Goal: Task Accomplishment & Management: Use online tool/utility

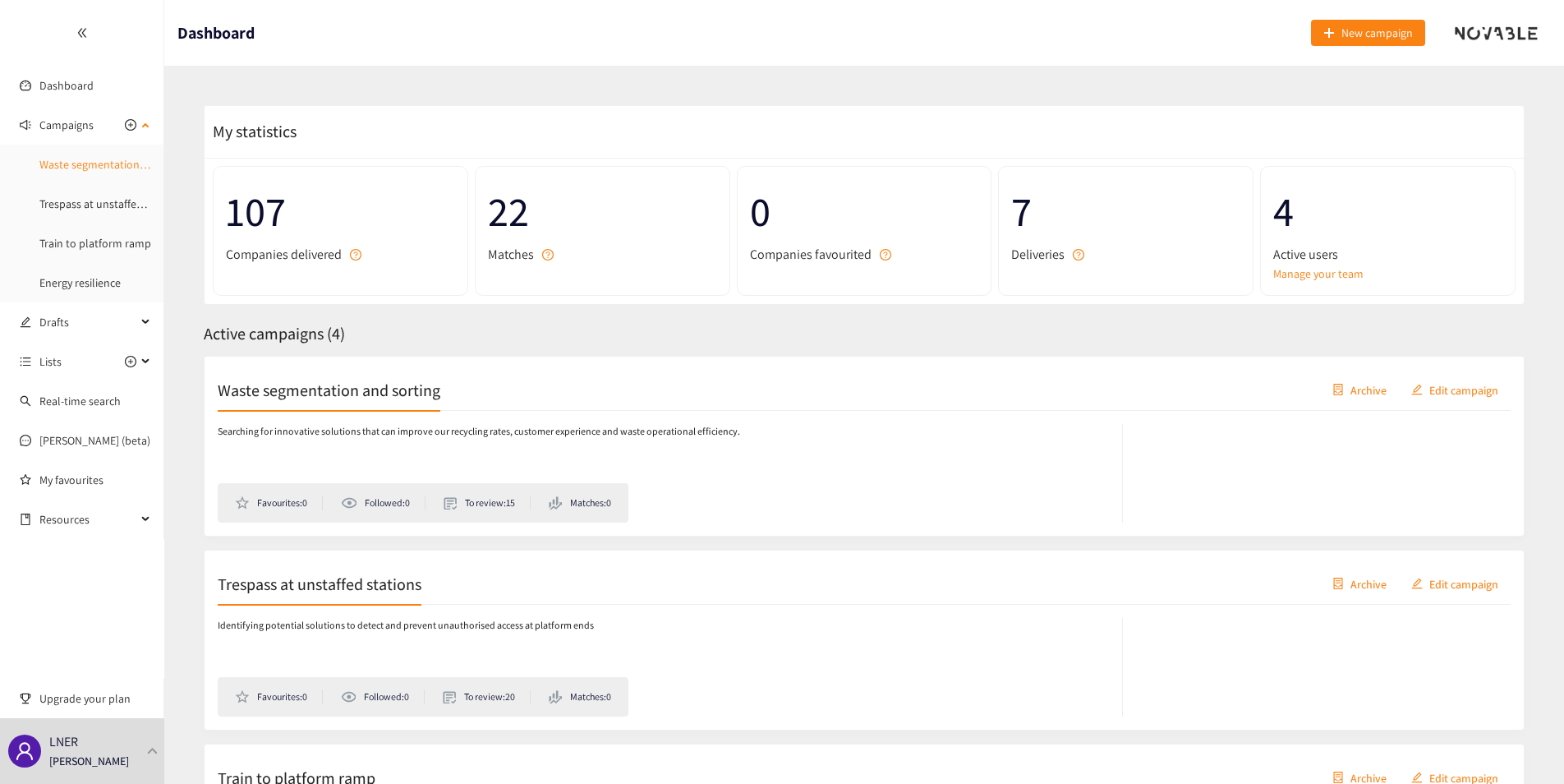
click at [96, 159] on link "Waste segmentation and sorting" at bounding box center [118, 164] width 159 height 15
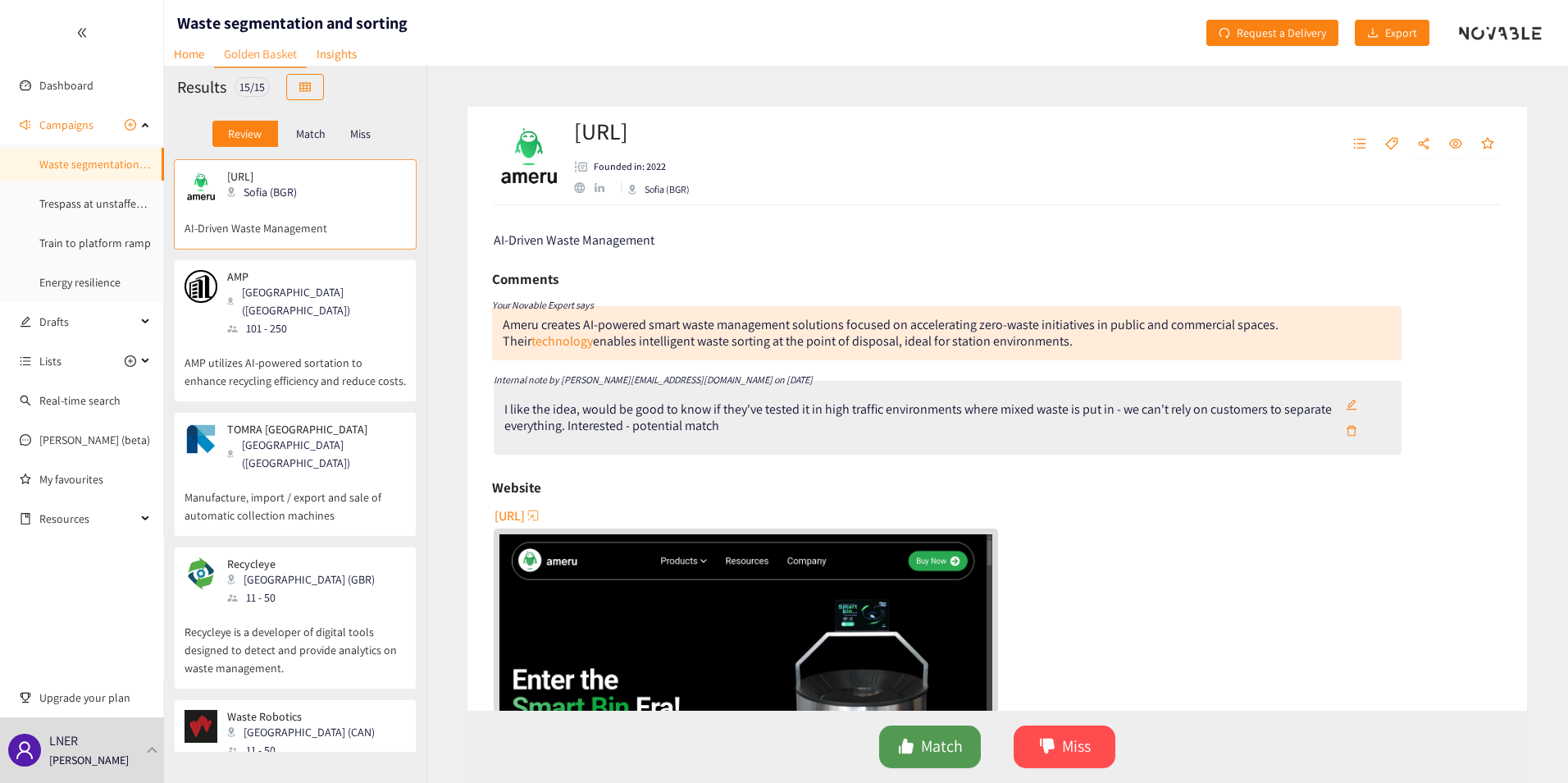
click at [952, 747] on span "Match" at bounding box center [942, 745] width 42 height 25
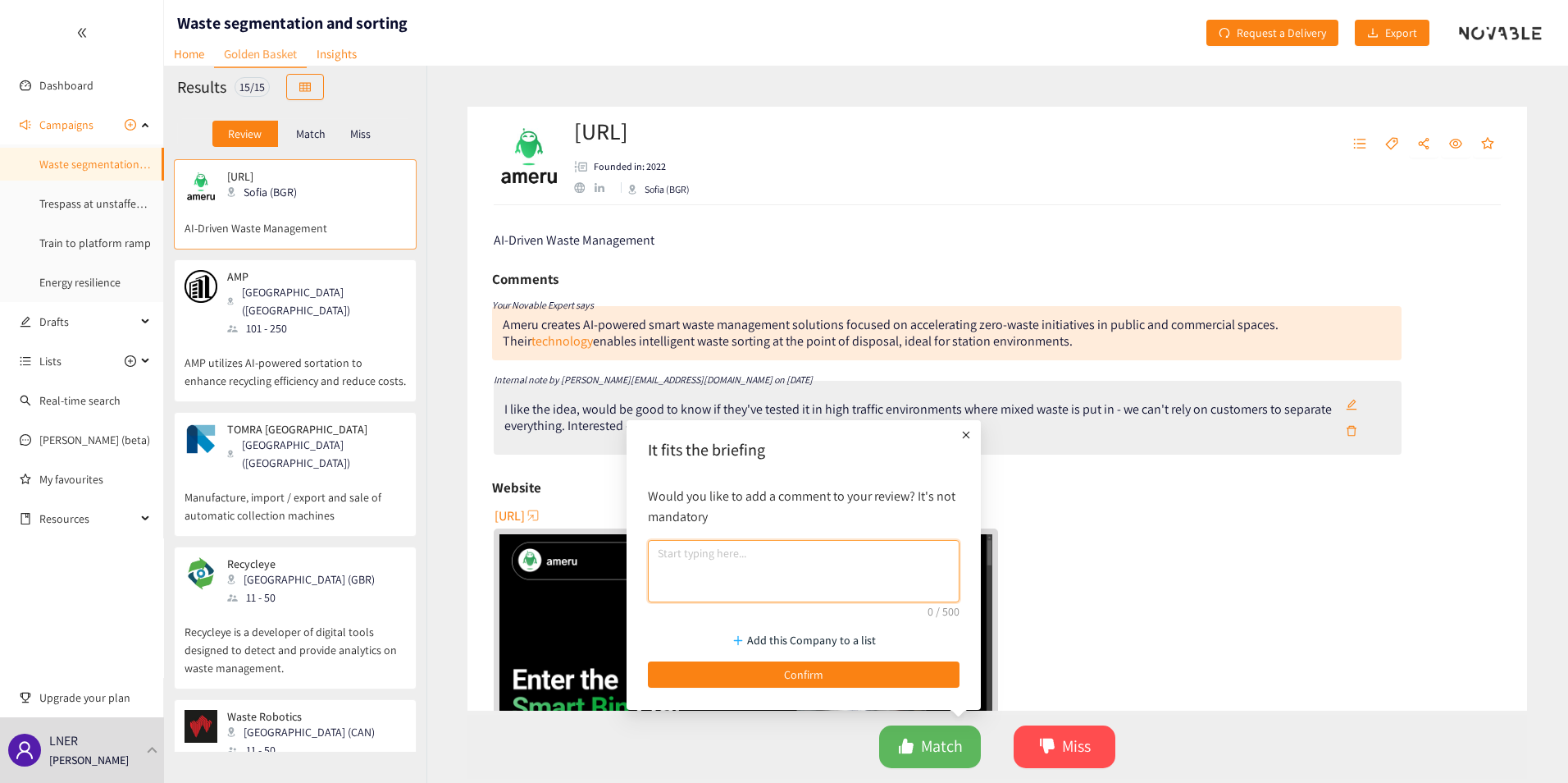
click at [697, 550] on textarea at bounding box center [804, 570] width 312 height 62
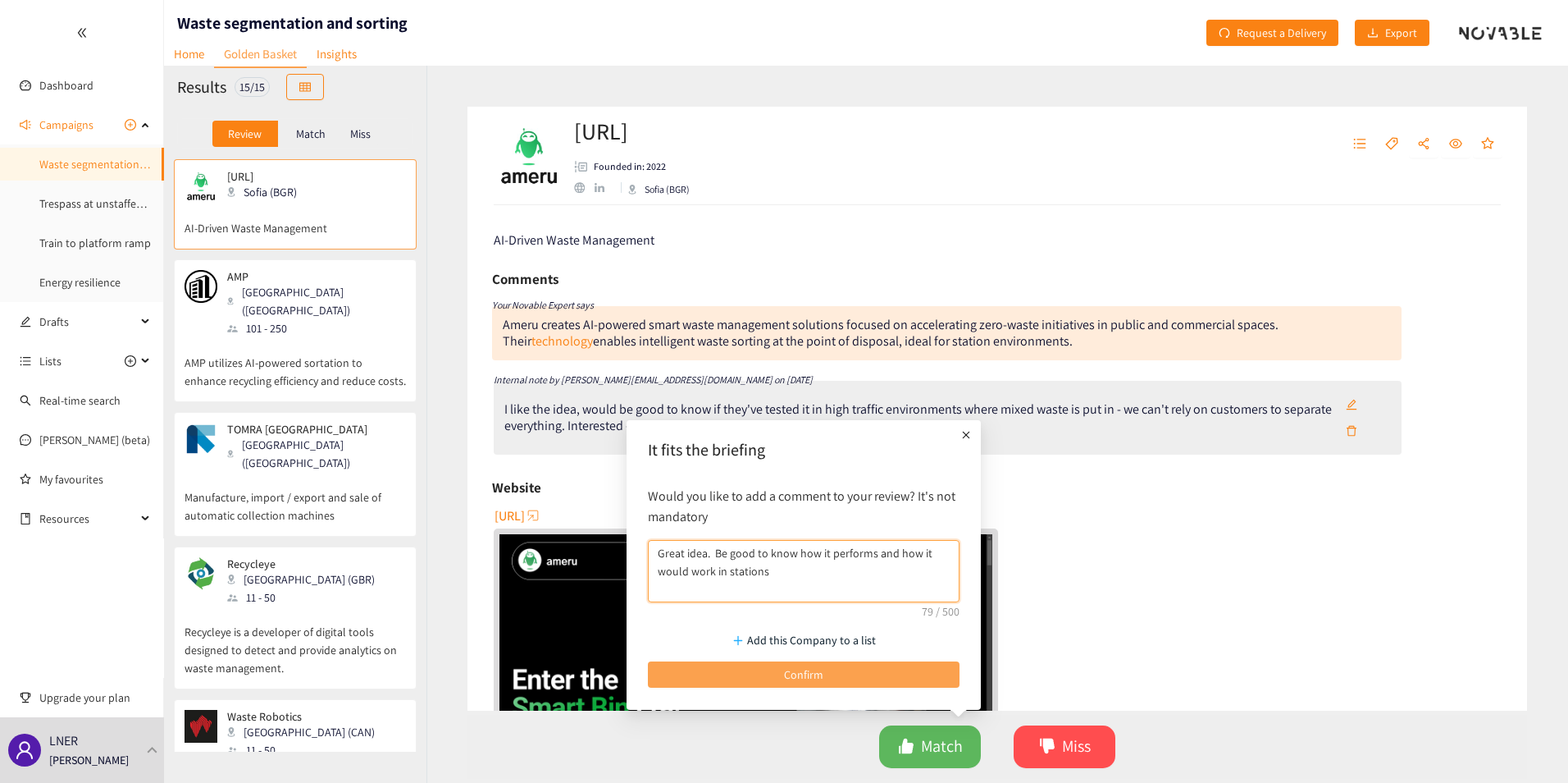
type textarea "Great idea. Be good to know how it performs and how it would work in stations"
click at [779, 682] on button "Confirm" at bounding box center [804, 674] width 312 height 26
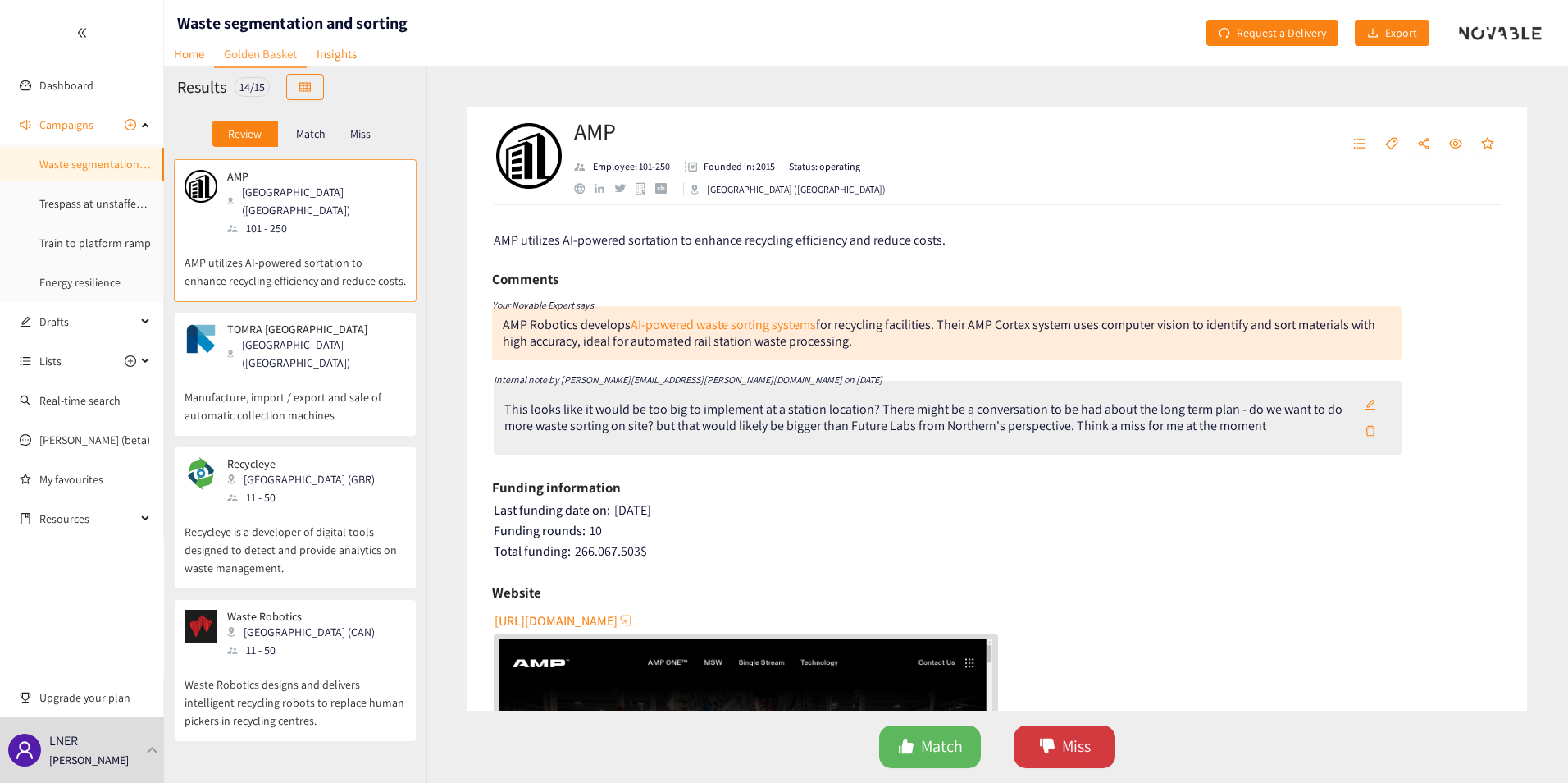
click at [1068, 739] on span "Miss" at bounding box center [1076, 745] width 29 height 25
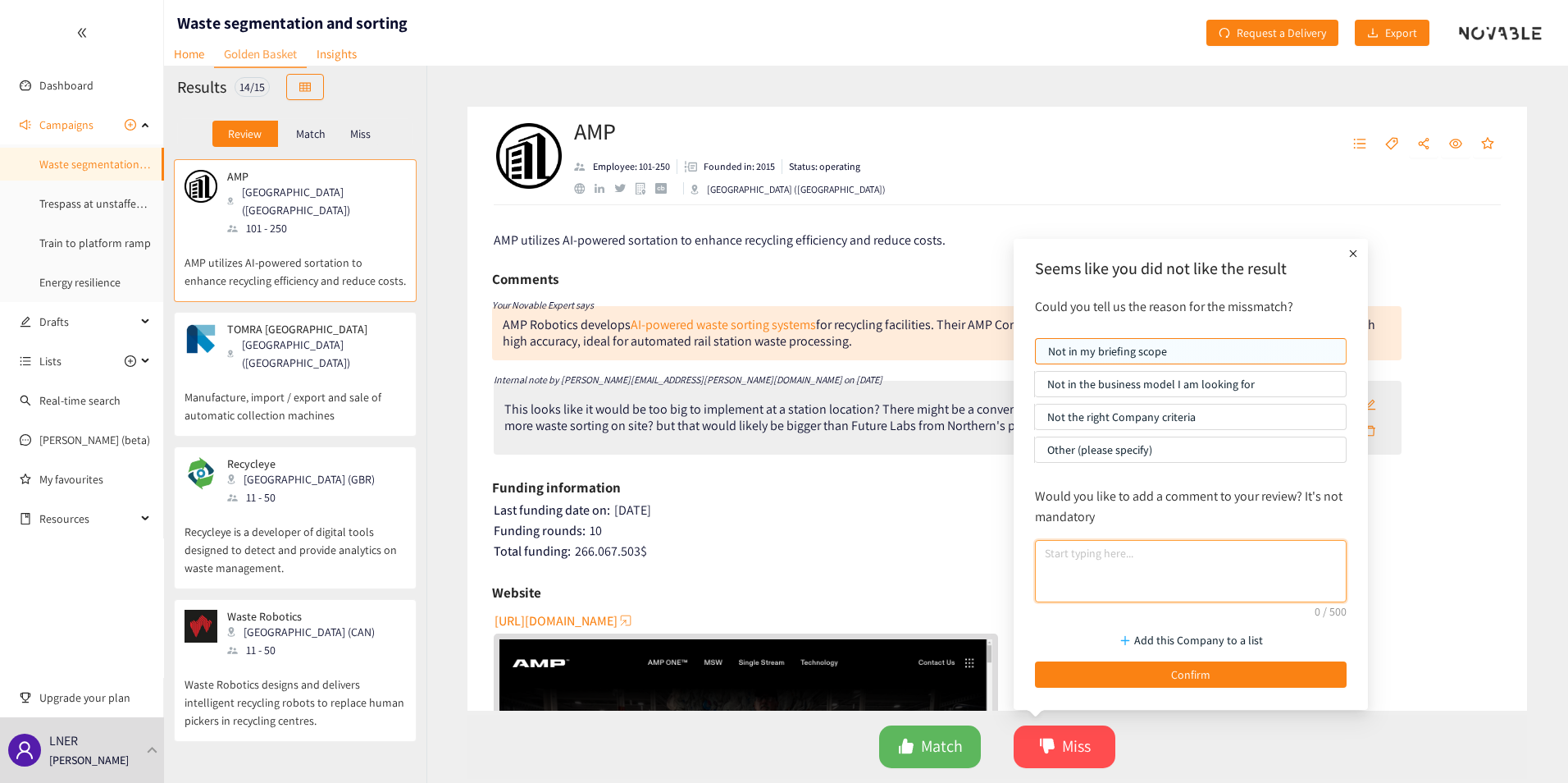
click at [1079, 560] on textarea at bounding box center [1191, 570] width 312 height 62
click at [1175, 635] on p "Add this Company to a list" at bounding box center [1198, 639] width 129 height 18
type input "Waste Sorting Hubs"
click at [1189, 587] on span "Create Waste Sorting Hubs" at bounding box center [1197, 588] width 130 height 18
click at [1080, 551] on textarea at bounding box center [1191, 570] width 312 height 62
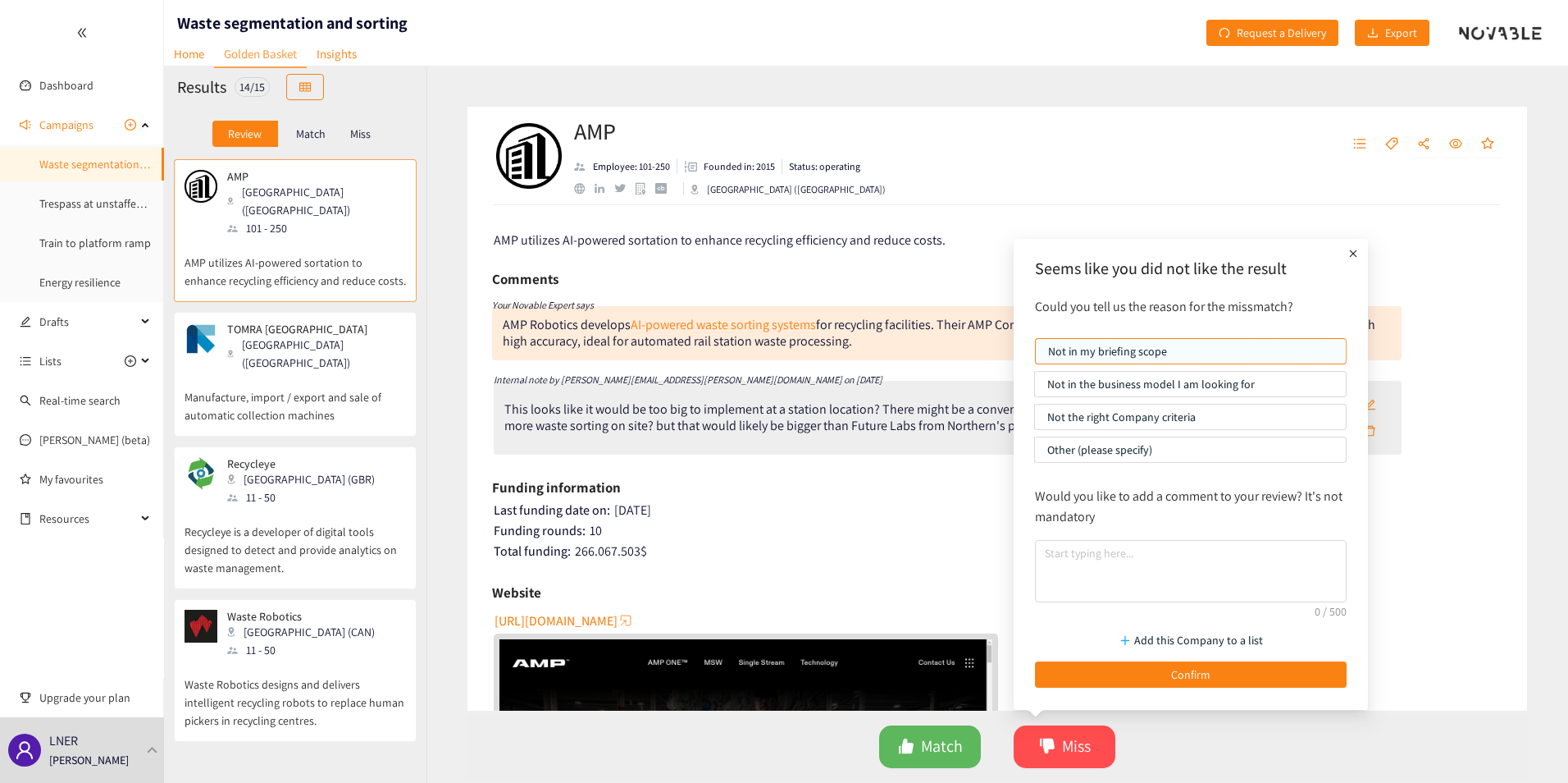
click at [1081, 444] on p "Other (please specify)" at bounding box center [1190, 449] width 286 height 25
click at [1035, 454] on input "Other (please specify)" at bounding box center [1035, 454] width 0 height 0
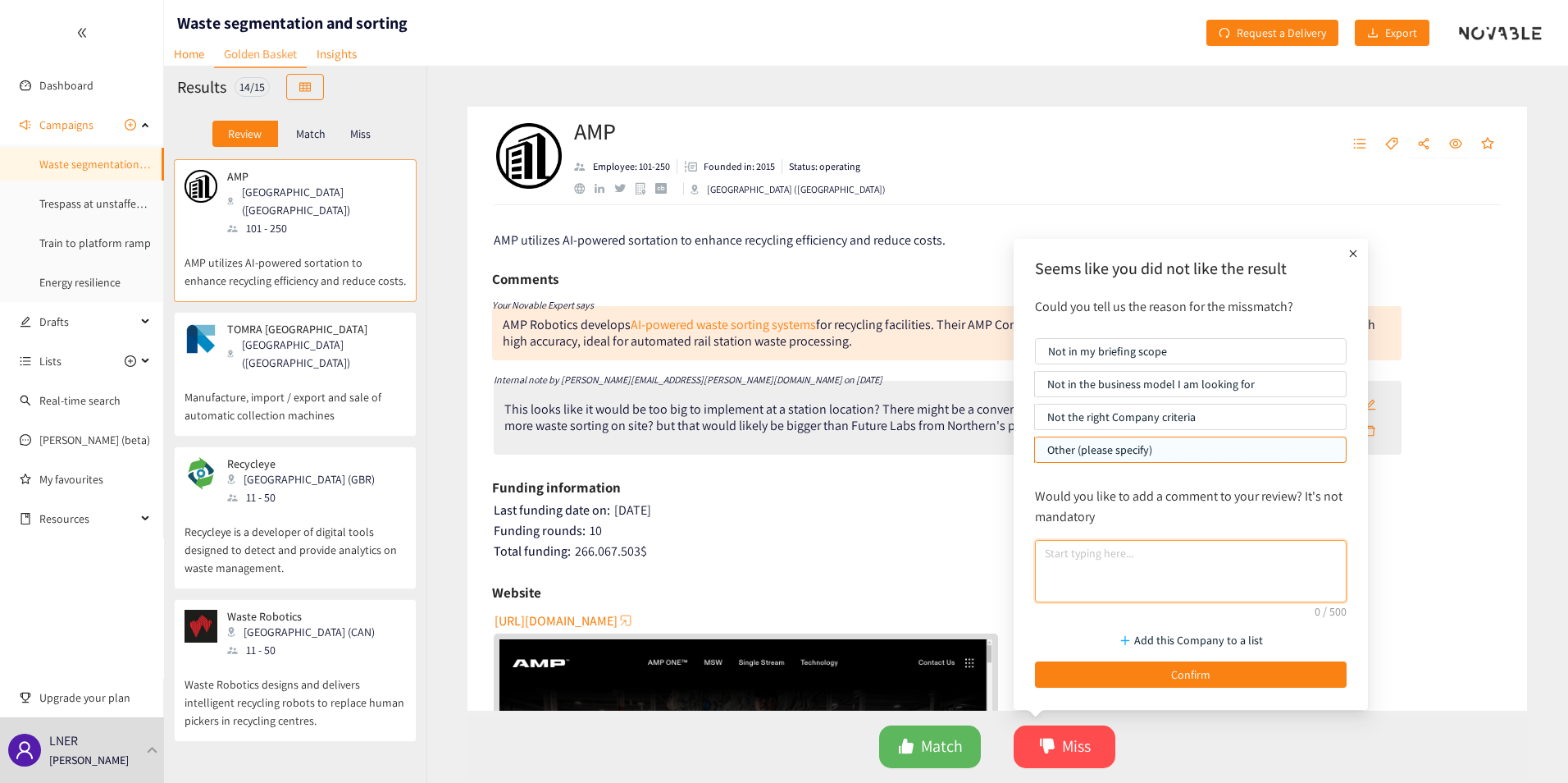
click at [1077, 564] on textarea at bounding box center [1191, 570] width 312 height 62
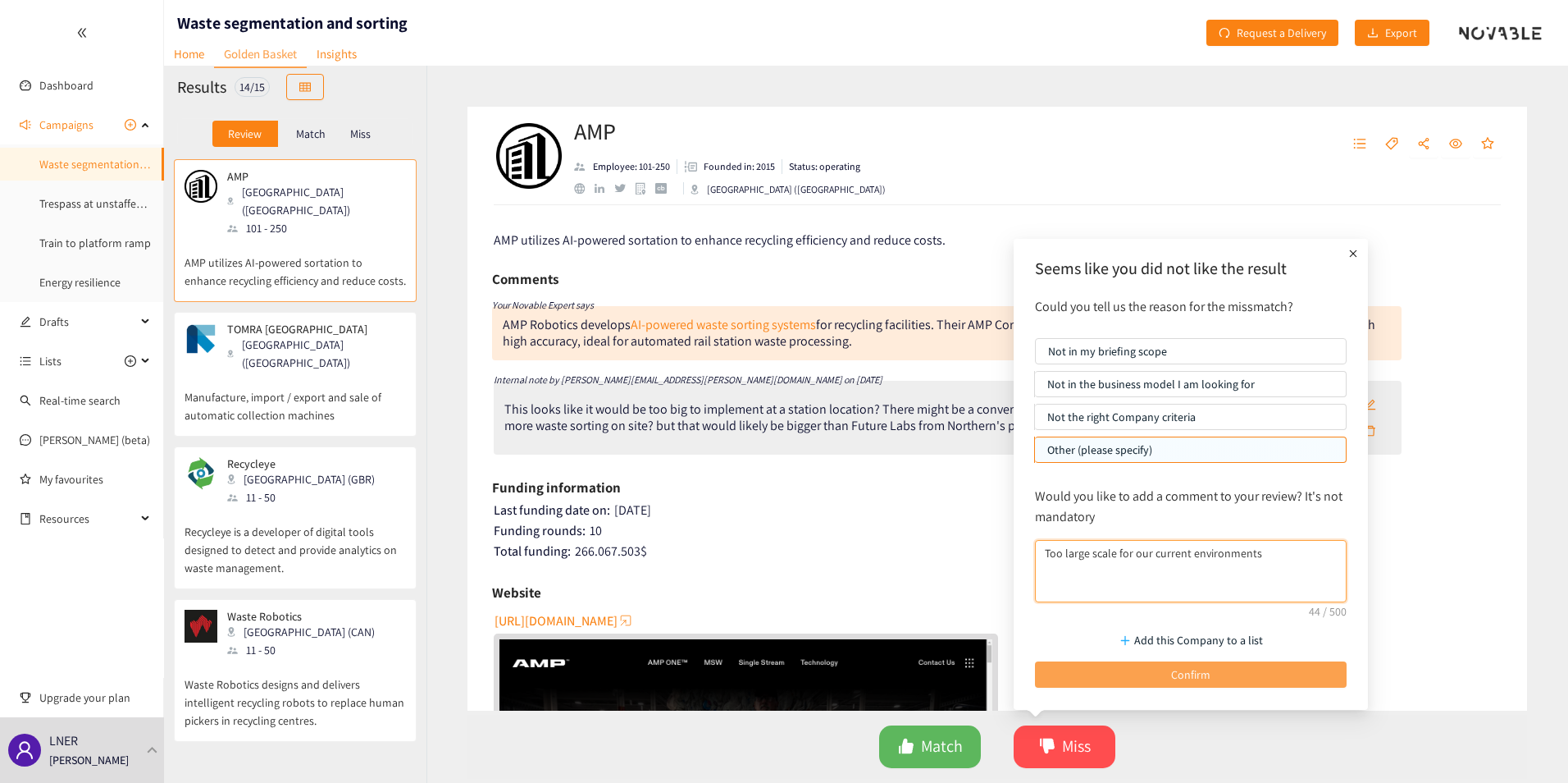
type textarea "Too large scale for our current environments"
click at [1168, 674] on button "Confirm" at bounding box center [1191, 674] width 312 height 26
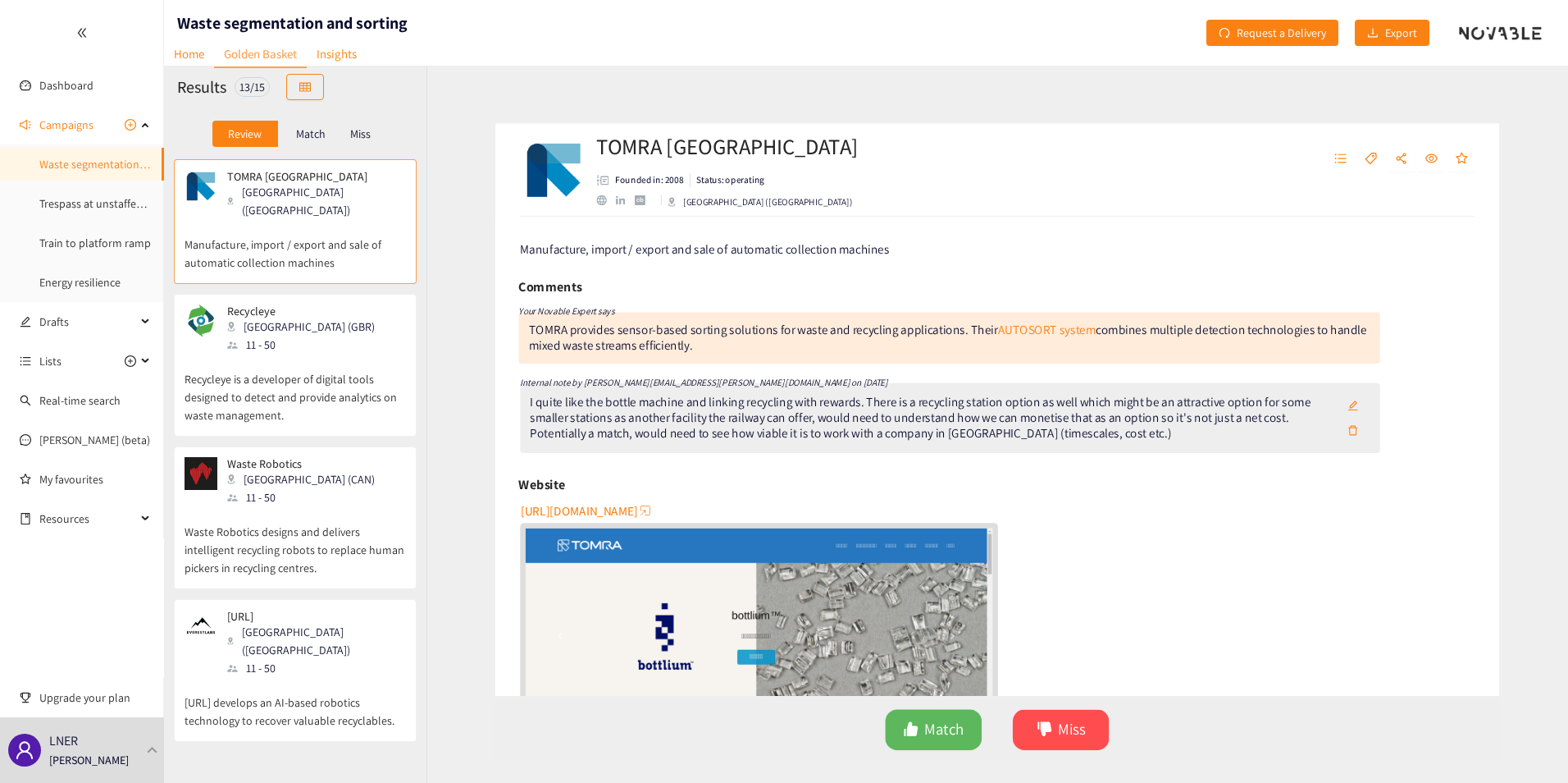
scroll to position [82, 0]
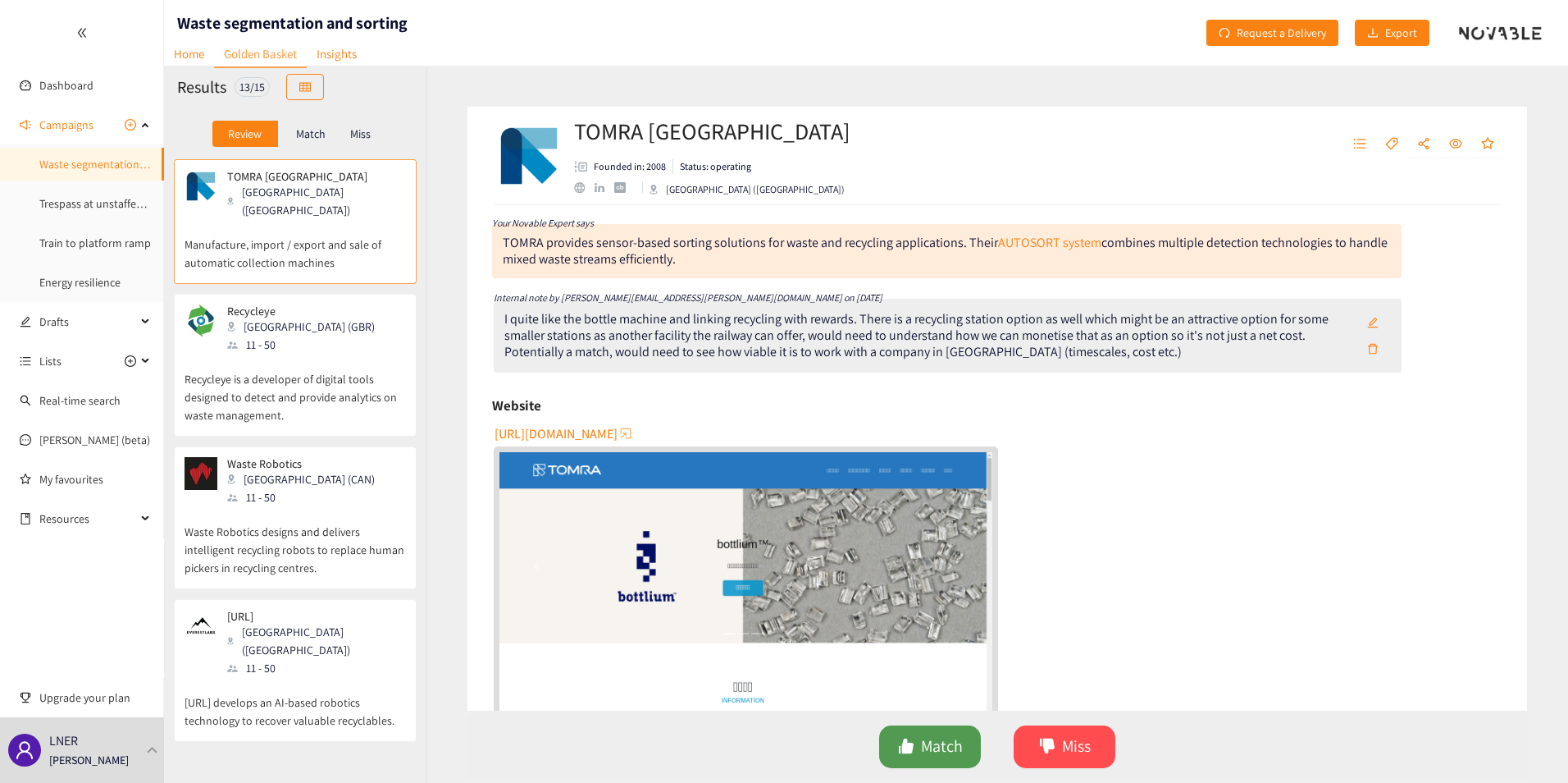
click at [933, 748] on span "Match" at bounding box center [942, 745] width 42 height 25
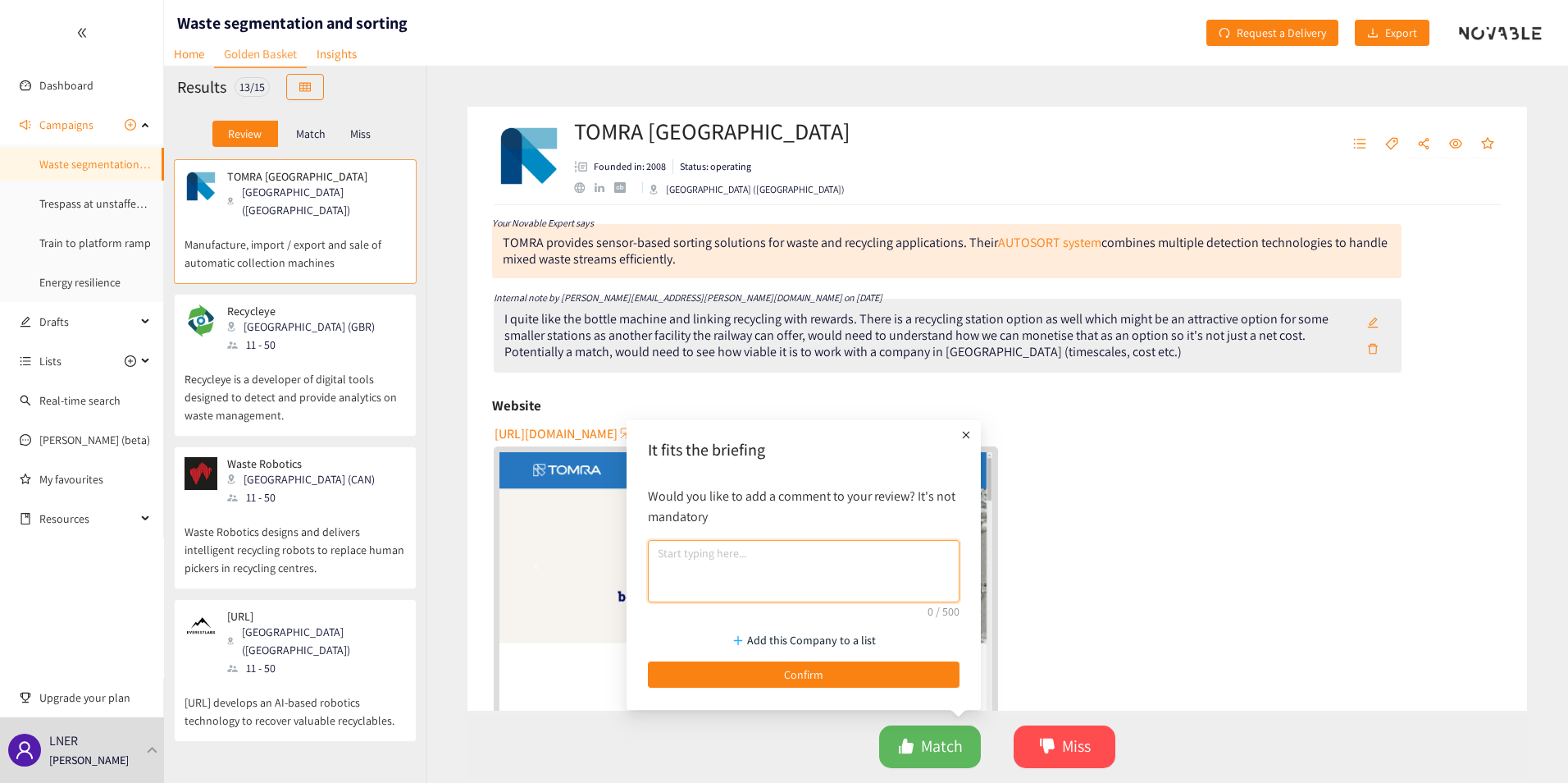
click at [798, 572] on textarea at bounding box center [804, 570] width 312 height 62
type textarea "Great concept"
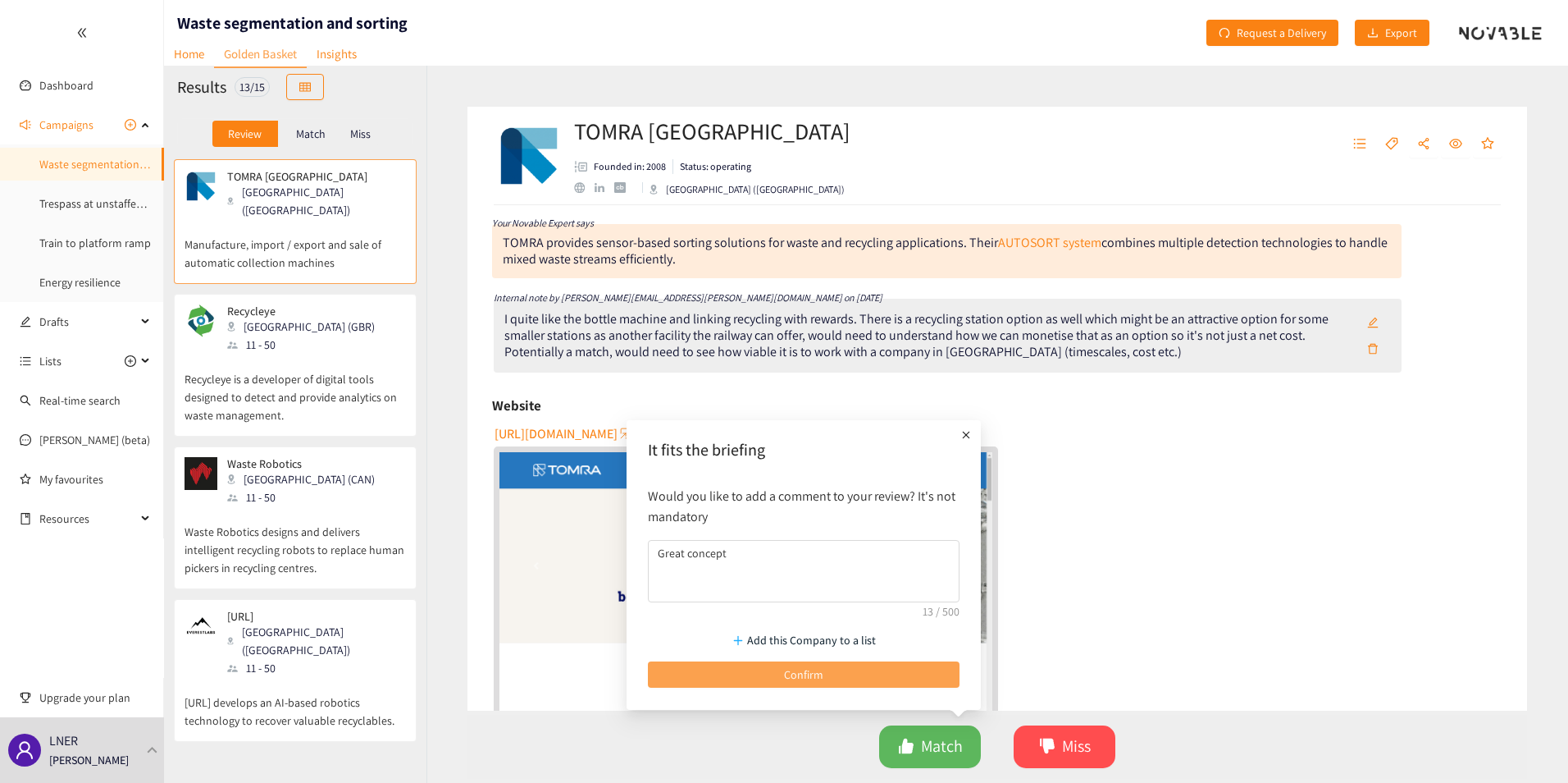
click at [814, 678] on span "Confirm" at bounding box center [803, 674] width 39 height 18
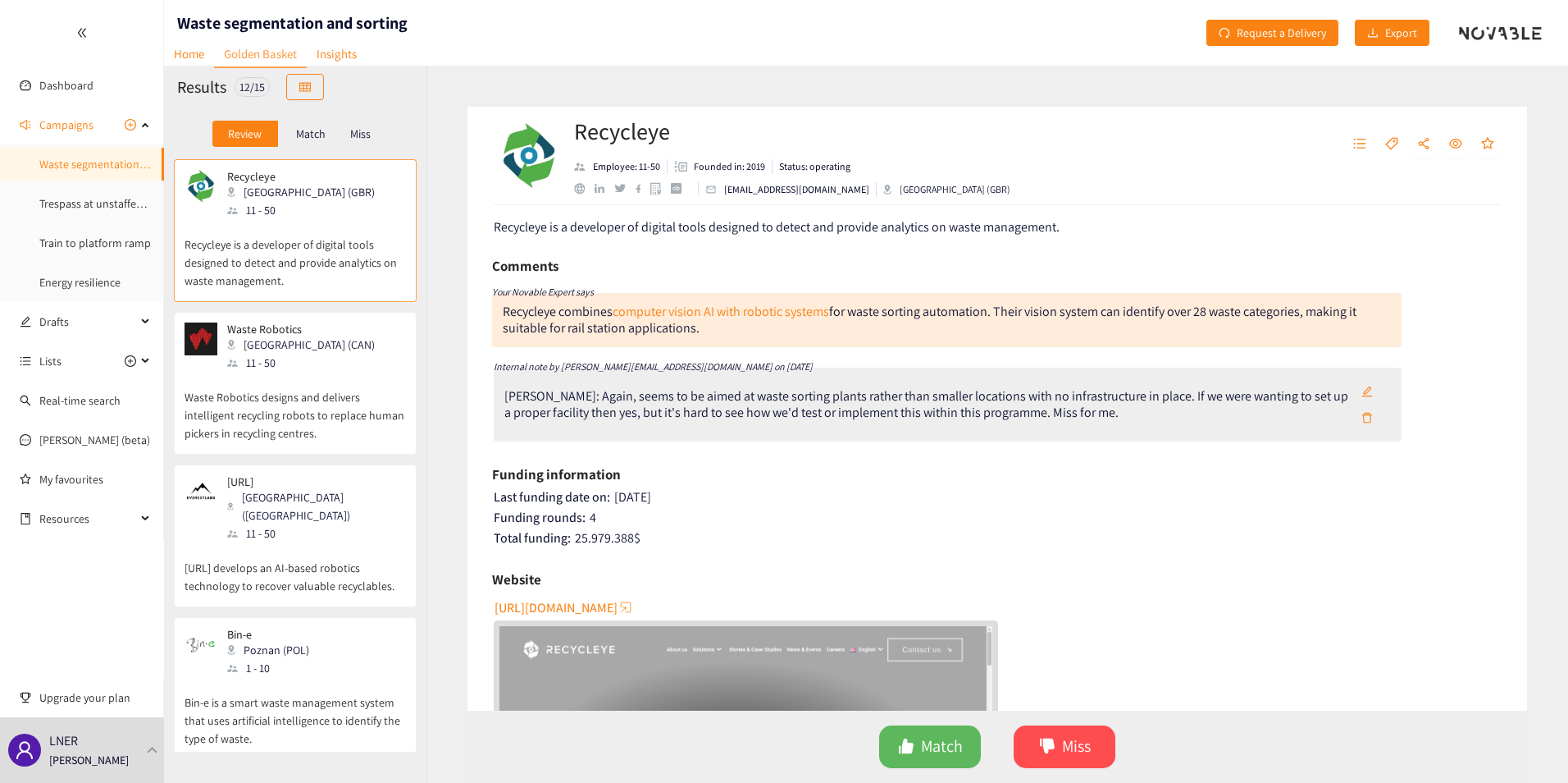
scroll to position [0, 0]
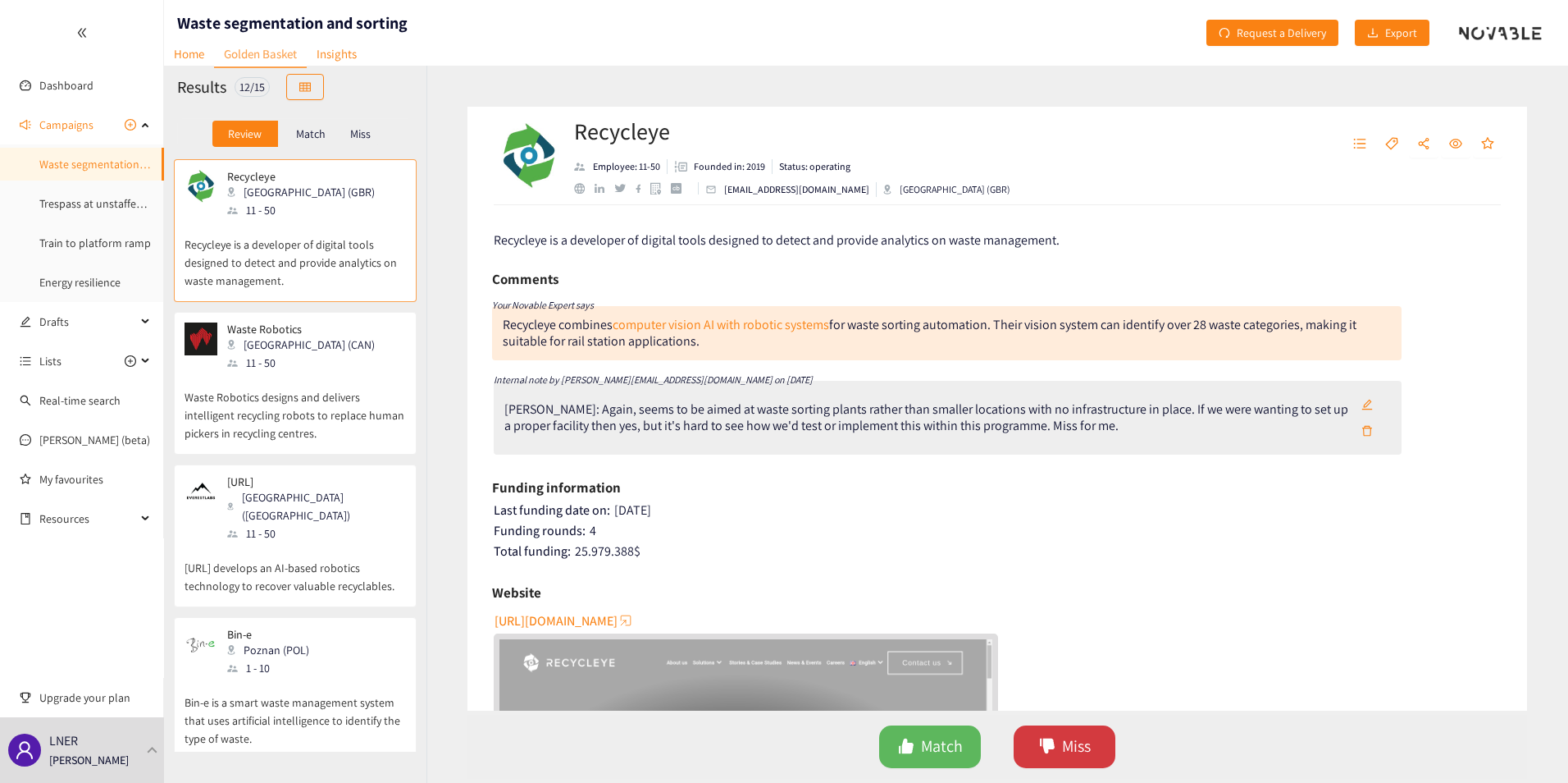
click at [1065, 753] on span "Miss" at bounding box center [1076, 745] width 29 height 25
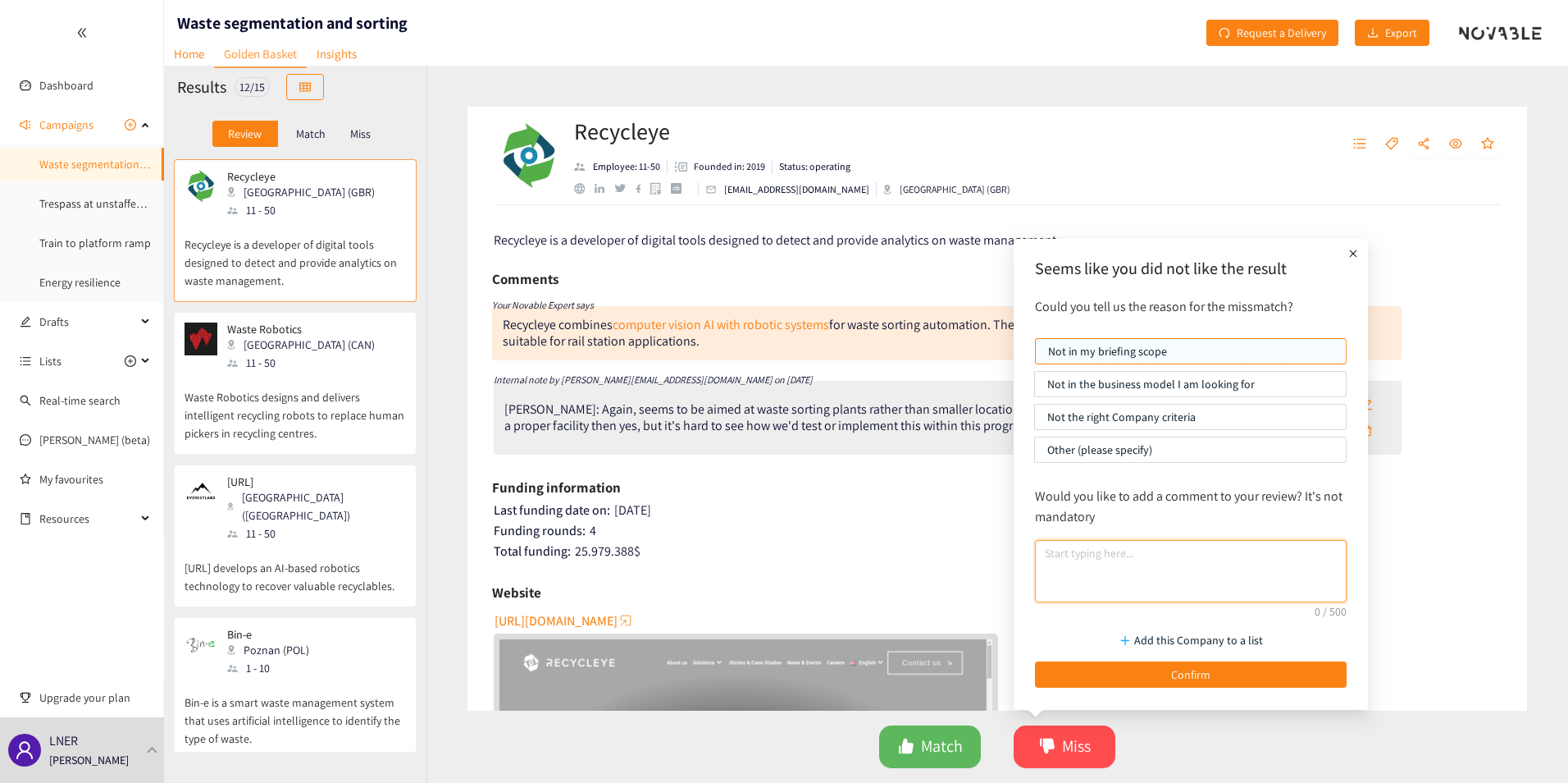
click at [1159, 564] on textarea at bounding box center [1191, 570] width 312 height 62
click at [1103, 455] on p "Other (please specify)" at bounding box center [1190, 449] width 286 height 25
click at [1035, 454] on input "Other (please specify)" at bounding box center [1035, 454] width 0 height 0
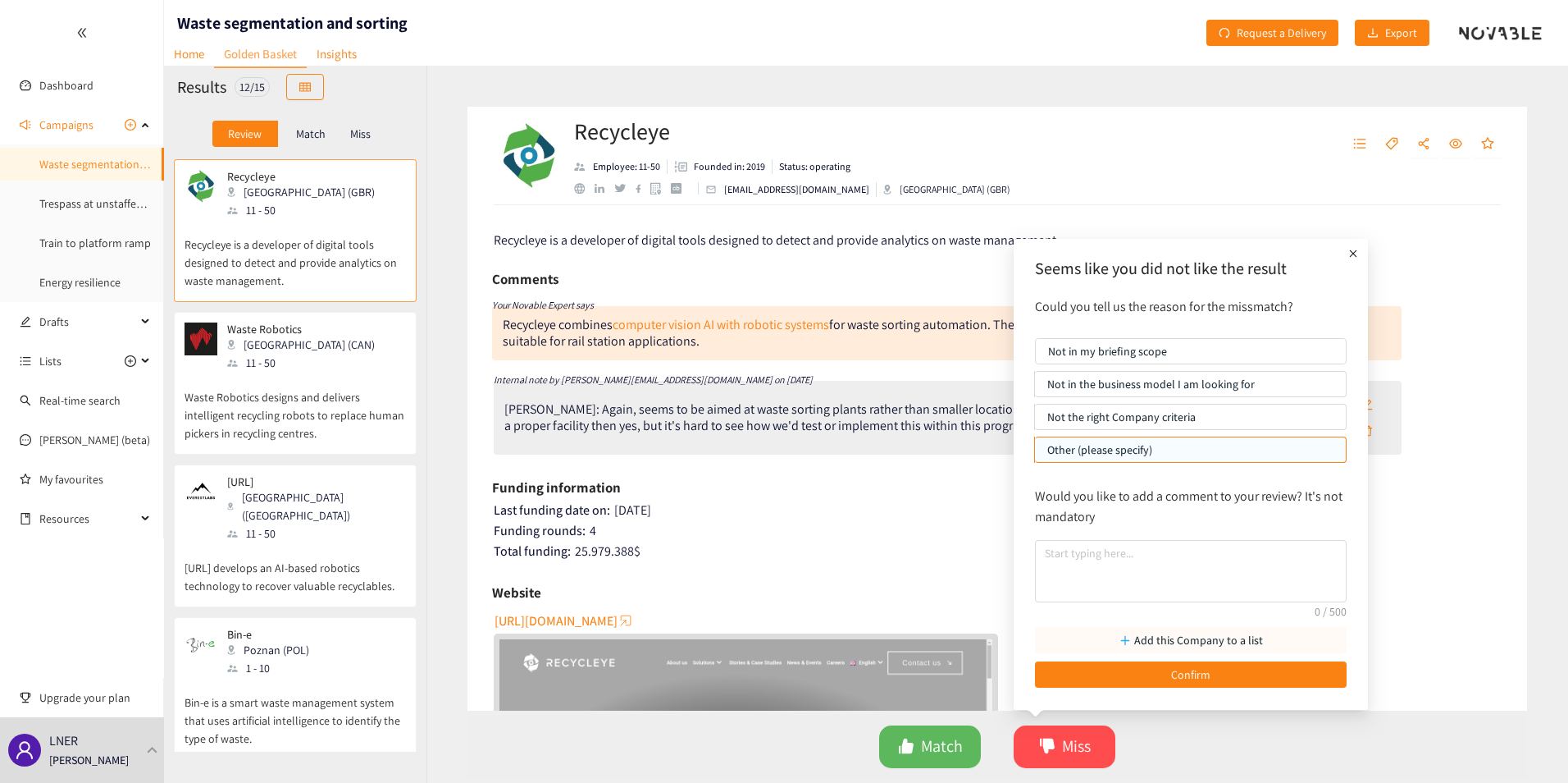
click at [1155, 642] on p "Add this Company to a list" at bounding box center [1198, 639] width 129 height 18
click at [1243, 533] on div "button" at bounding box center [1250, 540] width 15 height 15
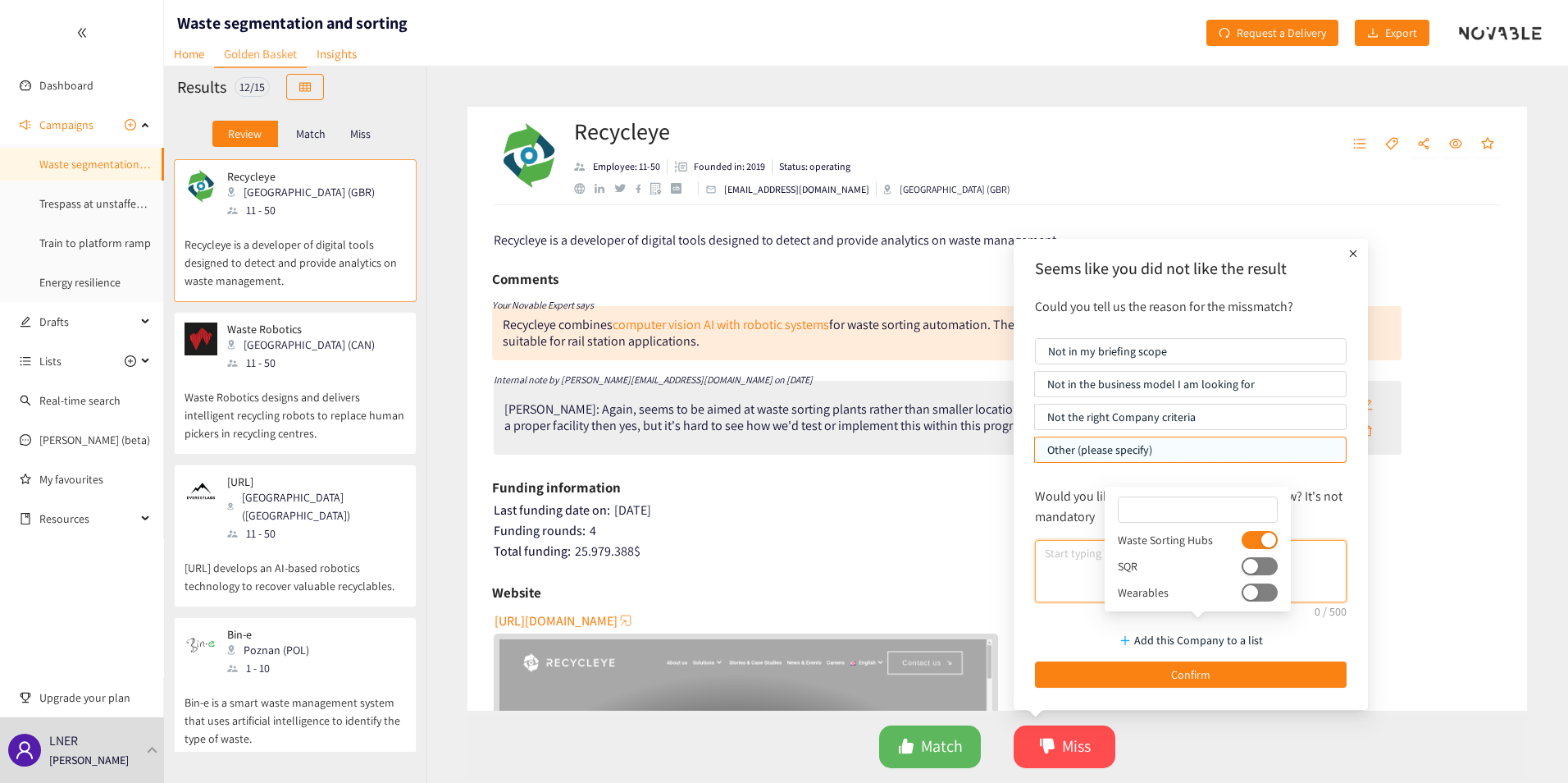
click at [1325, 563] on textarea at bounding box center [1191, 570] width 312 height 62
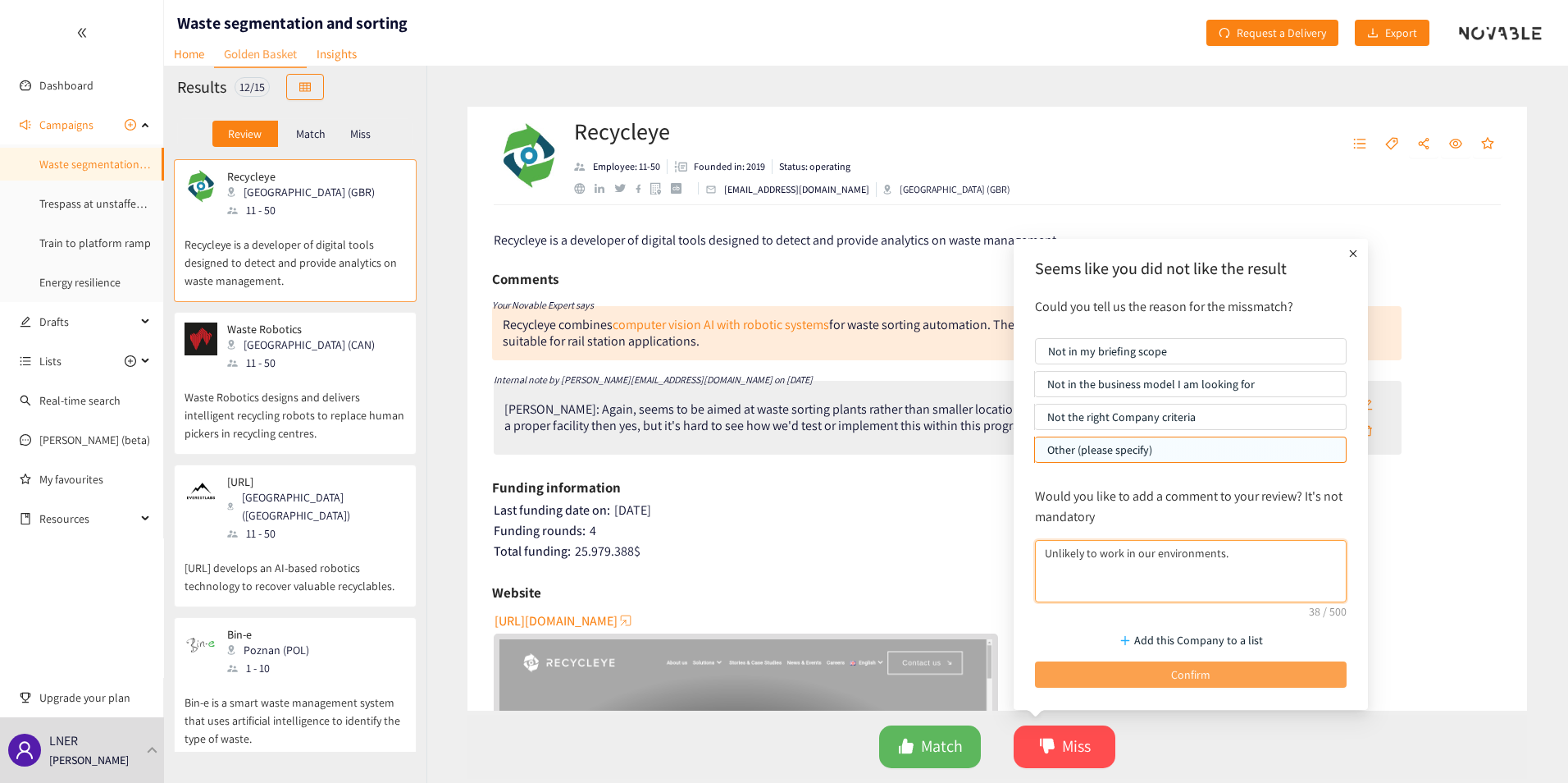
type textarea "Unlikely to work in our environments."
click at [1251, 674] on button "Confirm" at bounding box center [1191, 674] width 312 height 26
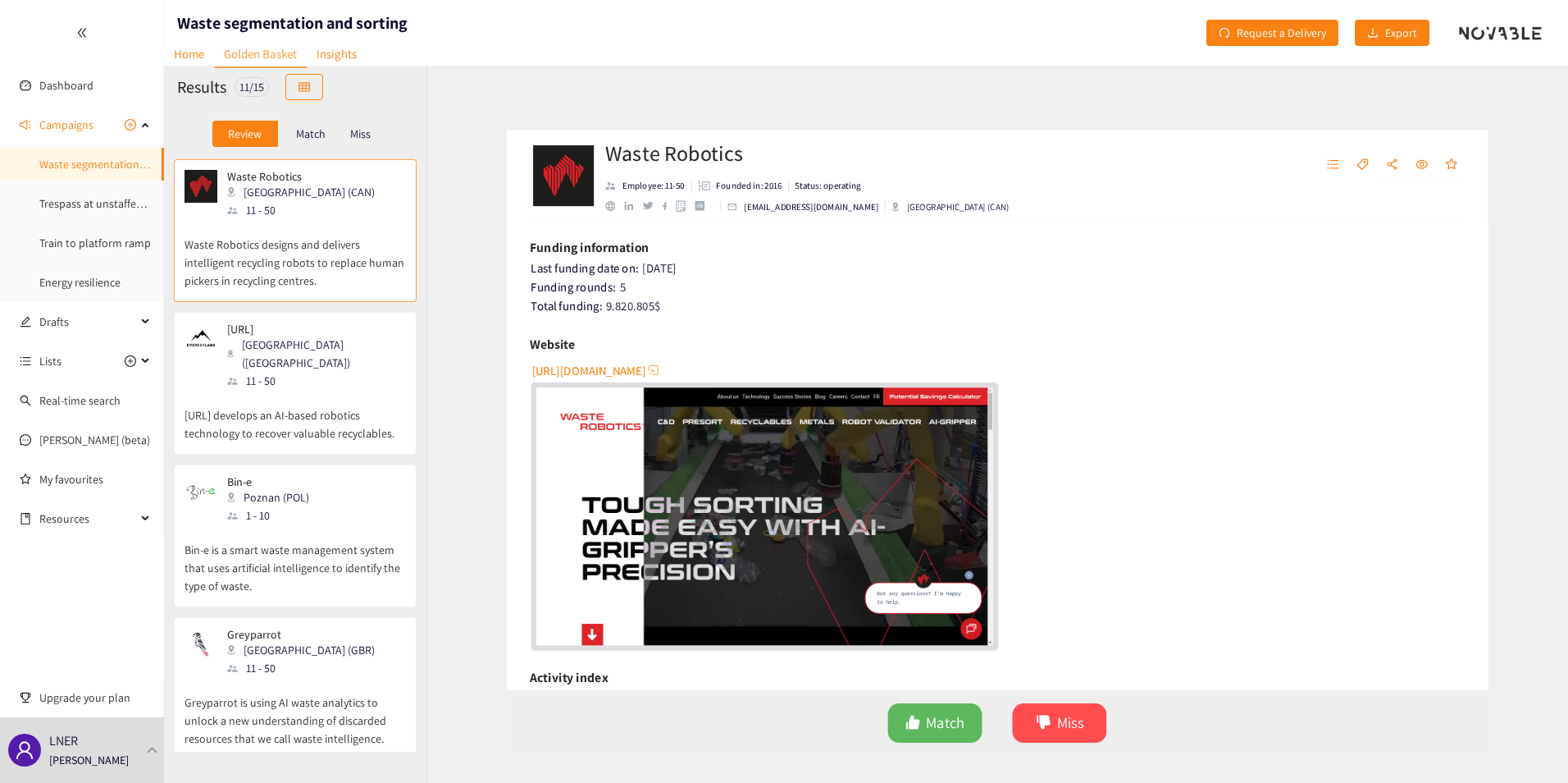
scroll to position [246, 0]
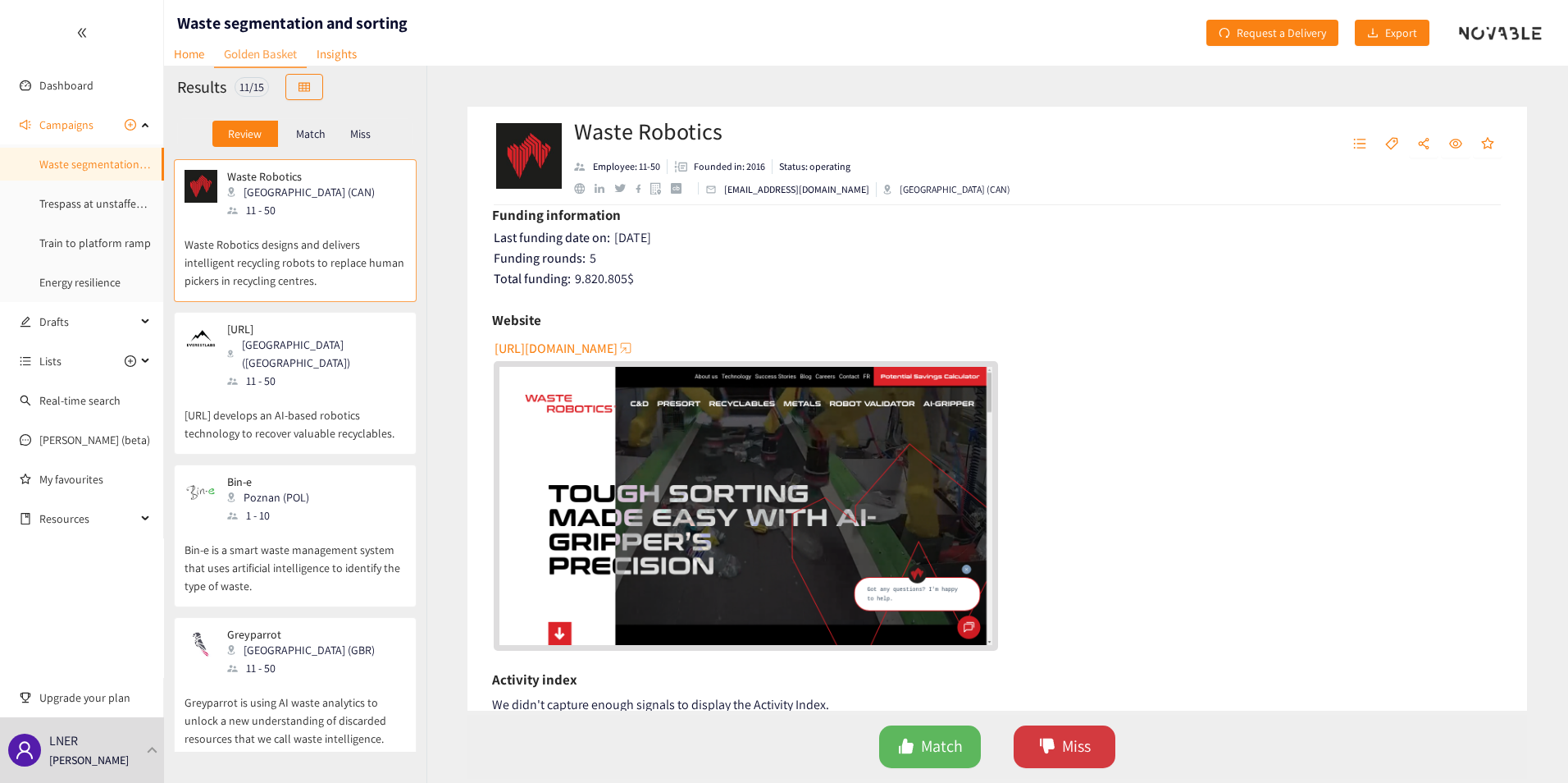
click at [1067, 746] on span "Miss" at bounding box center [1076, 745] width 29 height 25
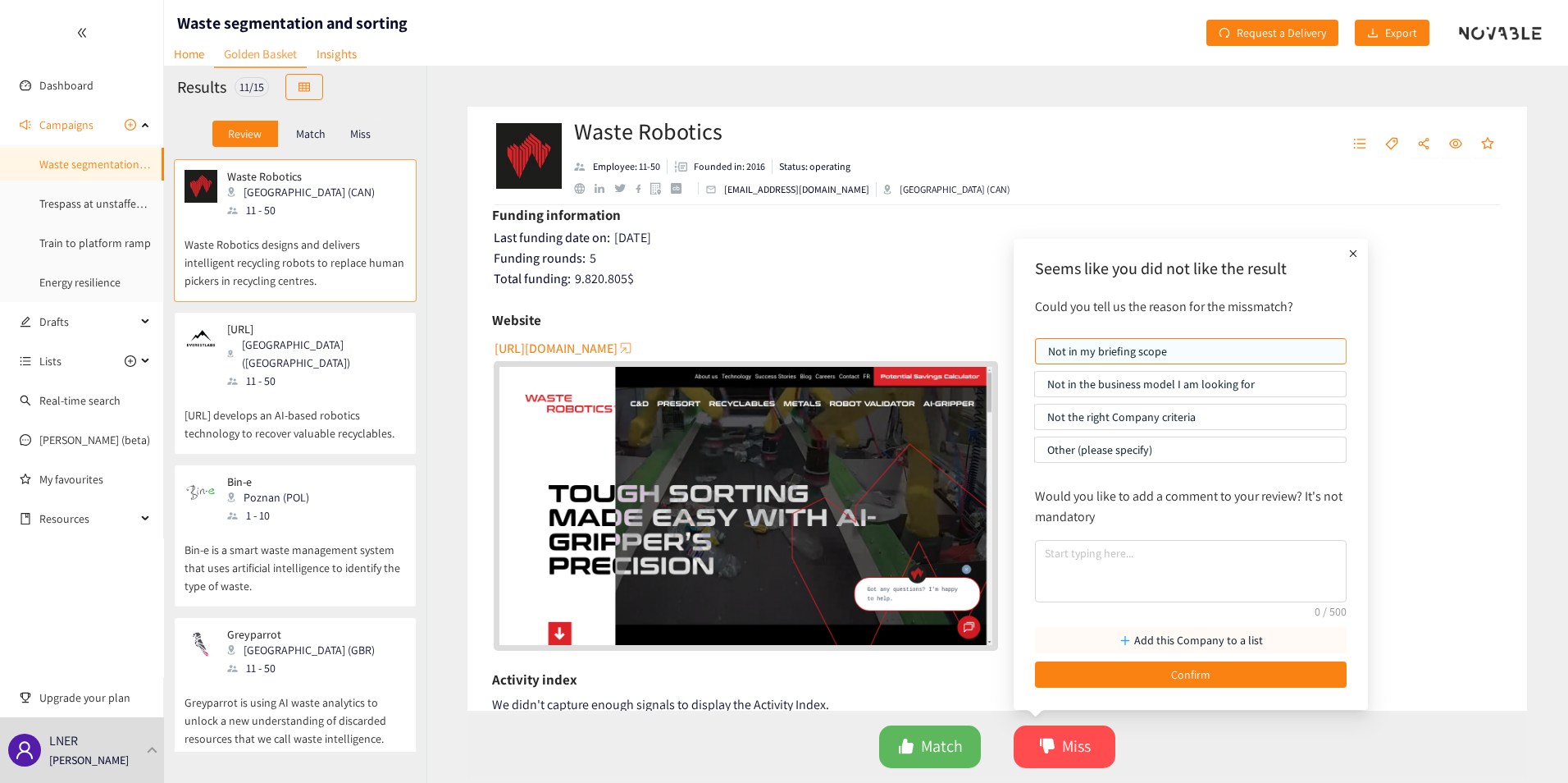
click at [1157, 646] on p "Add this Company to a list" at bounding box center [1198, 639] width 129 height 18
click at [1249, 538] on button "button" at bounding box center [1259, 540] width 36 height 18
click at [1078, 554] on textarea at bounding box center [1191, 570] width 312 height 62
click at [1075, 448] on p "Other (please specify)" at bounding box center [1190, 449] width 286 height 25
click at [1035, 454] on input "Other (please specify)" at bounding box center [1035, 454] width 0 height 0
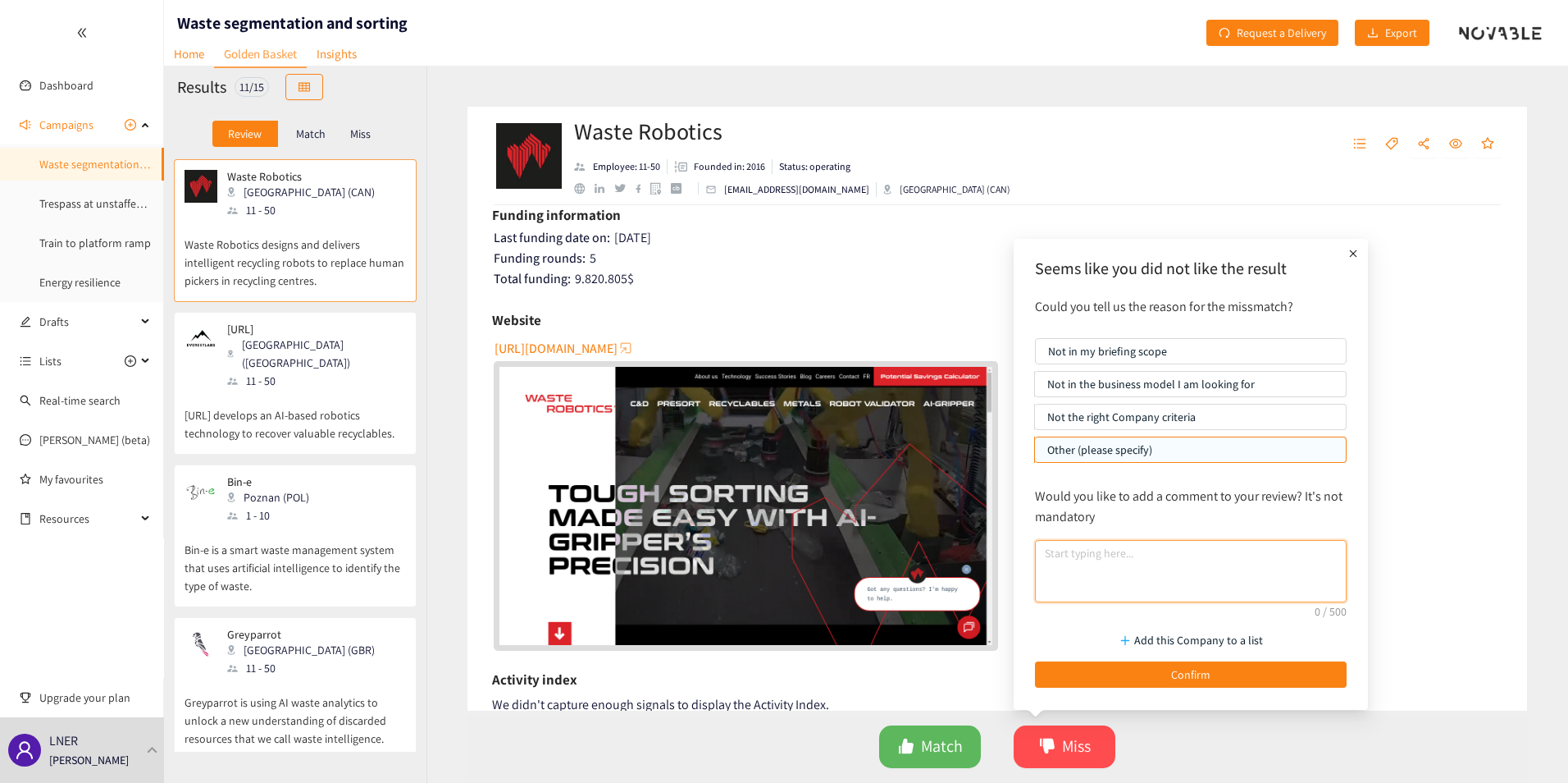
click at [1091, 561] on textarea at bounding box center [1191, 570] width 312 height 62
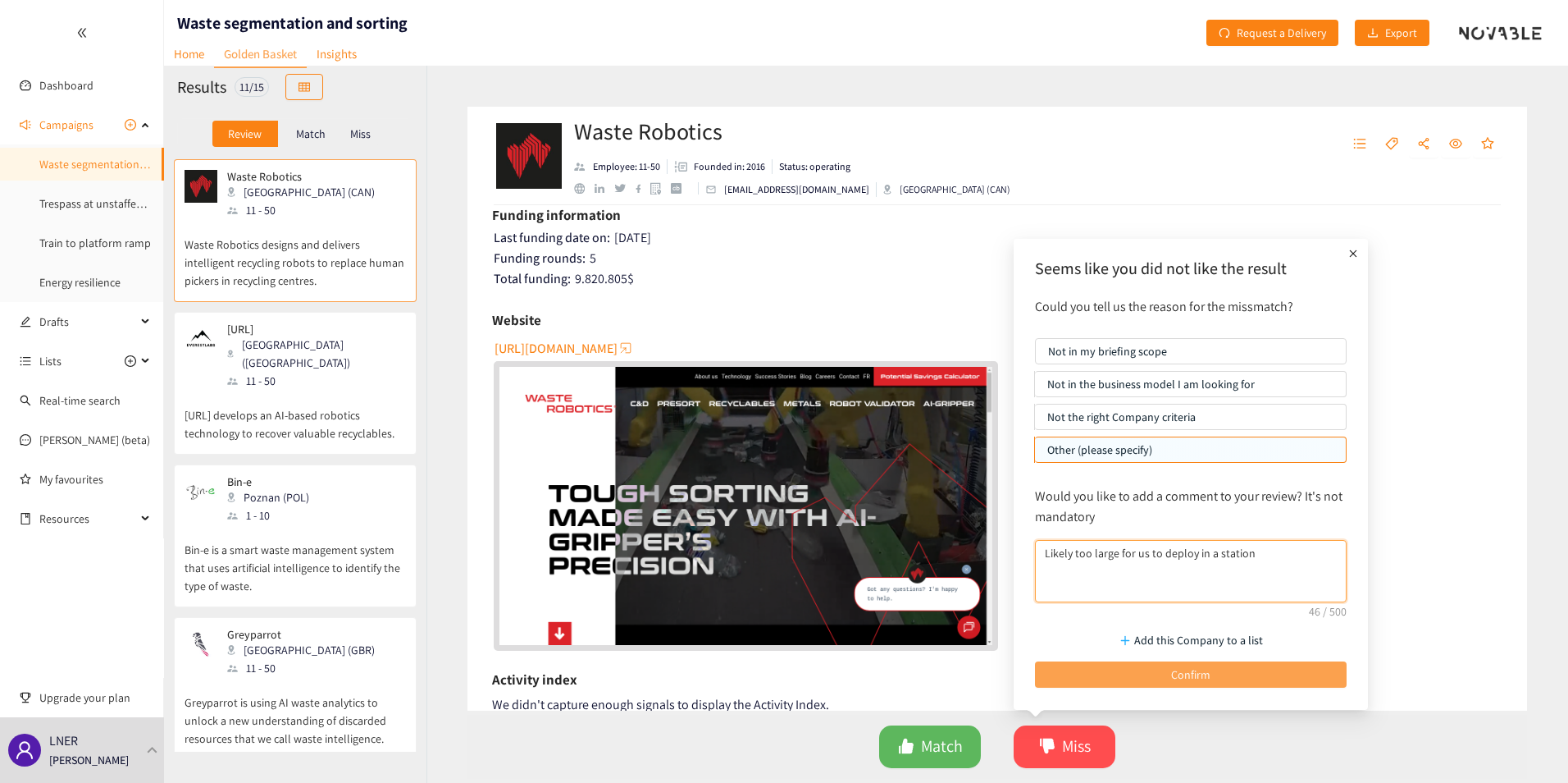
type textarea "Likely too large for us to deploy in a station"
click at [1137, 668] on button "Confirm" at bounding box center [1191, 674] width 312 height 26
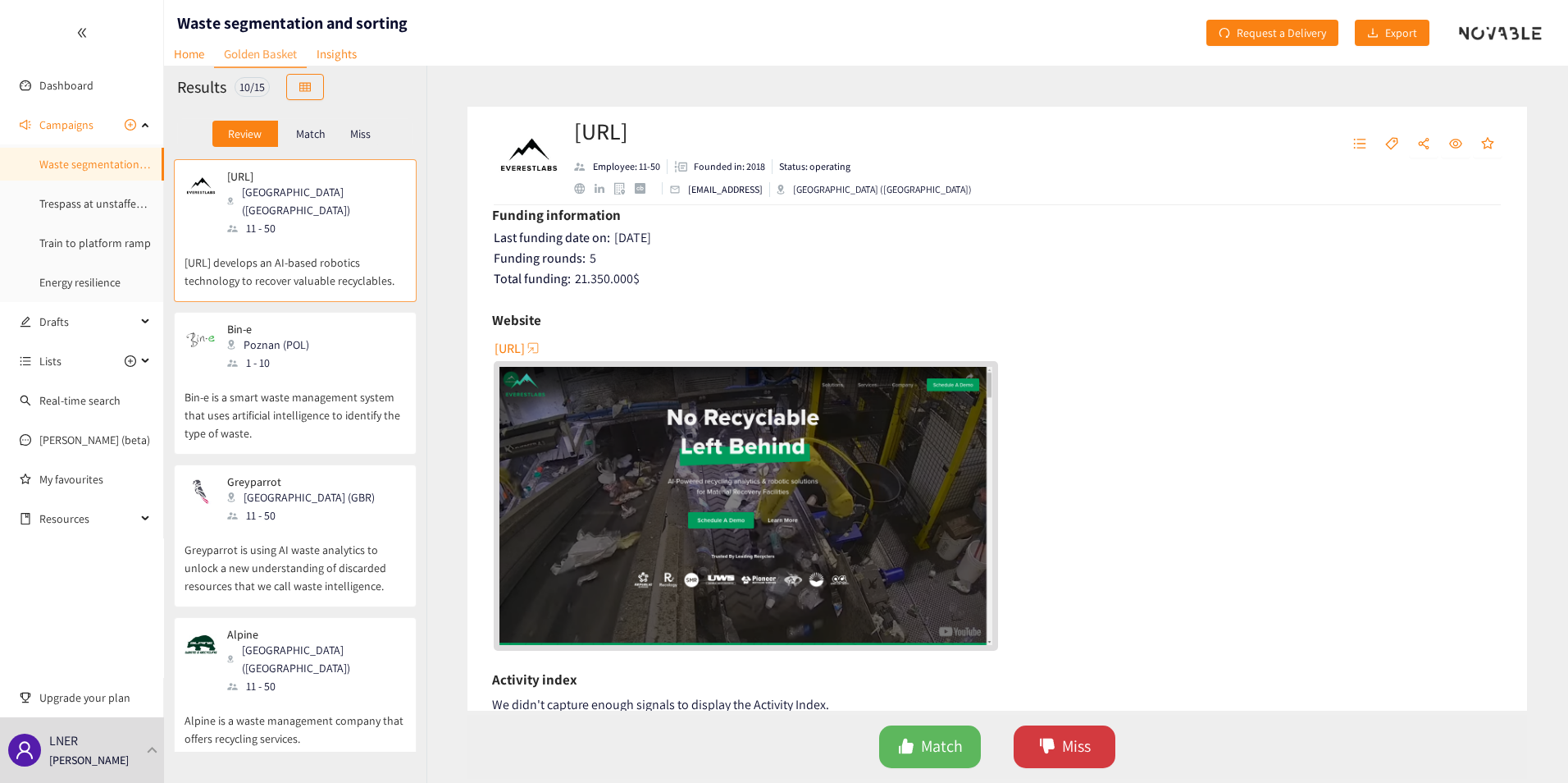
click at [1056, 750] on button "Miss" at bounding box center [1065, 746] width 102 height 43
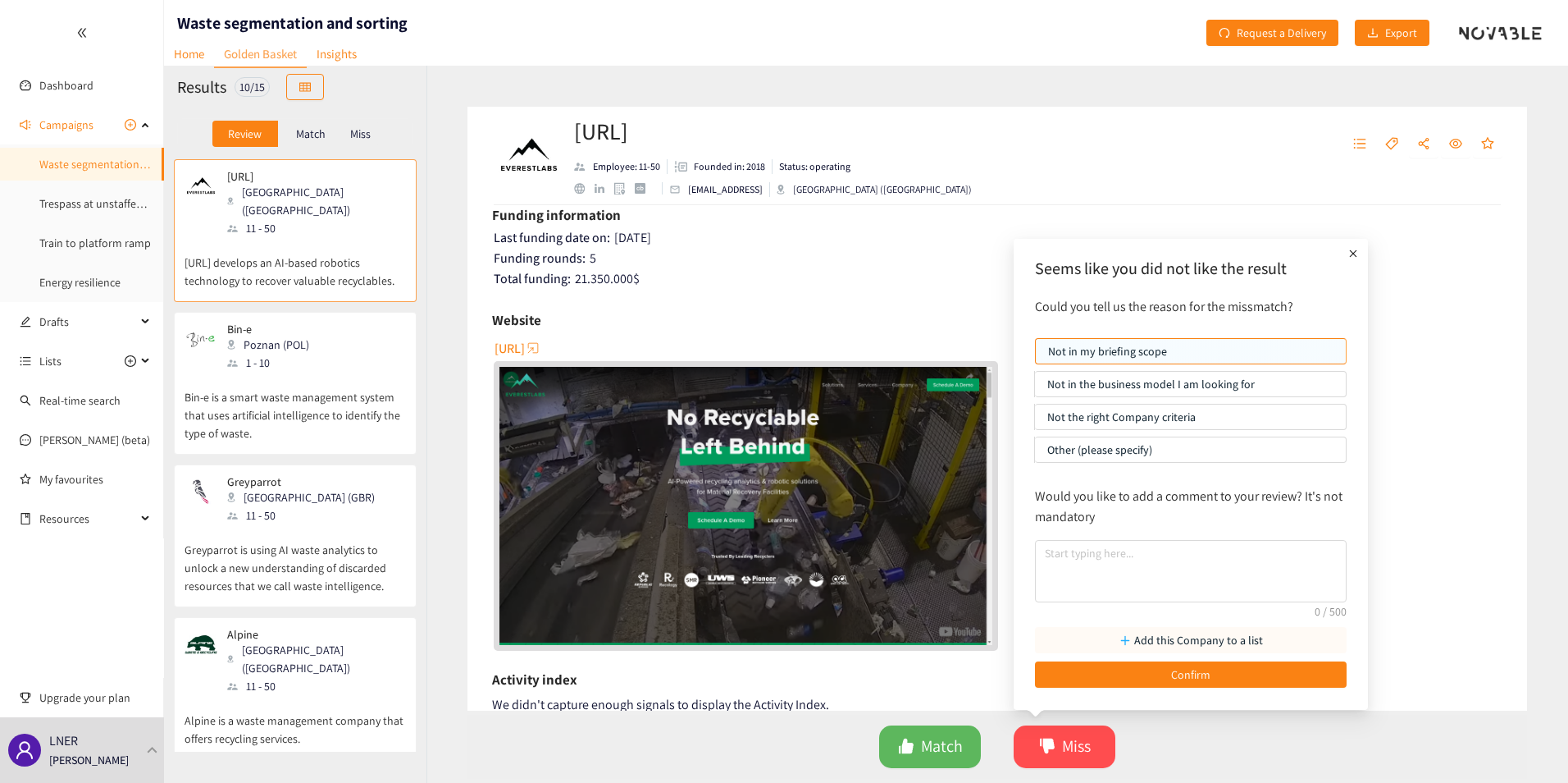
click at [1202, 638] on p "Add this Company to a list" at bounding box center [1198, 639] width 129 height 18
click at [1257, 536] on button "button" at bounding box center [1259, 540] width 36 height 18
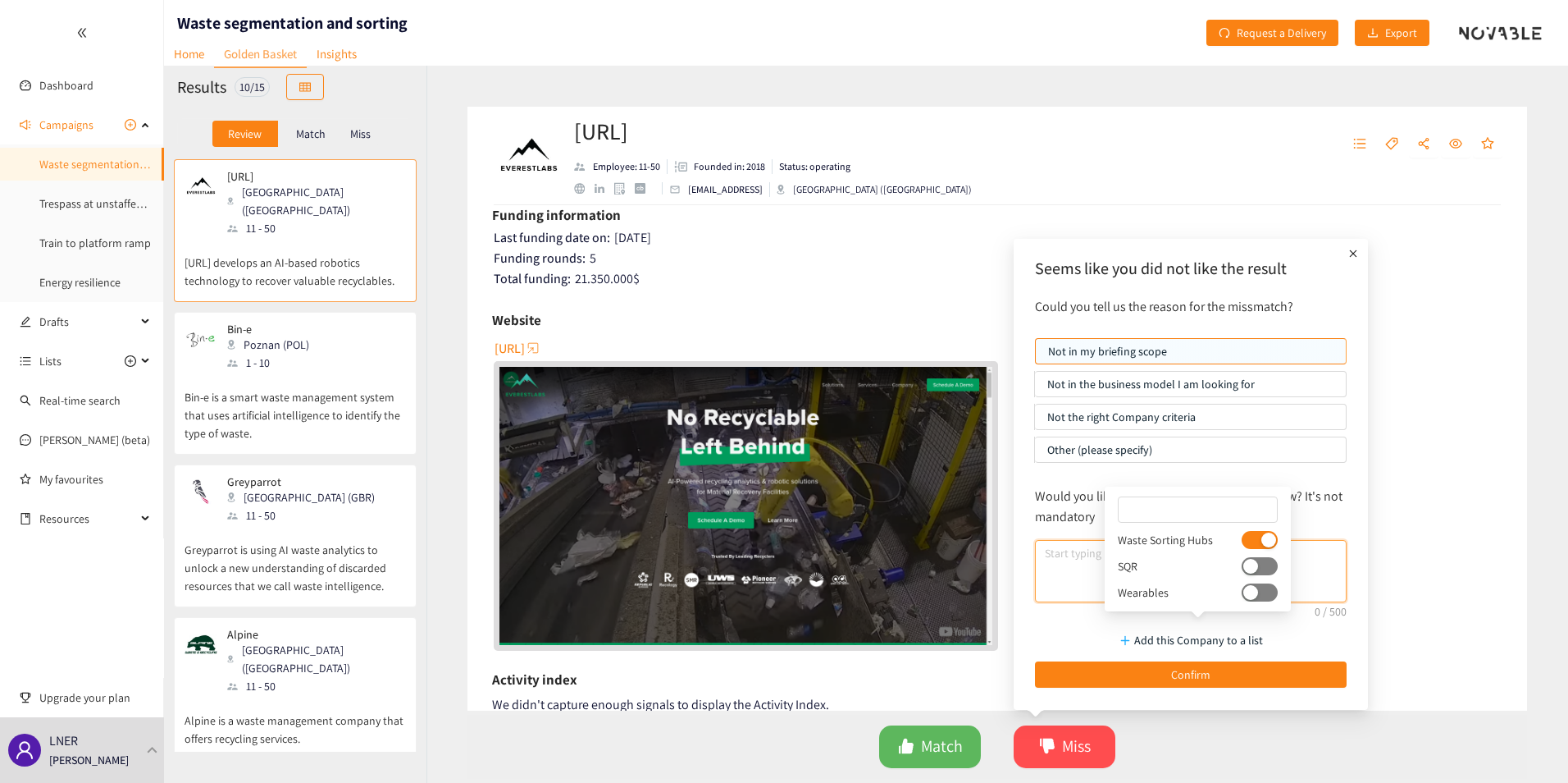
click at [1311, 556] on textarea at bounding box center [1191, 570] width 312 height 62
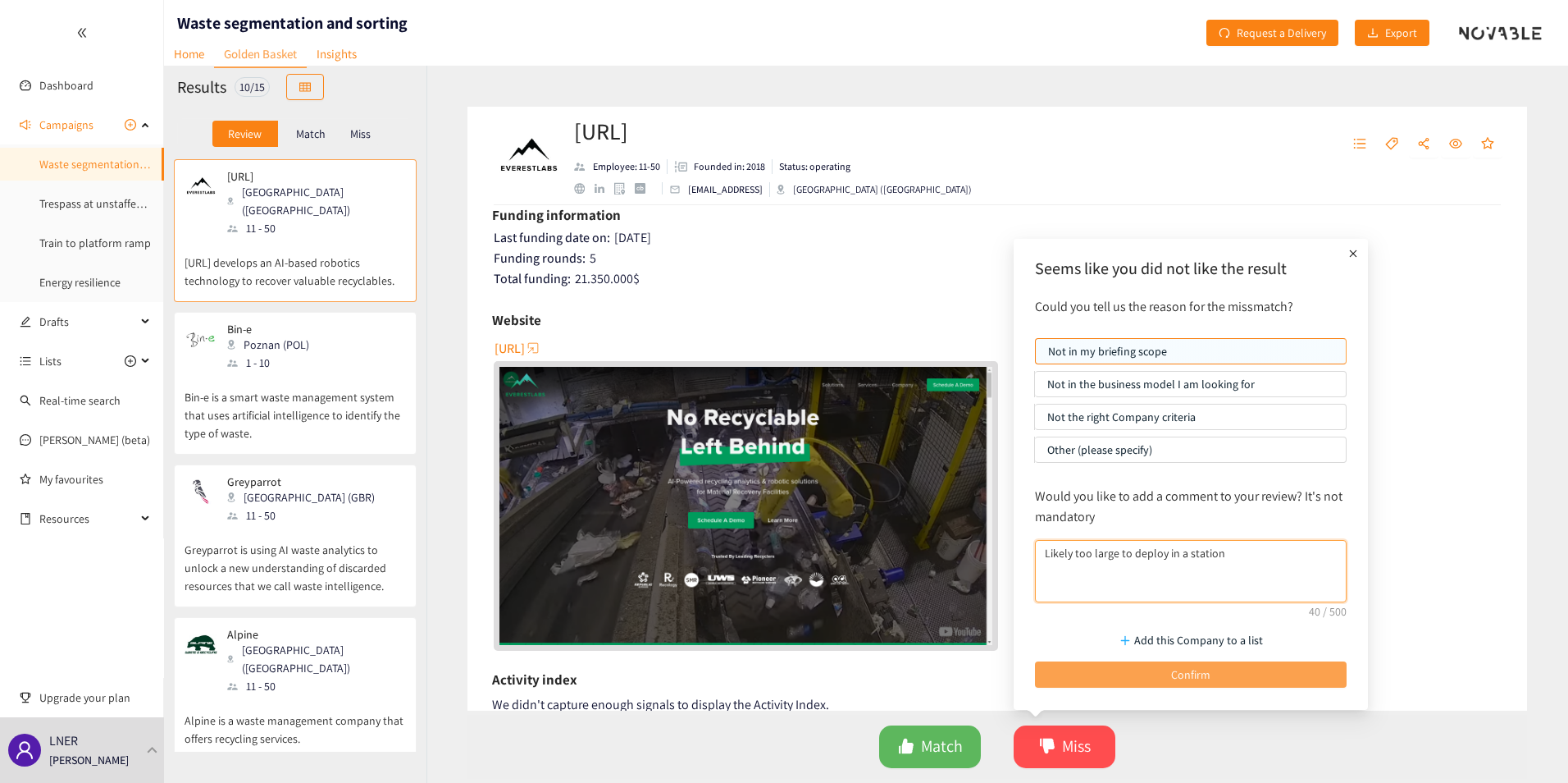
type textarea "Likely too large to deploy in a station"
click at [1253, 667] on button "Confirm" at bounding box center [1191, 674] width 312 height 26
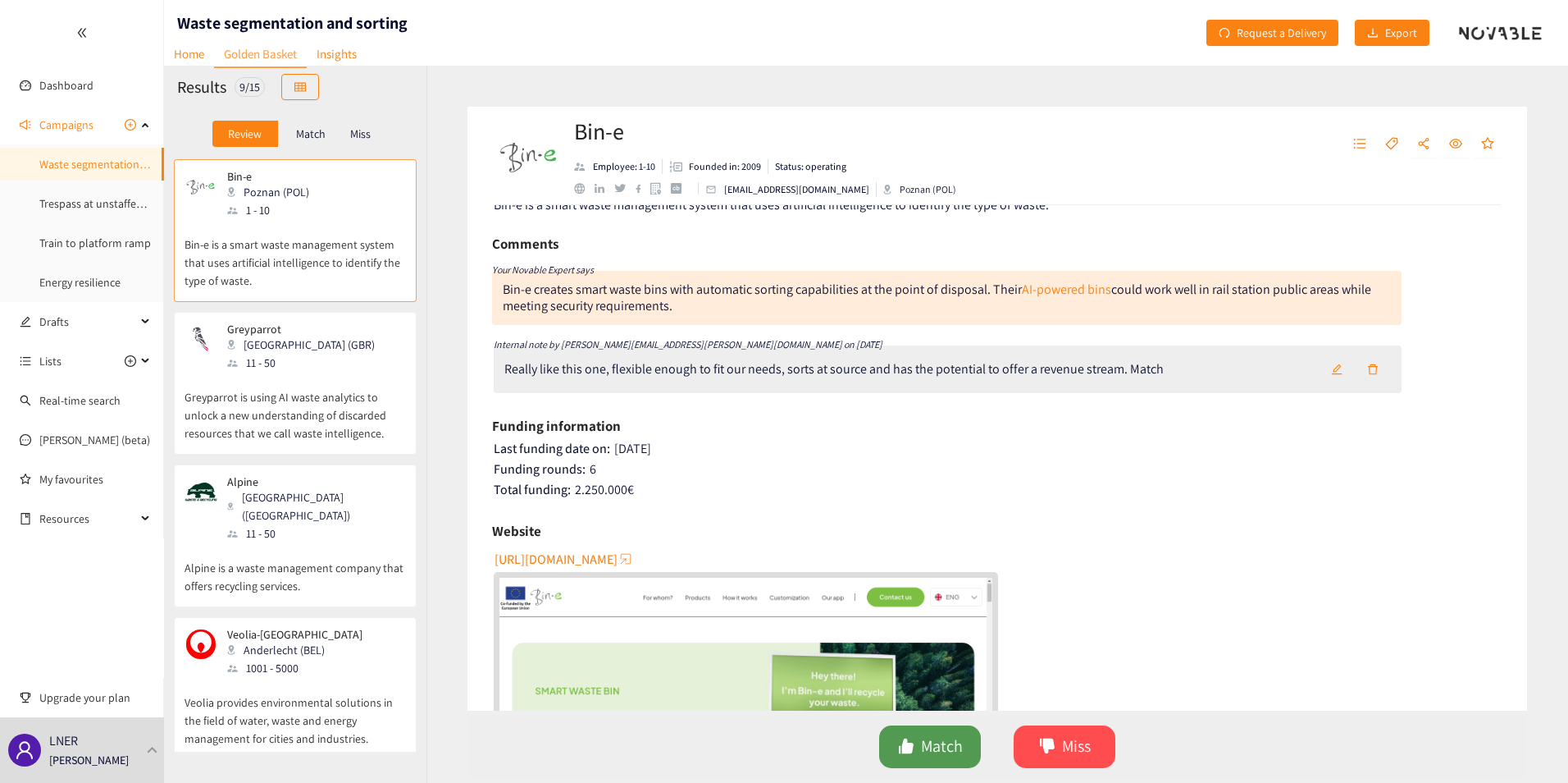
scroll to position [0, 0]
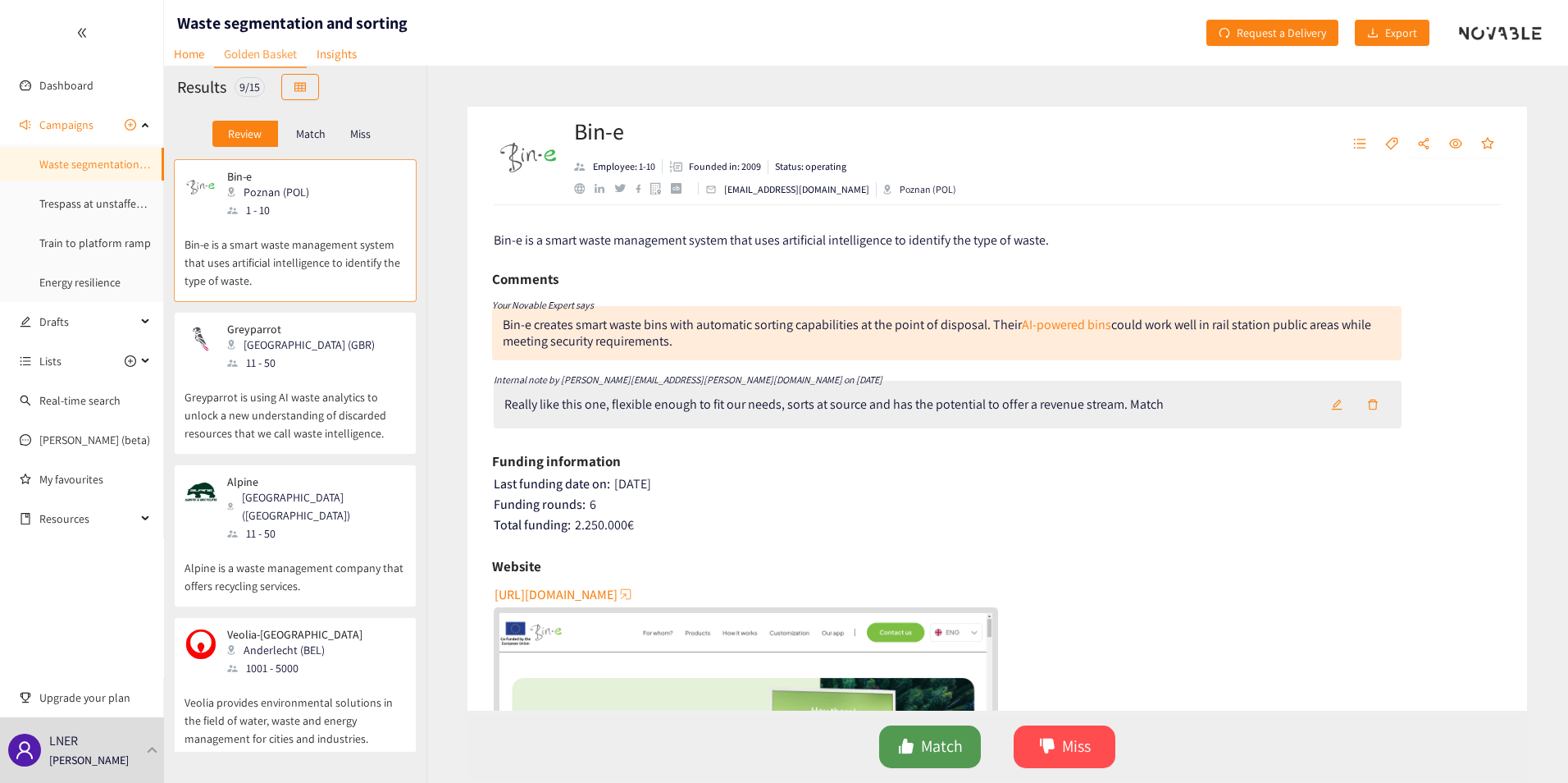
click at [933, 751] on span "Match" at bounding box center [942, 745] width 42 height 25
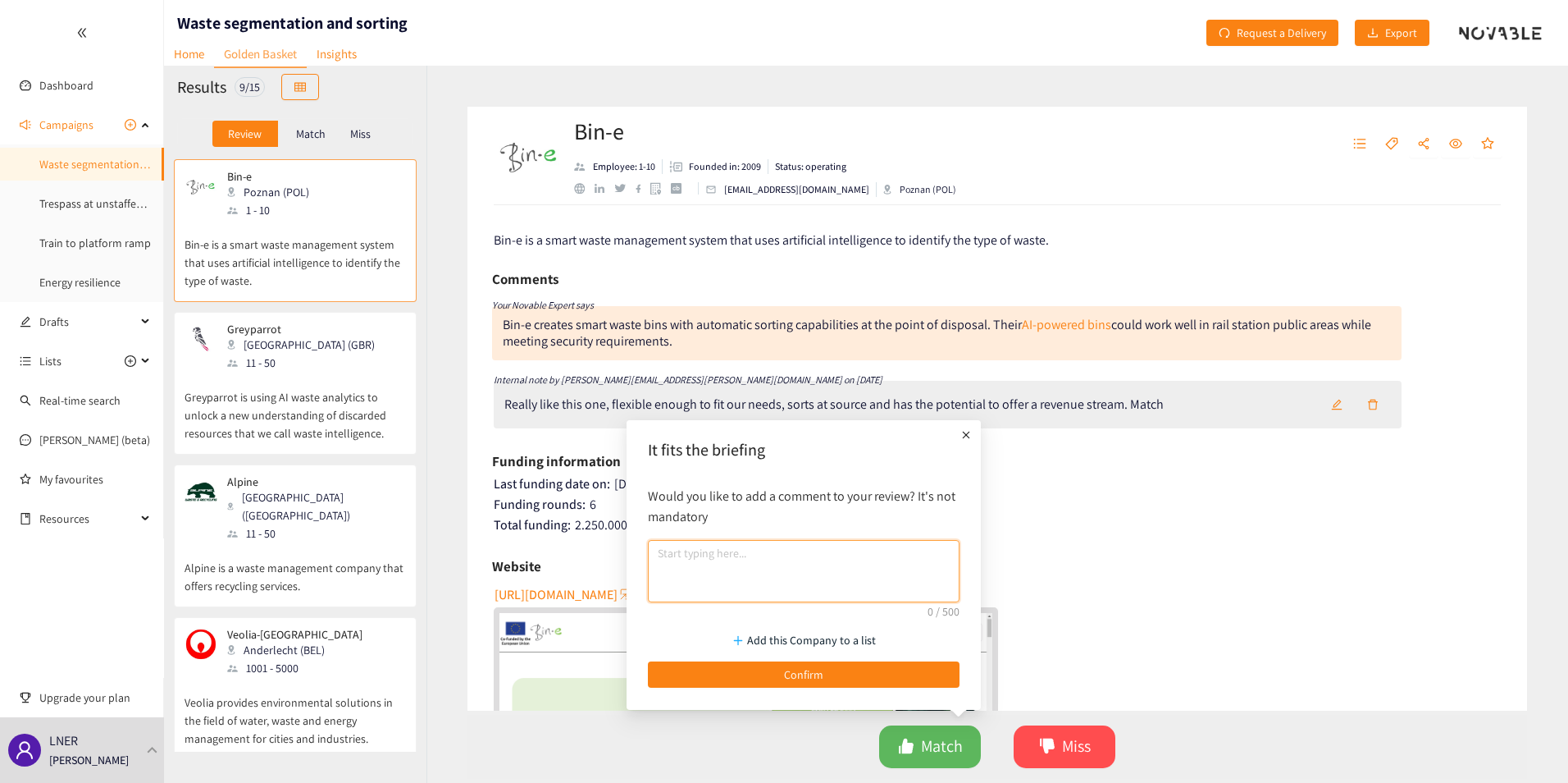
click at [769, 560] on textarea at bounding box center [804, 570] width 312 height 62
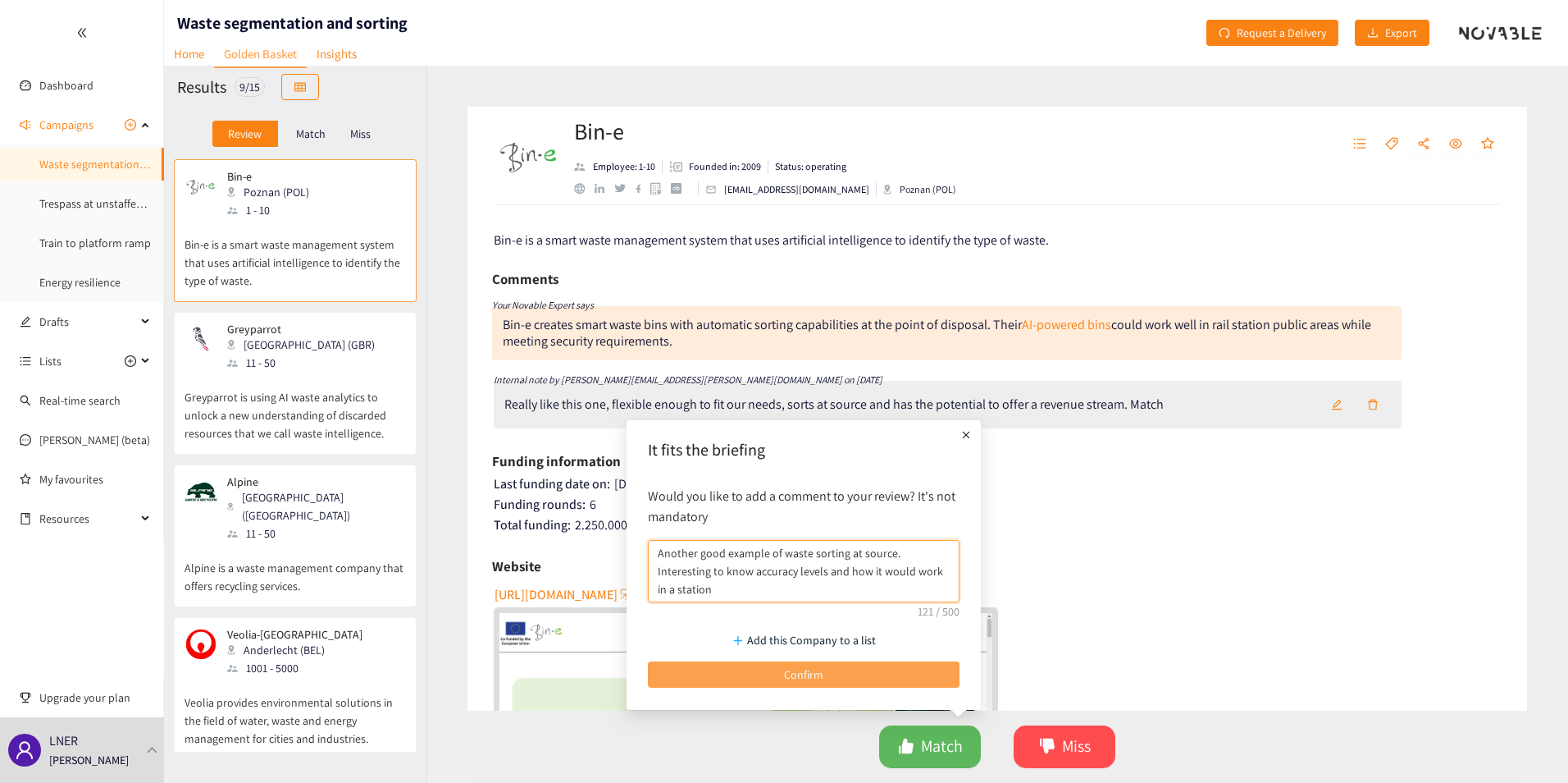
type textarea "Another good example of waste sorting at source. Interesting to know accuracy l…"
click at [845, 662] on button "Confirm" at bounding box center [804, 674] width 312 height 26
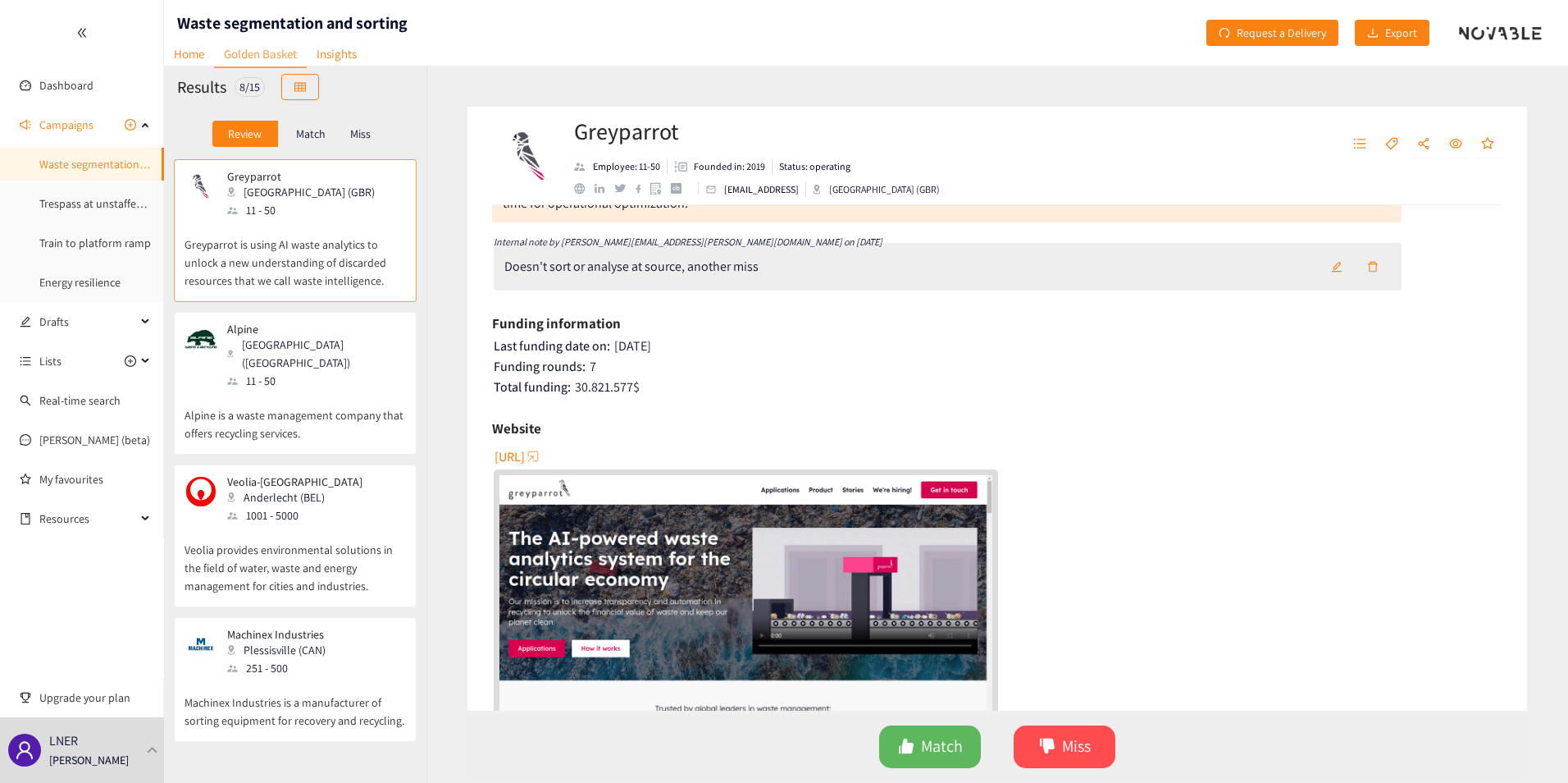
scroll to position [164, 0]
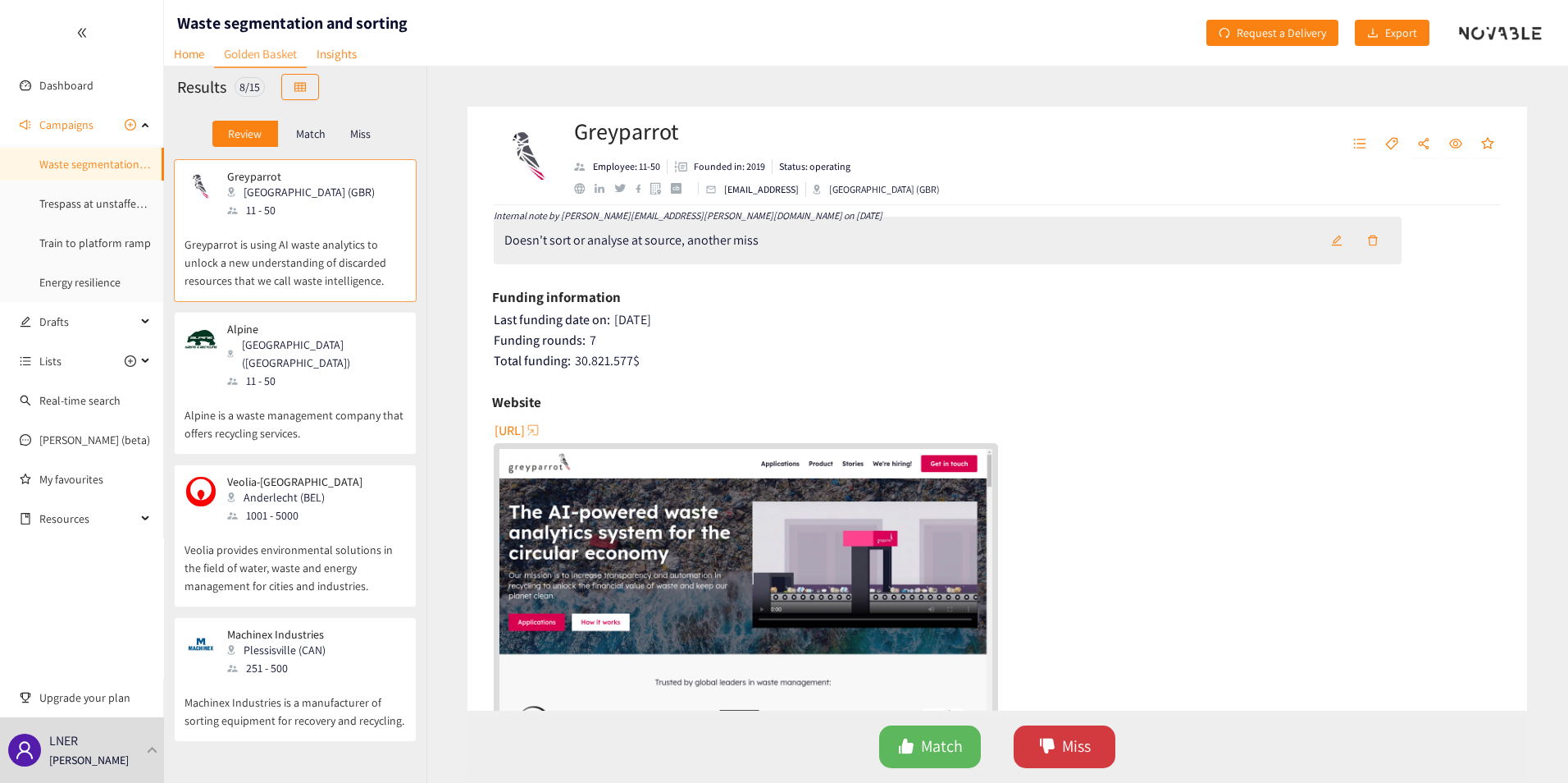
click at [1098, 744] on button "Miss" at bounding box center [1065, 746] width 102 height 43
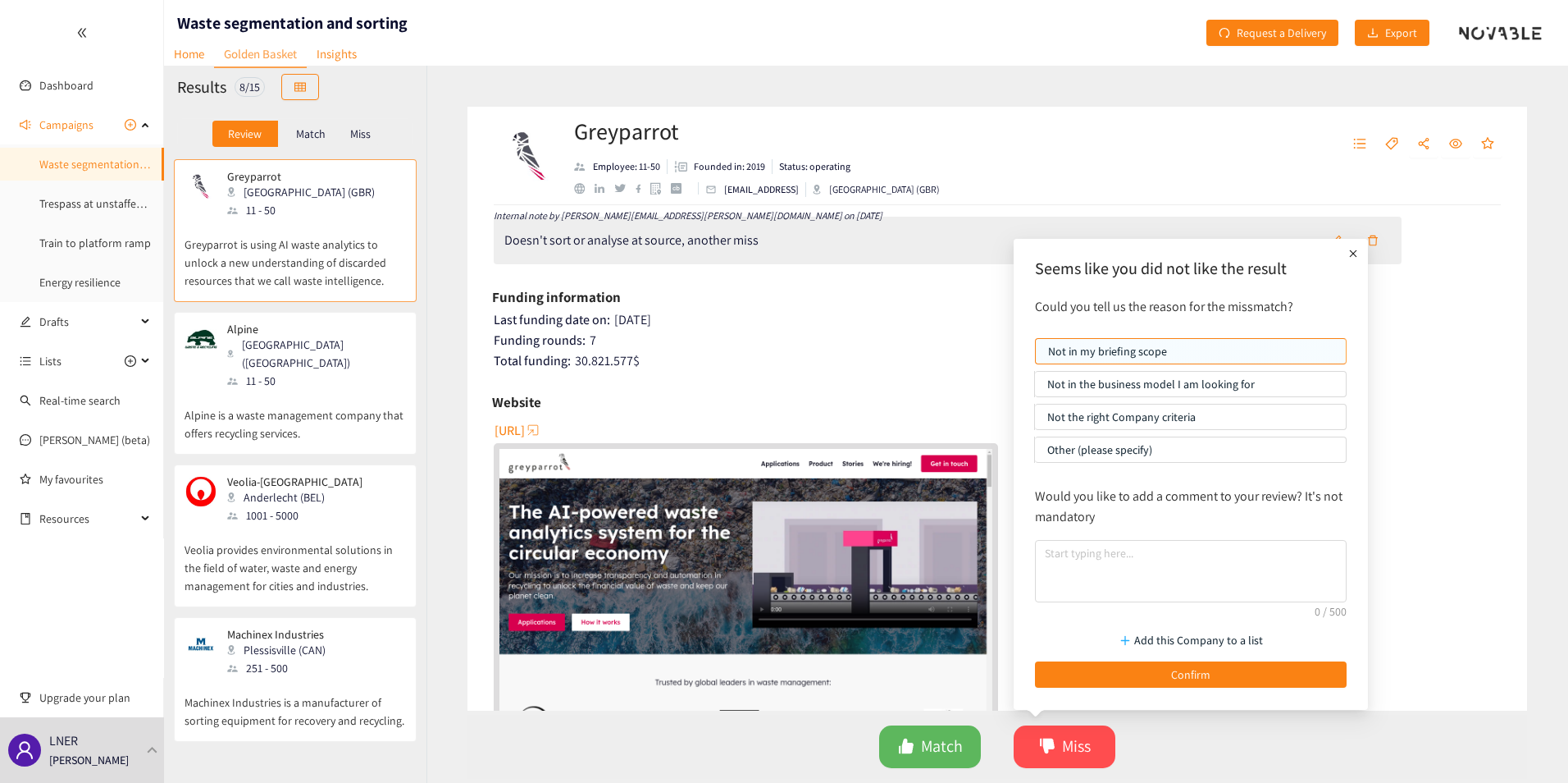
click at [1132, 456] on p "Other (please specify)" at bounding box center [1190, 449] width 286 height 25
click at [1035, 454] on input "Other (please specify)" at bounding box center [1035, 454] width 0 height 0
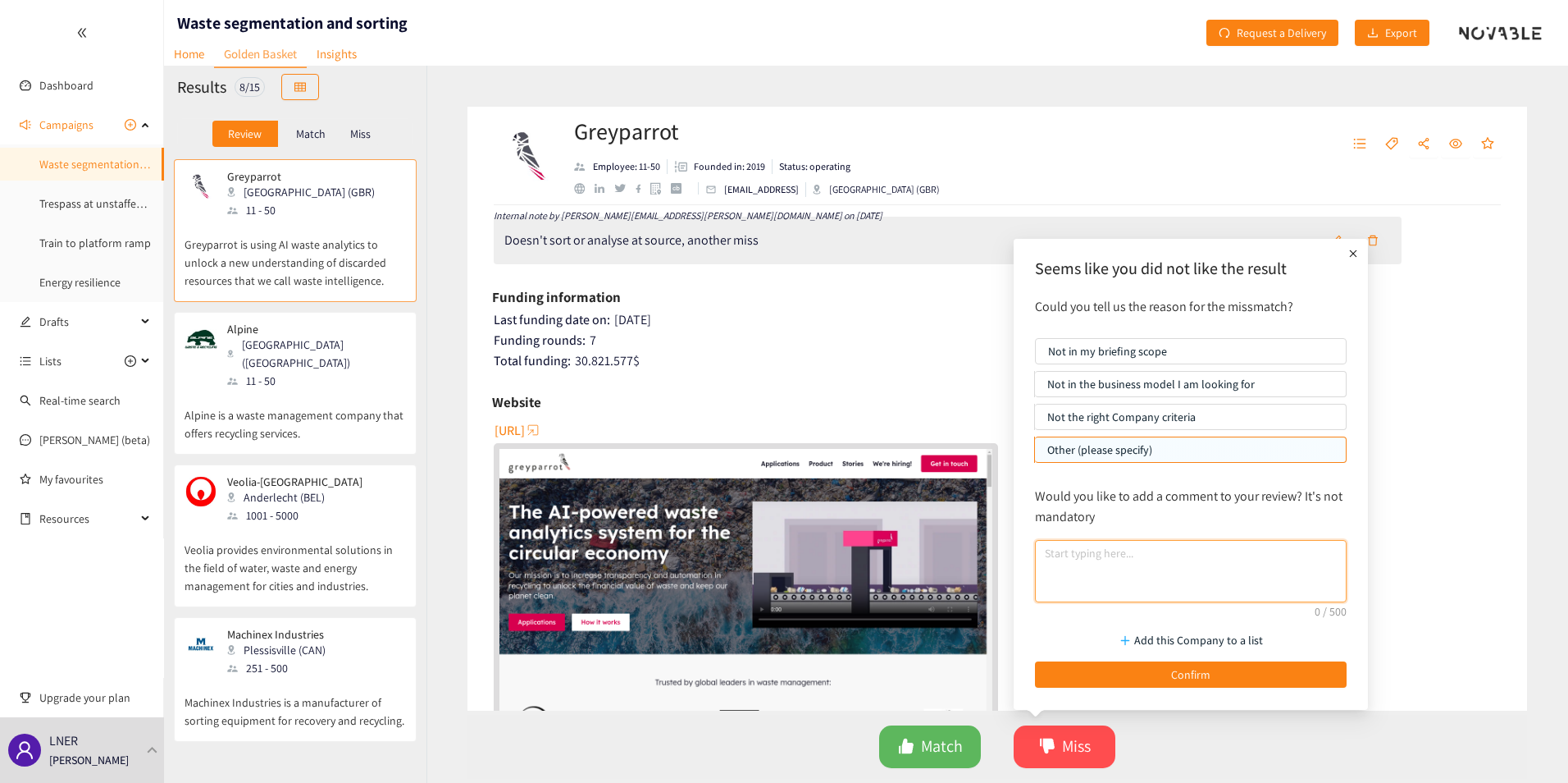
click at [1135, 563] on textarea at bounding box center [1191, 570] width 312 height 62
type textarea "Too large for our stations"
click at [1171, 628] on button "Add this Company to a list" at bounding box center [1191, 640] width 312 height 26
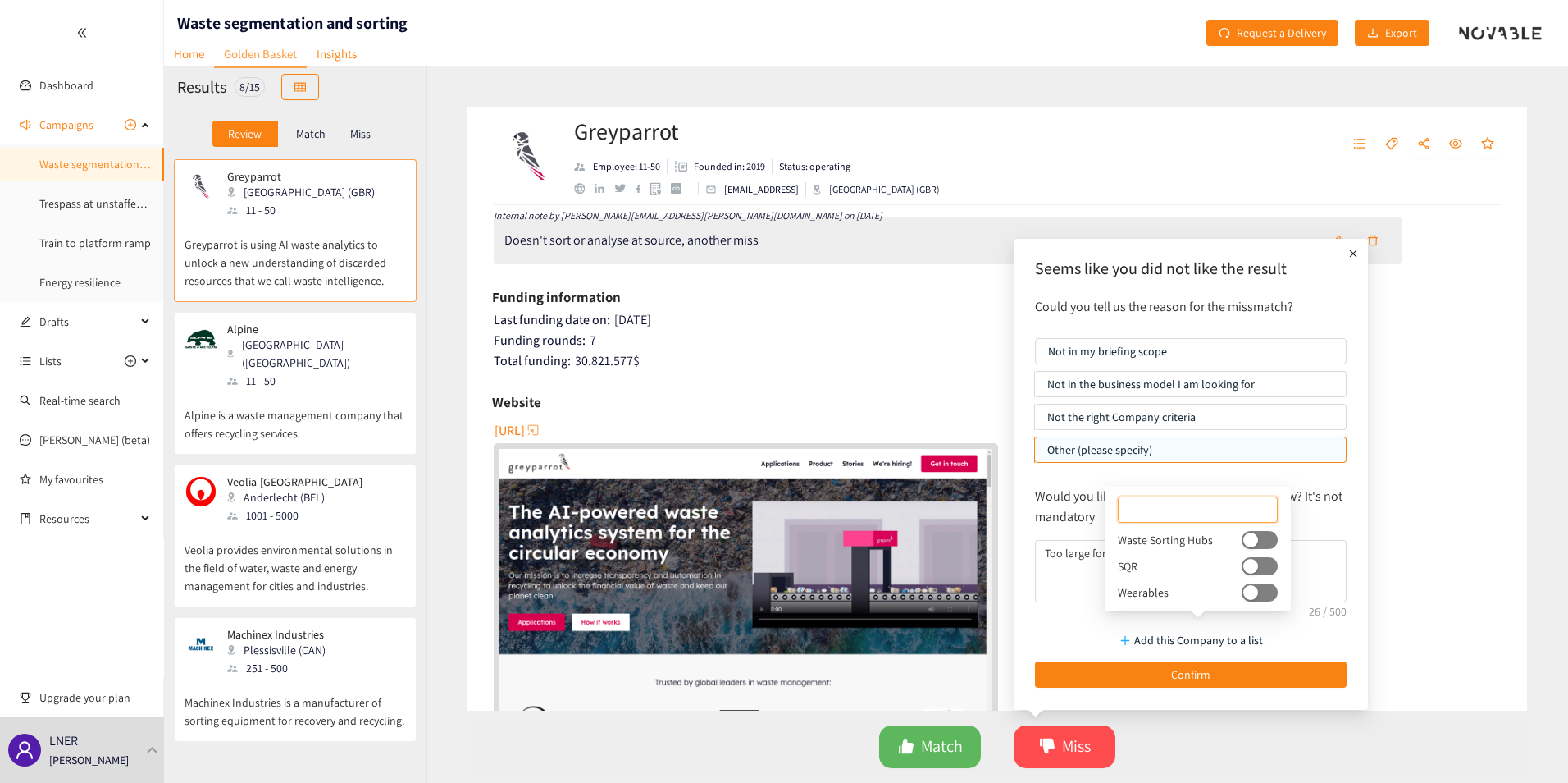
click at [1252, 541] on button "button" at bounding box center [1259, 540] width 36 height 18
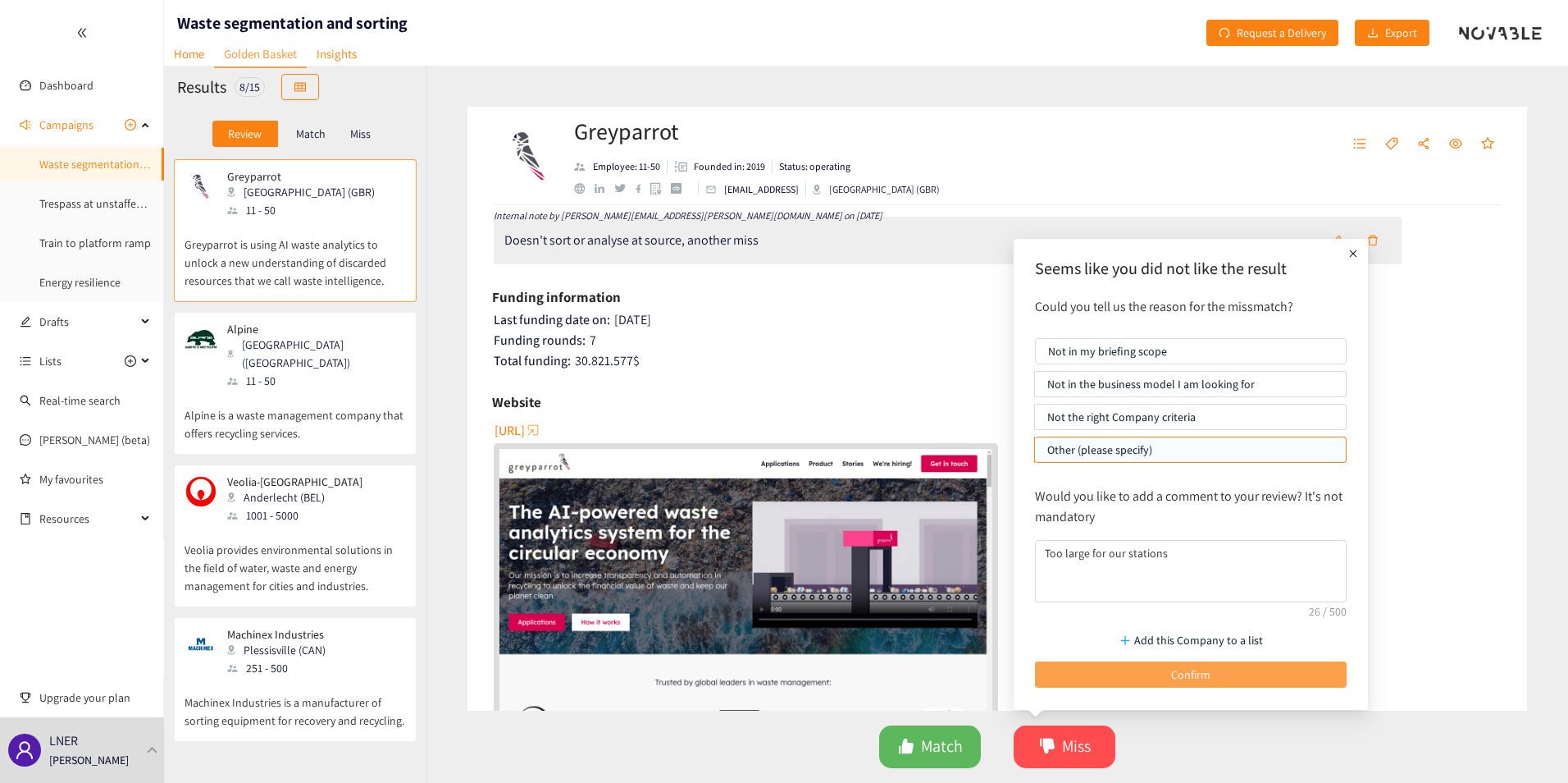
click at [1188, 674] on span "Confirm" at bounding box center [1190, 674] width 39 height 18
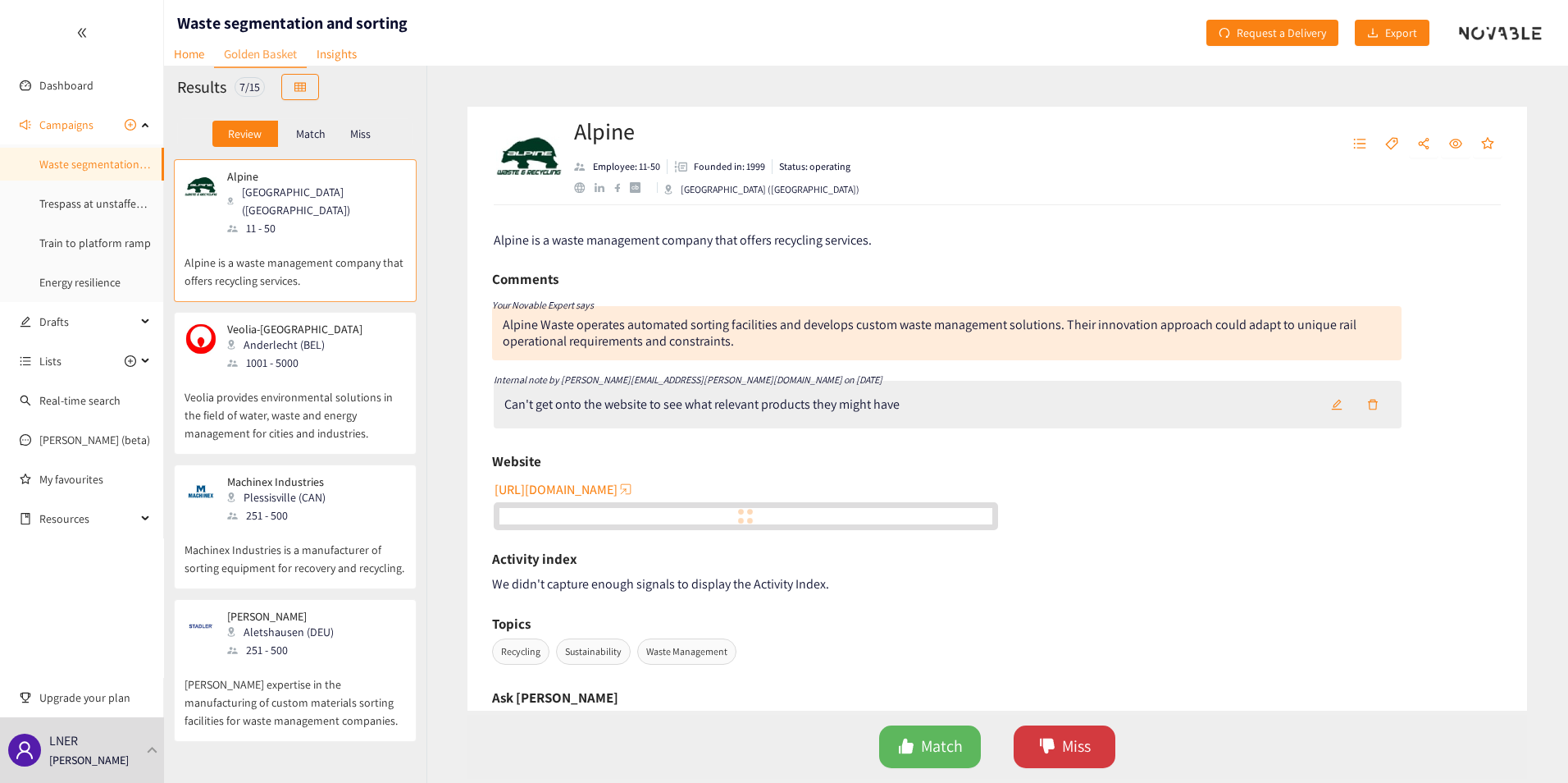
click at [1068, 755] on span "Miss" at bounding box center [1076, 745] width 29 height 25
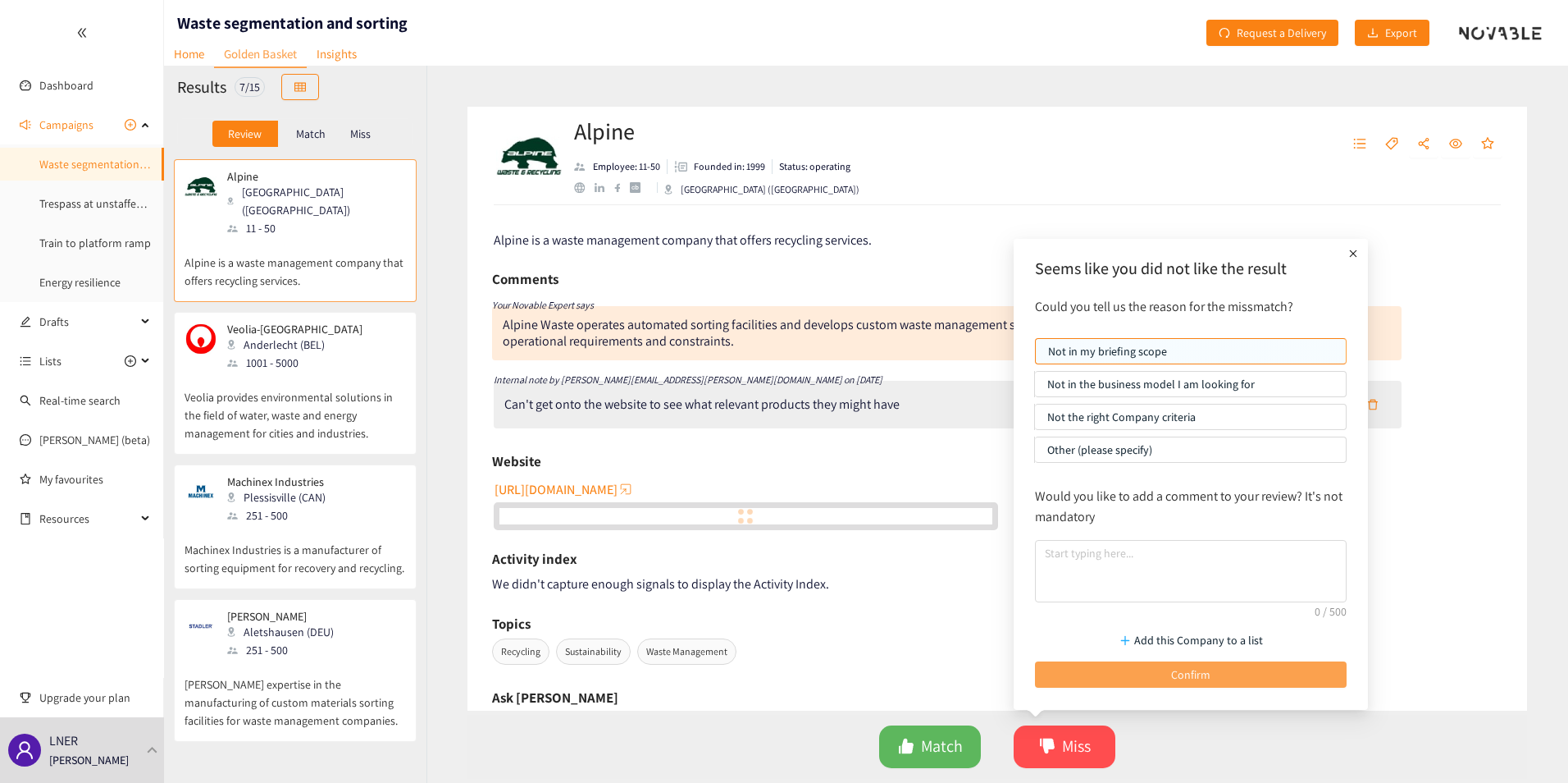
click at [1130, 675] on button "Confirm" at bounding box center [1191, 674] width 312 height 26
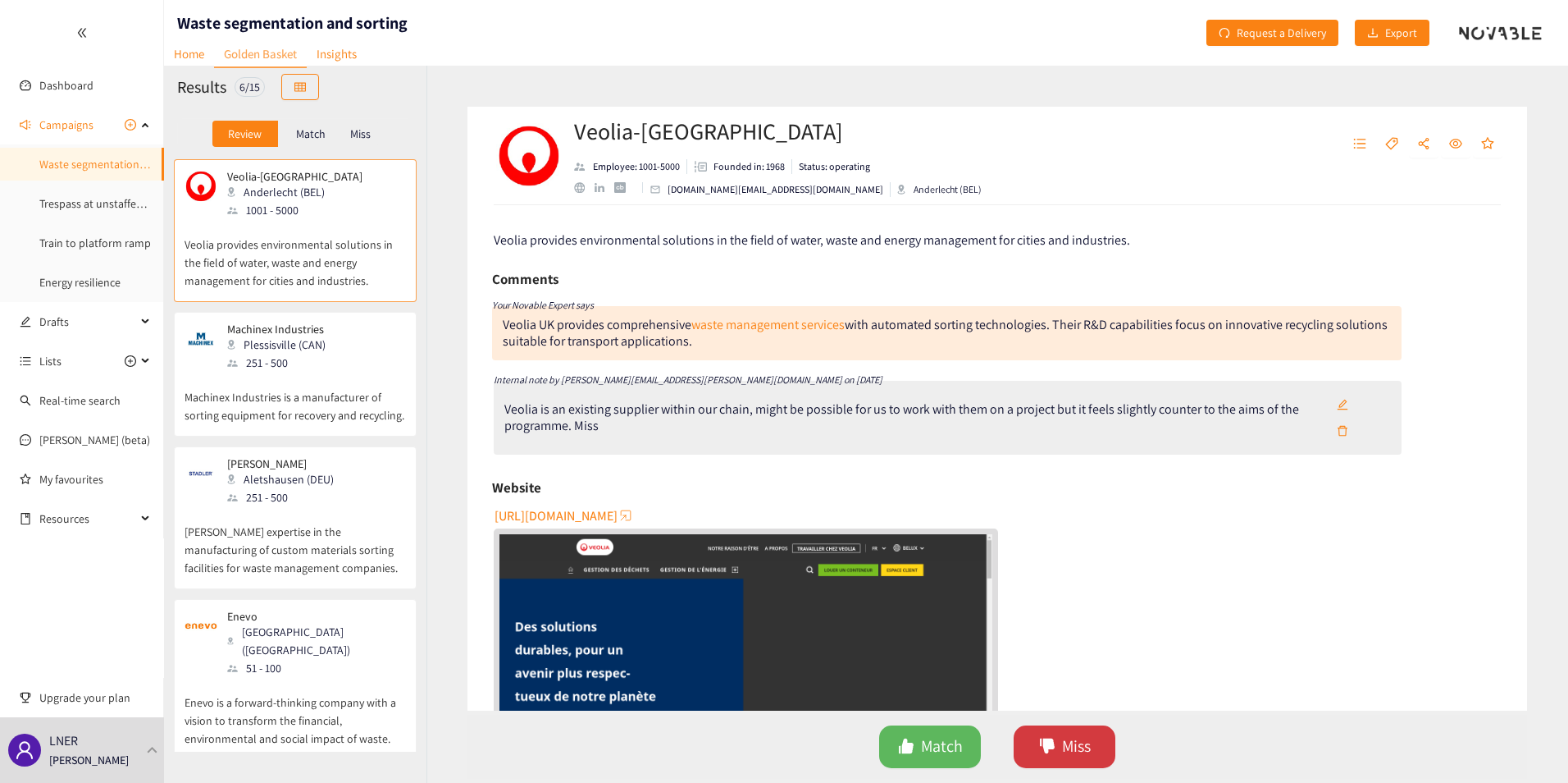
click at [1053, 765] on button "Miss" at bounding box center [1065, 746] width 102 height 43
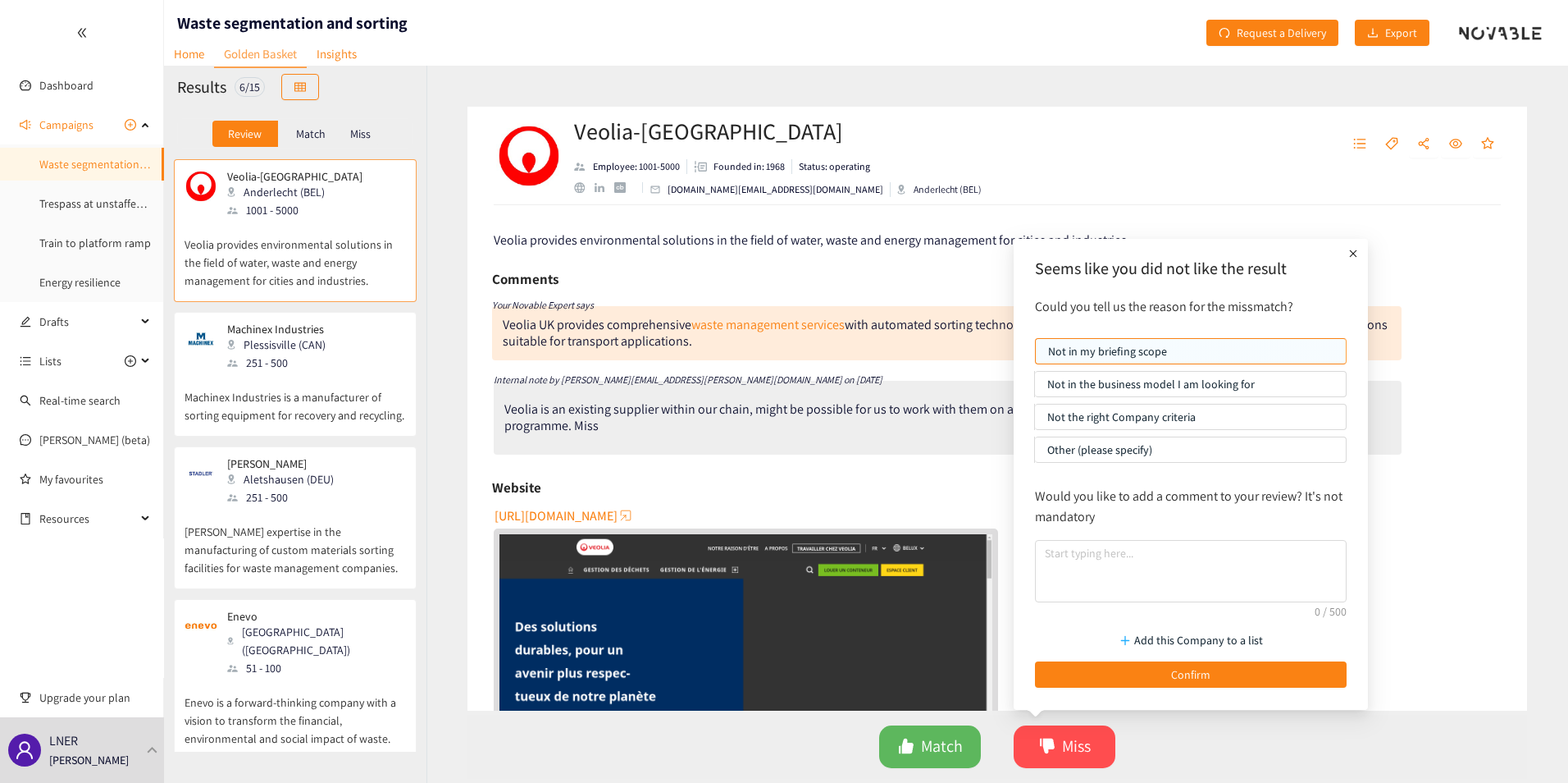
click at [1121, 384] on p "Not in the business model I am looking for" at bounding box center [1190, 384] width 286 height 25
click at [1035, 388] on input "Not in the business model I am looking for" at bounding box center [1035, 388] width 0 height 0
click at [1113, 421] on p "Not the right Company criteria" at bounding box center [1190, 417] width 286 height 25
click at [1035, 420] on input "Not the right Company criteria" at bounding box center [1035, 420] width 0 height 0
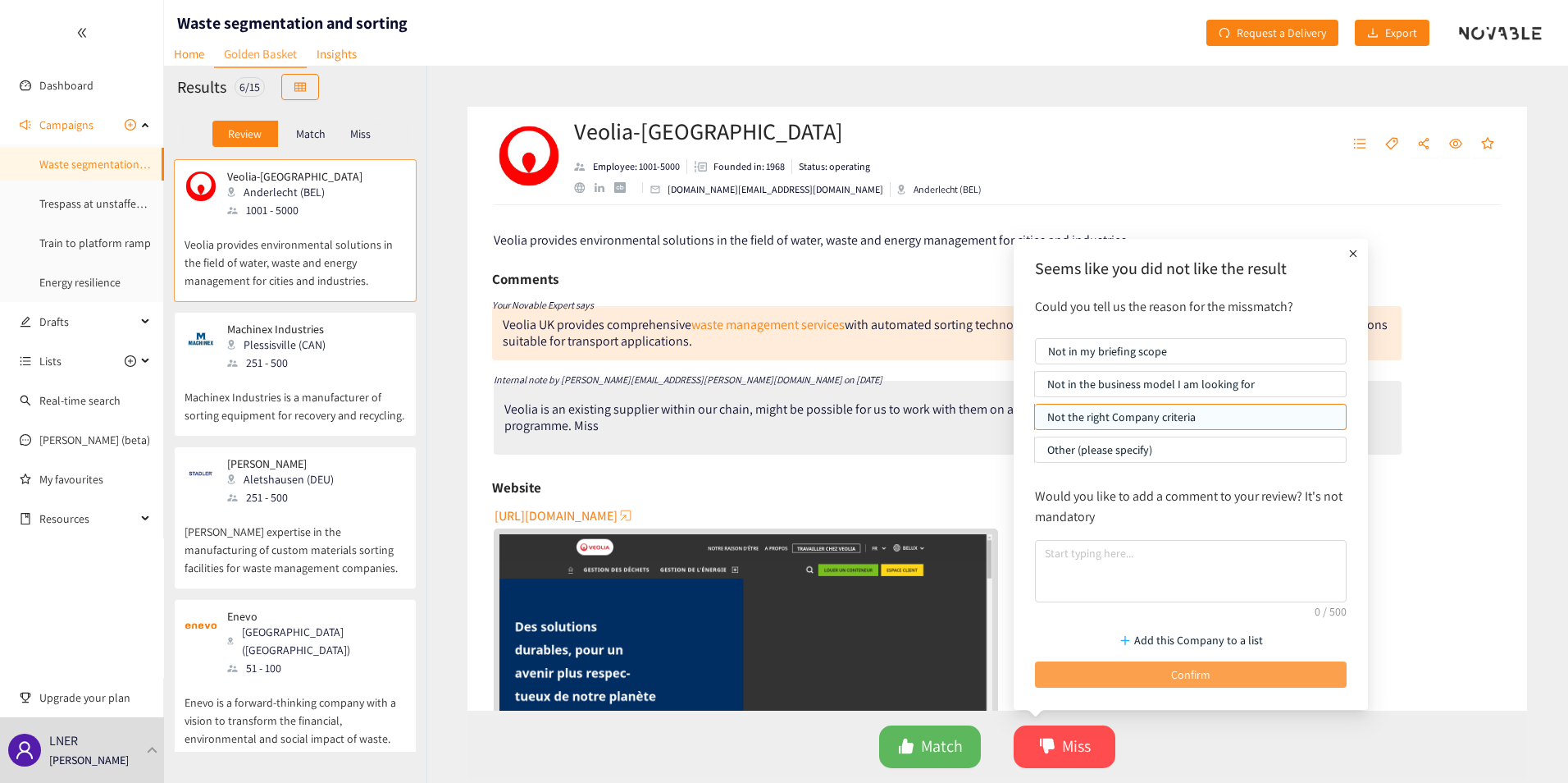
click at [1125, 679] on button "Confirm" at bounding box center [1191, 674] width 312 height 26
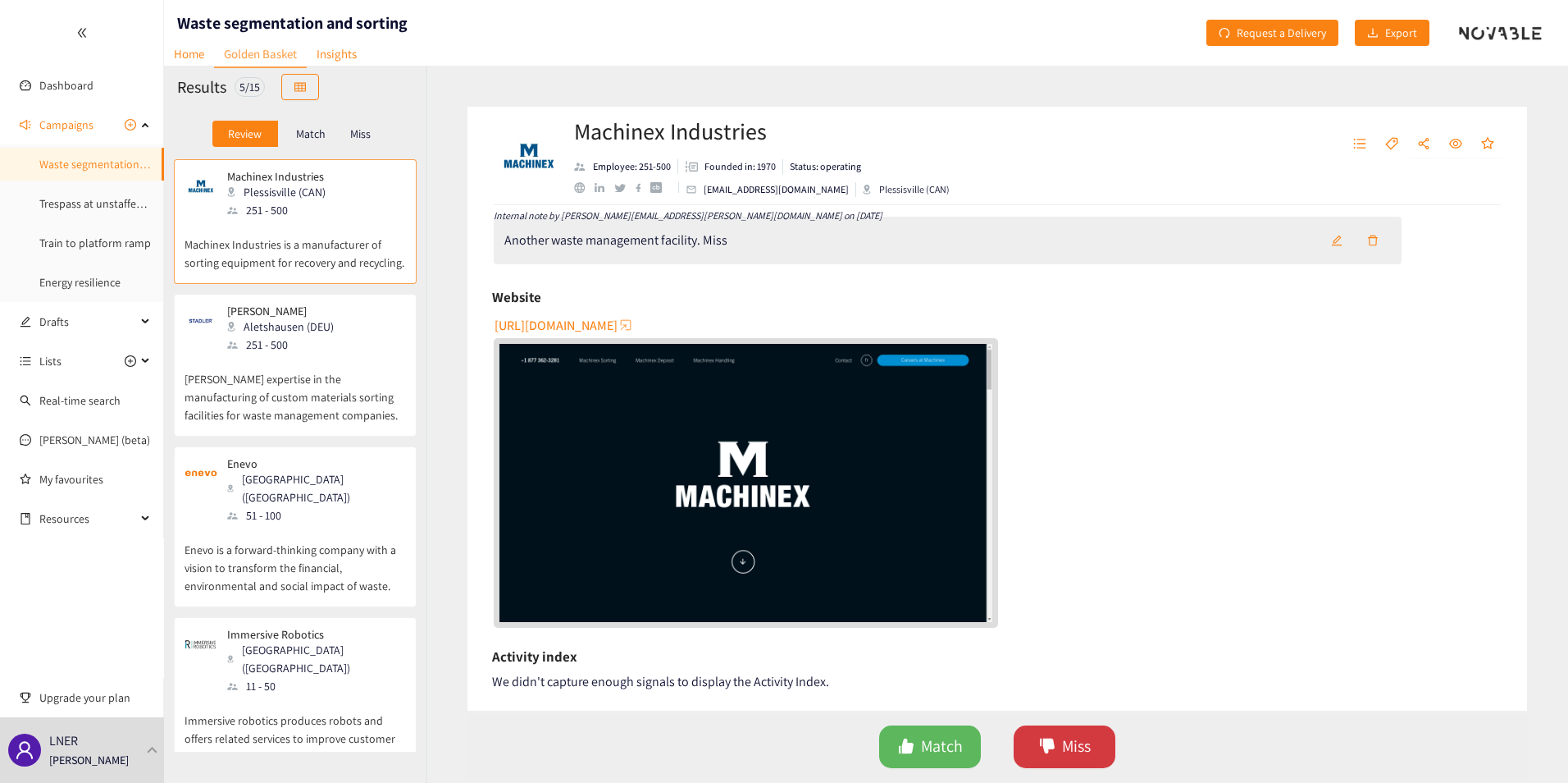
click at [1064, 744] on span "Miss" at bounding box center [1076, 745] width 29 height 25
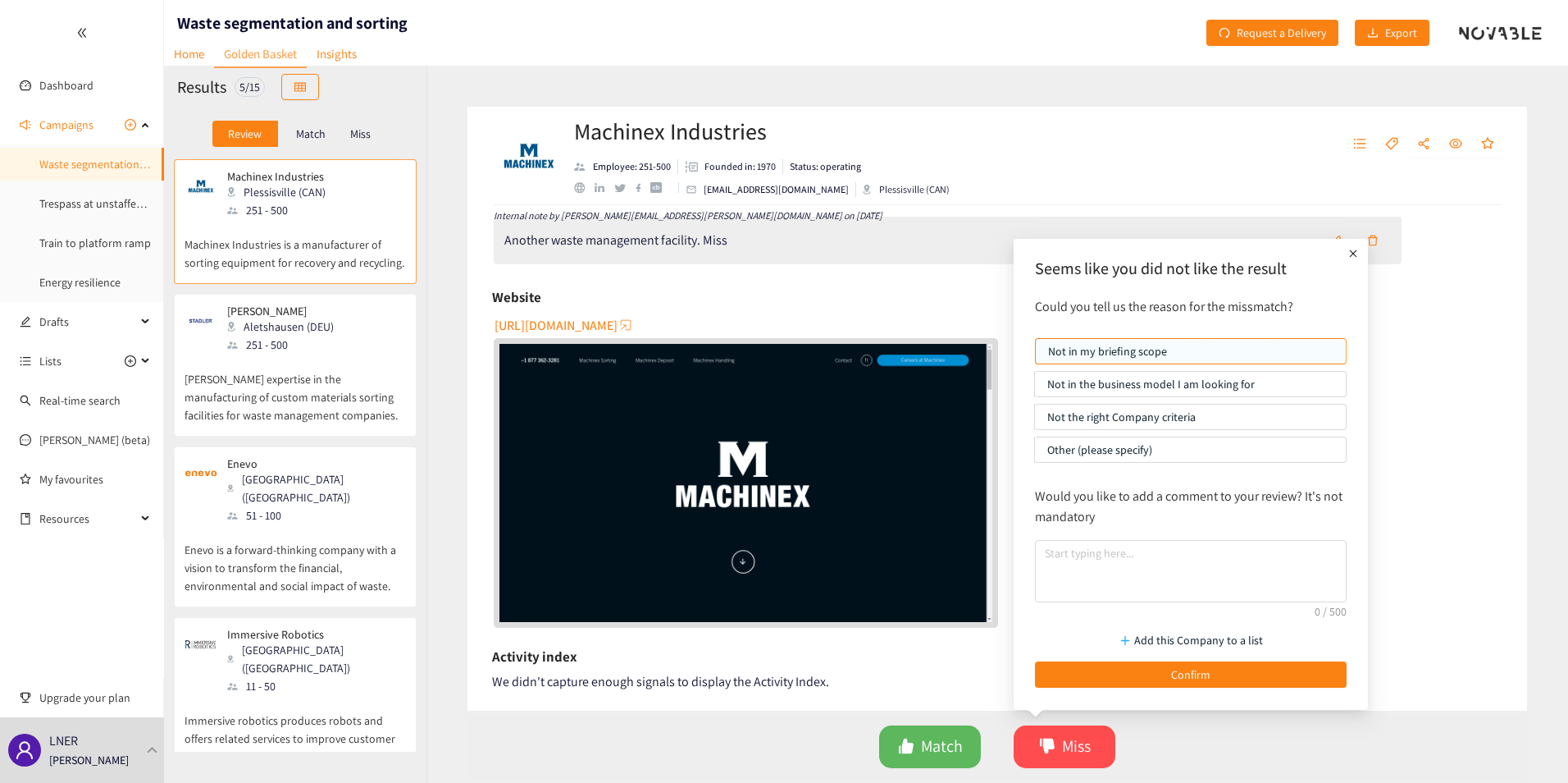
click at [1120, 382] on p "Not in the business model I am looking for" at bounding box center [1190, 384] width 286 height 25
click at [1035, 388] on input "Not in the business model I am looking for" at bounding box center [1035, 388] width 0 height 0
click at [1107, 353] on p "Not in my briefing scope" at bounding box center [1191, 351] width 285 height 25
click at [1036, 356] on input "Not in my briefing scope" at bounding box center [1036, 356] width 0 height 0
click at [1167, 678] on button "Confirm" at bounding box center [1191, 674] width 312 height 26
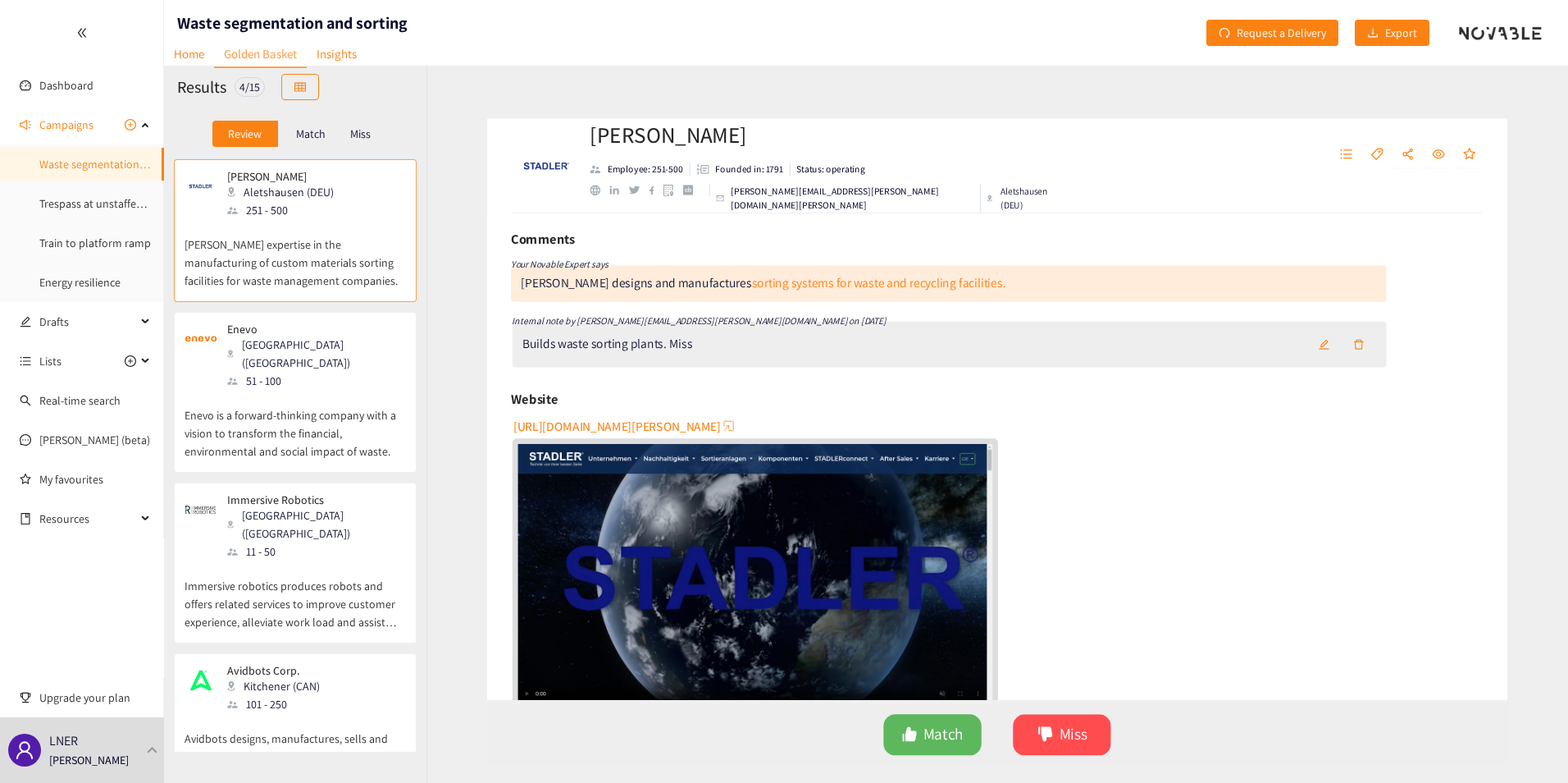
scroll to position [82, 0]
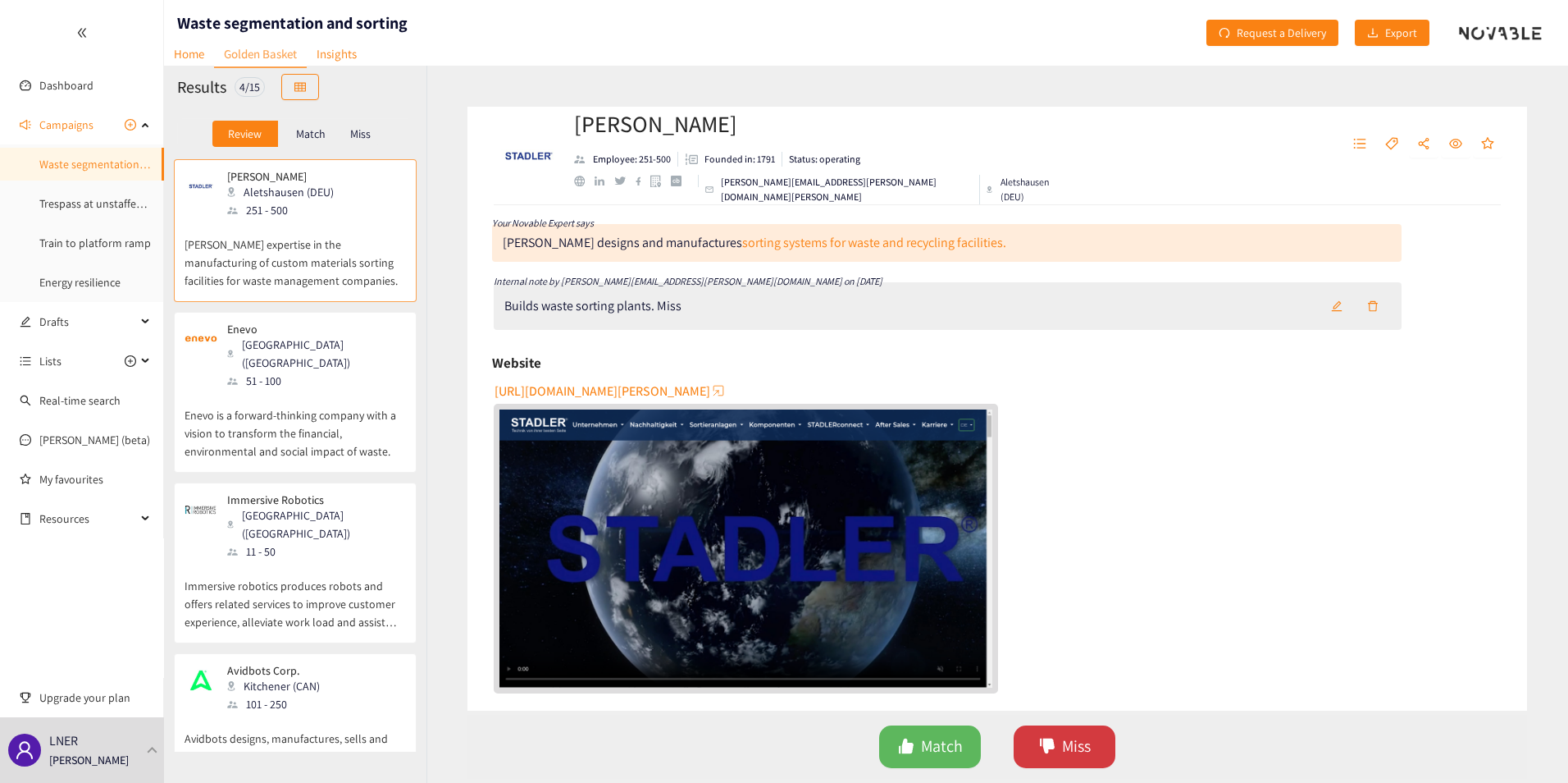
click at [1080, 735] on span "Miss" at bounding box center [1076, 745] width 29 height 25
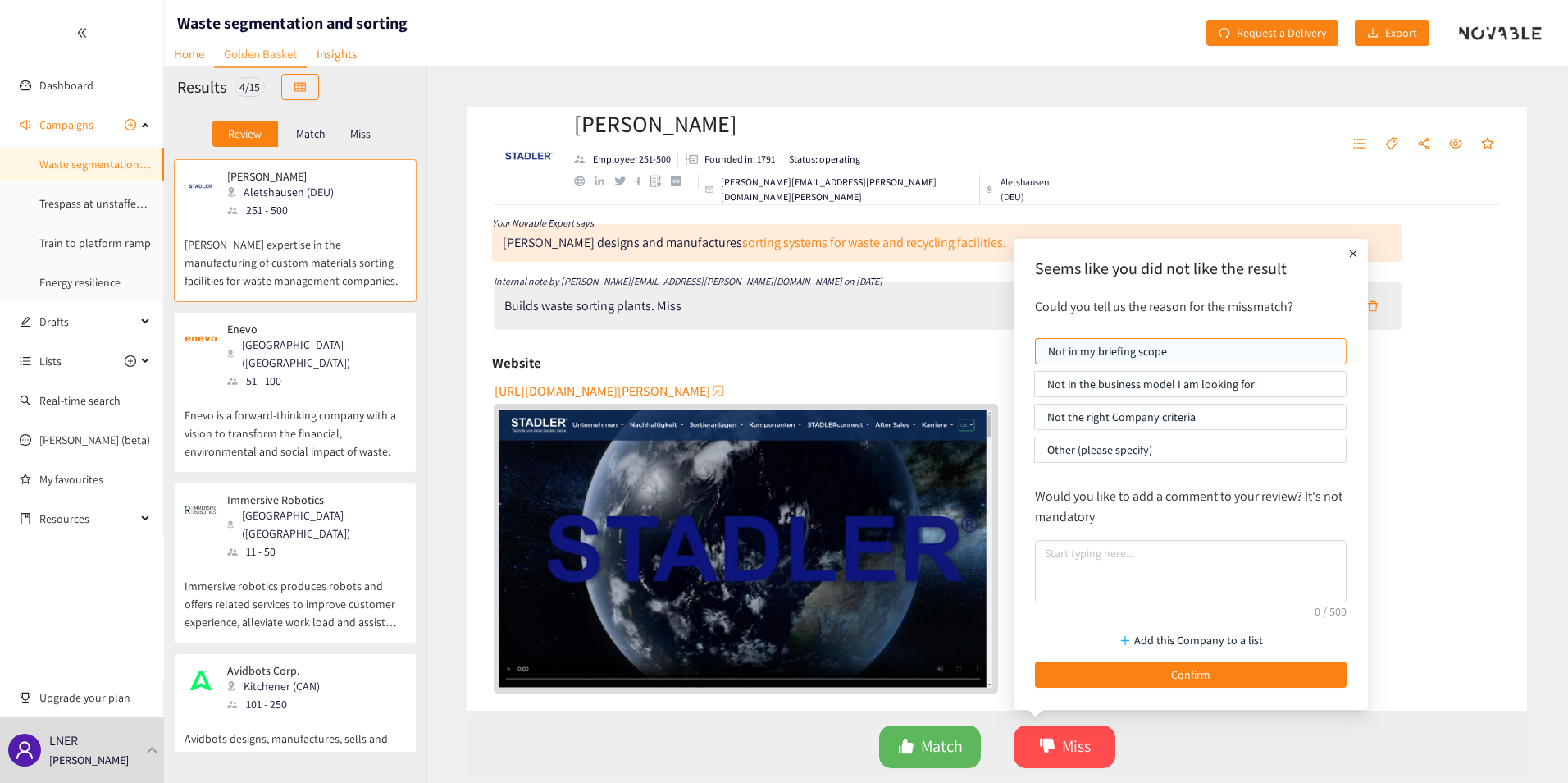
click at [1107, 383] on p "Not in the business model I am looking for" at bounding box center [1190, 384] width 286 height 25
click at [1035, 388] on input "Not in the business model I am looking for" at bounding box center [1035, 388] width 0 height 0
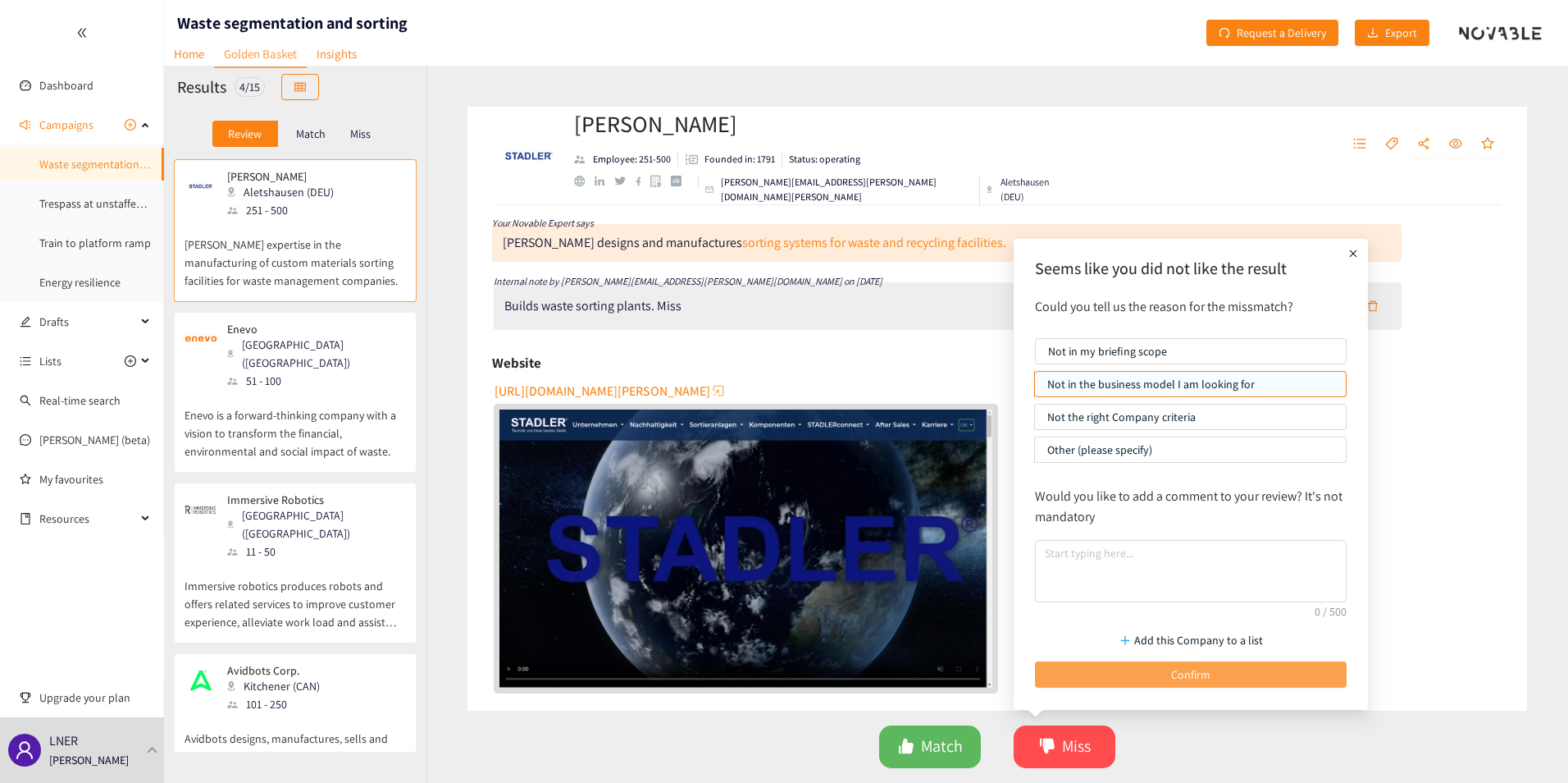
click at [1107, 674] on button "Confirm" at bounding box center [1191, 674] width 312 height 26
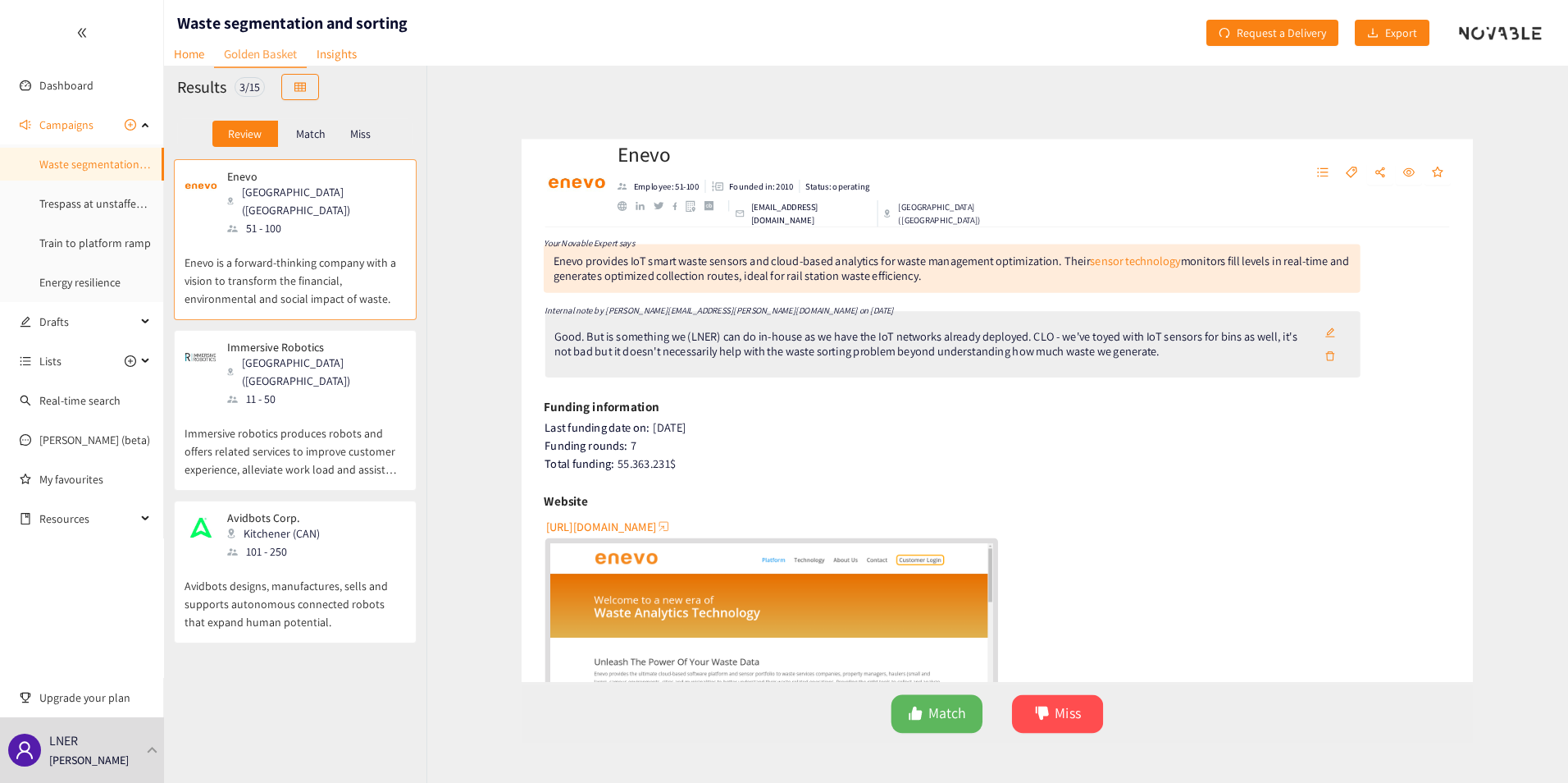
scroll to position [0, 0]
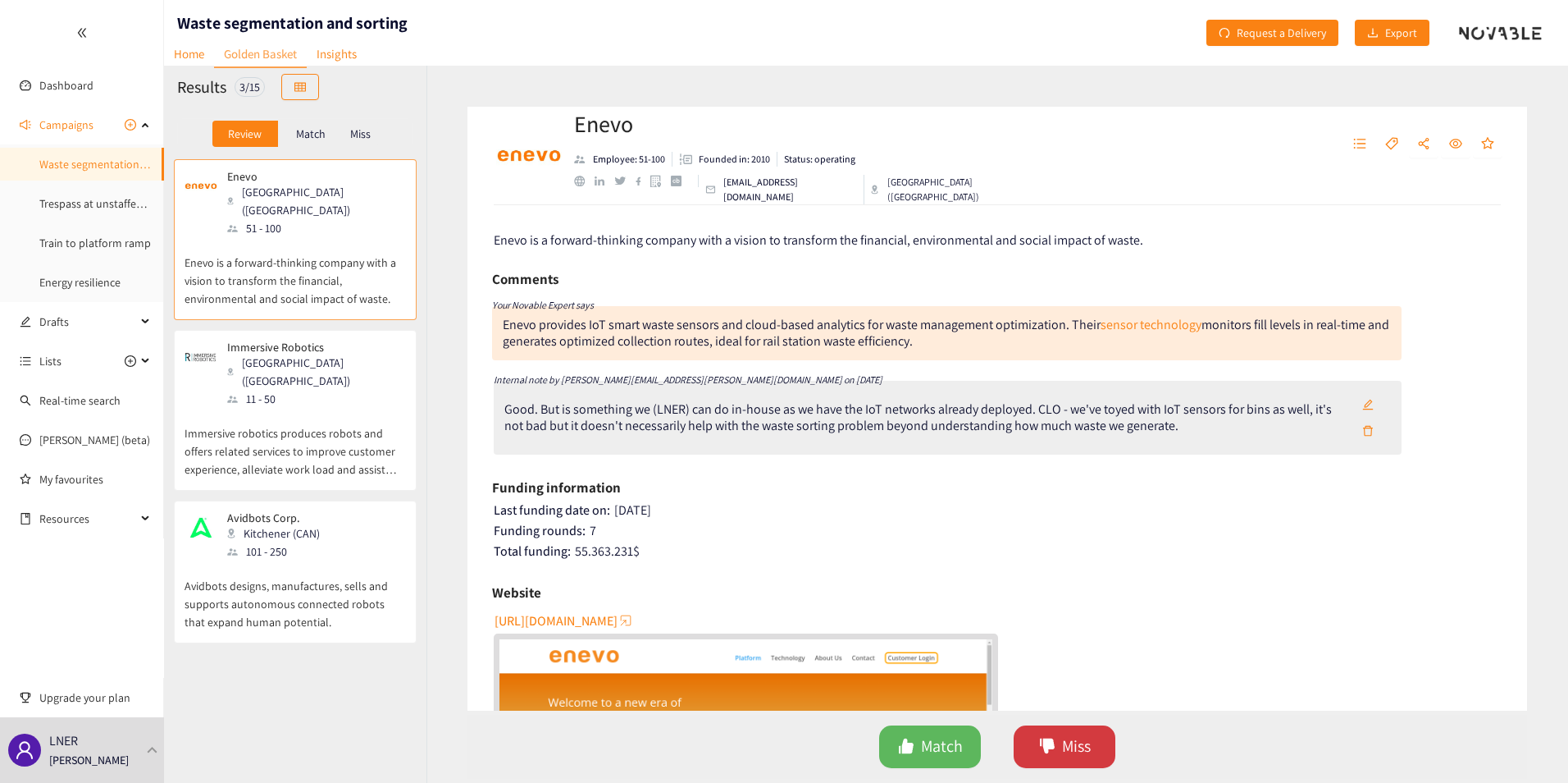
click at [1070, 749] on span "Miss" at bounding box center [1076, 745] width 29 height 25
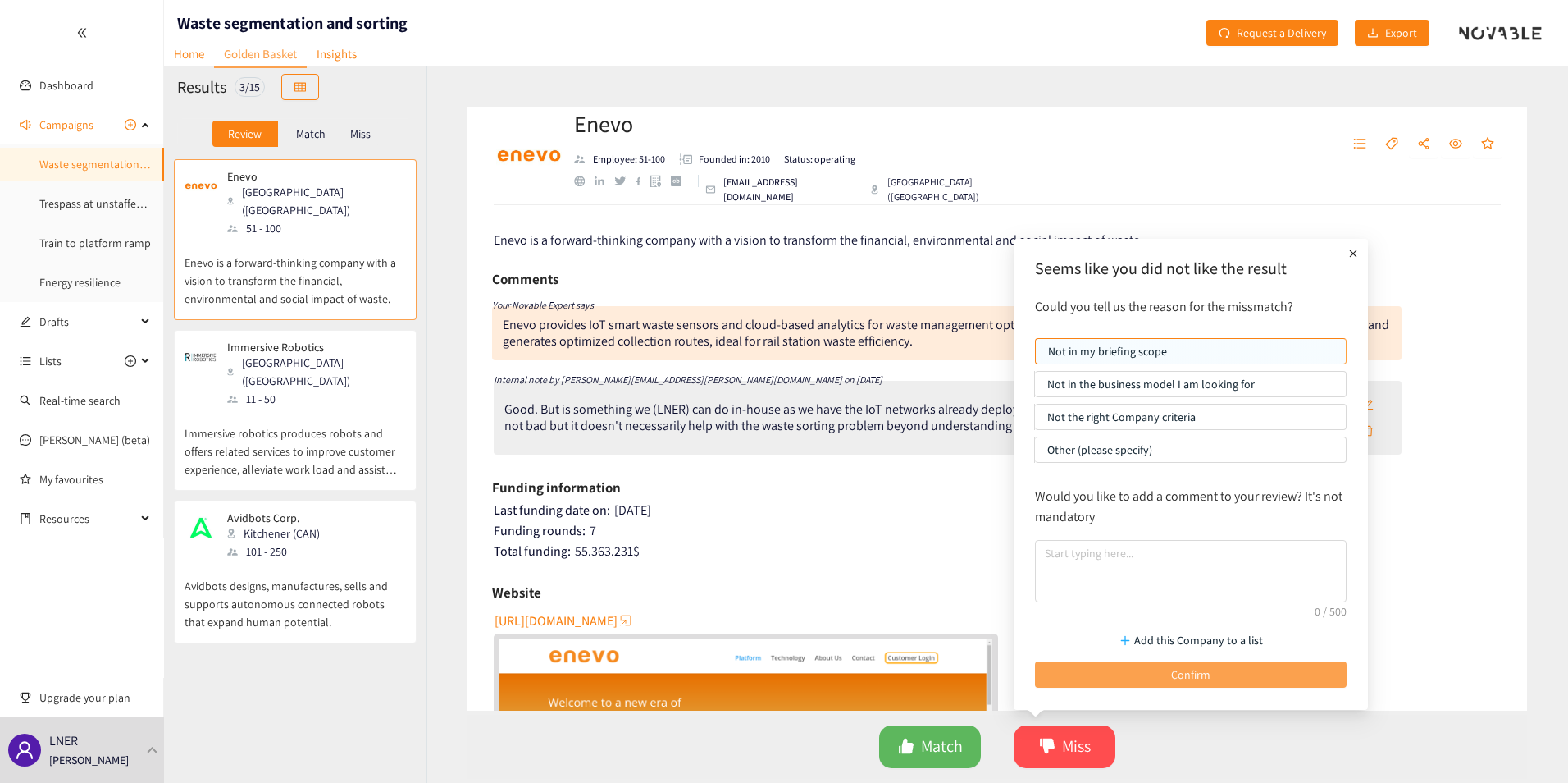
click at [1129, 674] on button "Confirm" at bounding box center [1191, 674] width 312 height 26
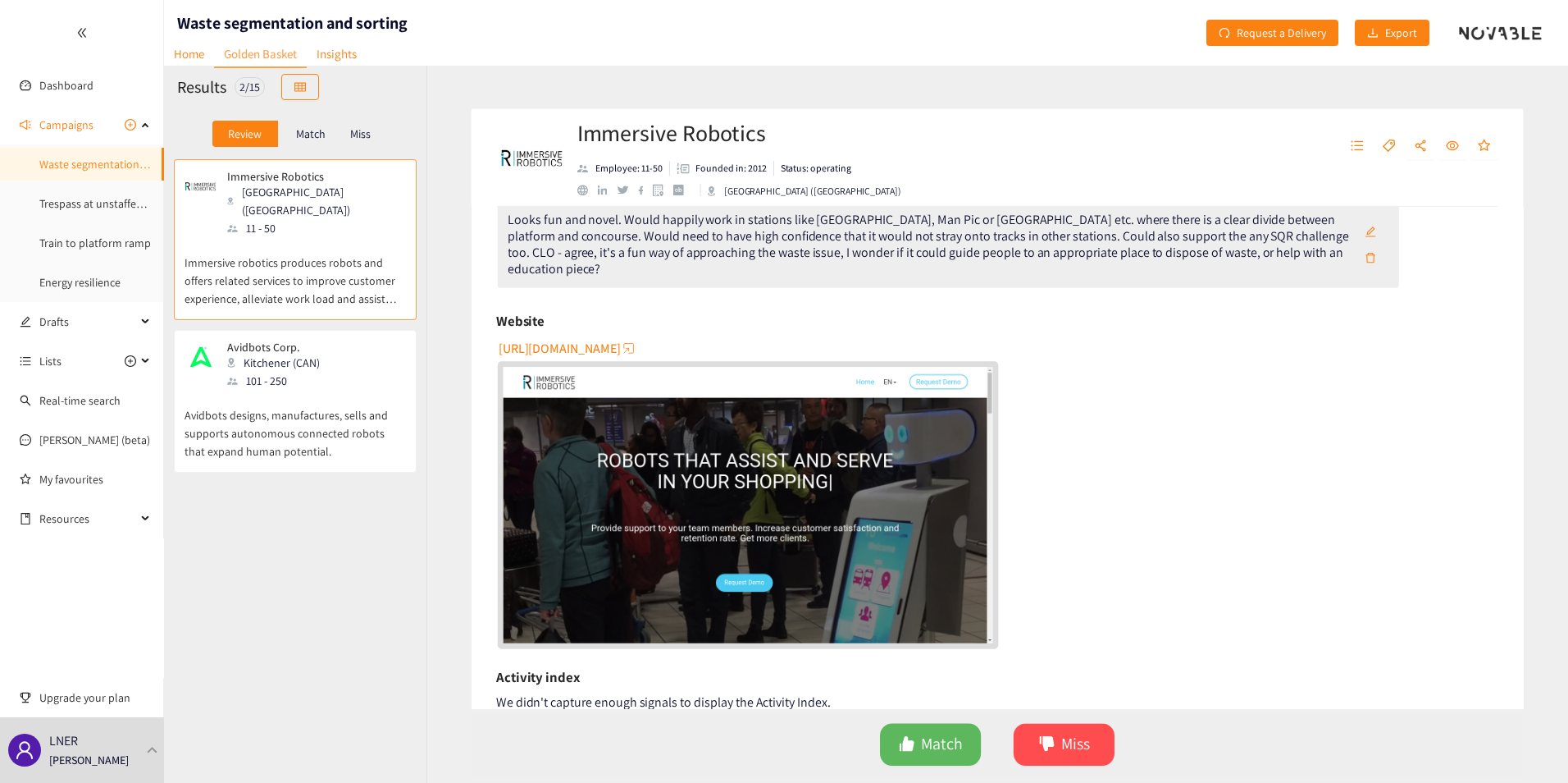
scroll to position [82, 0]
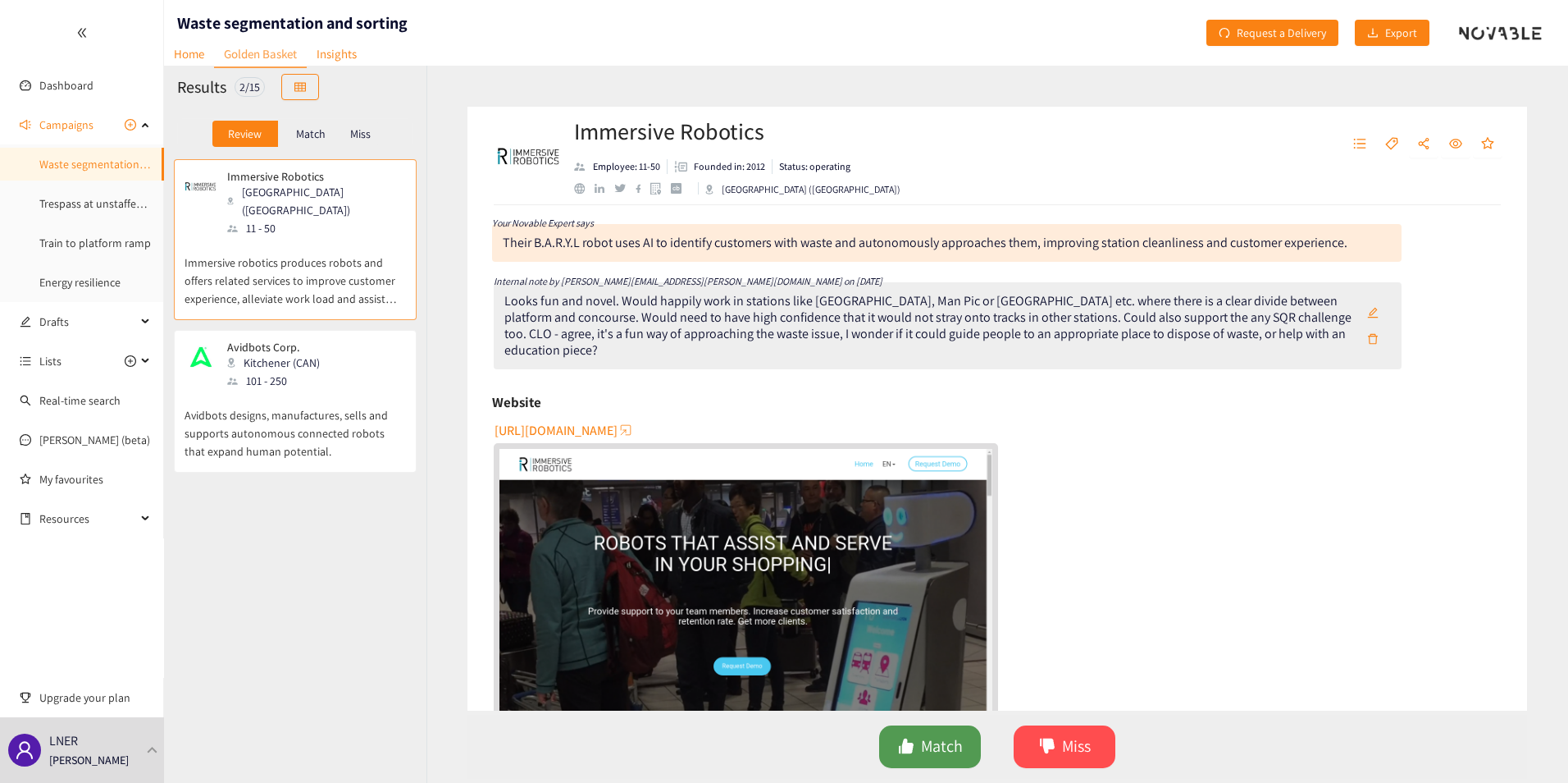
click at [923, 744] on span "Match" at bounding box center [942, 745] width 42 height 25
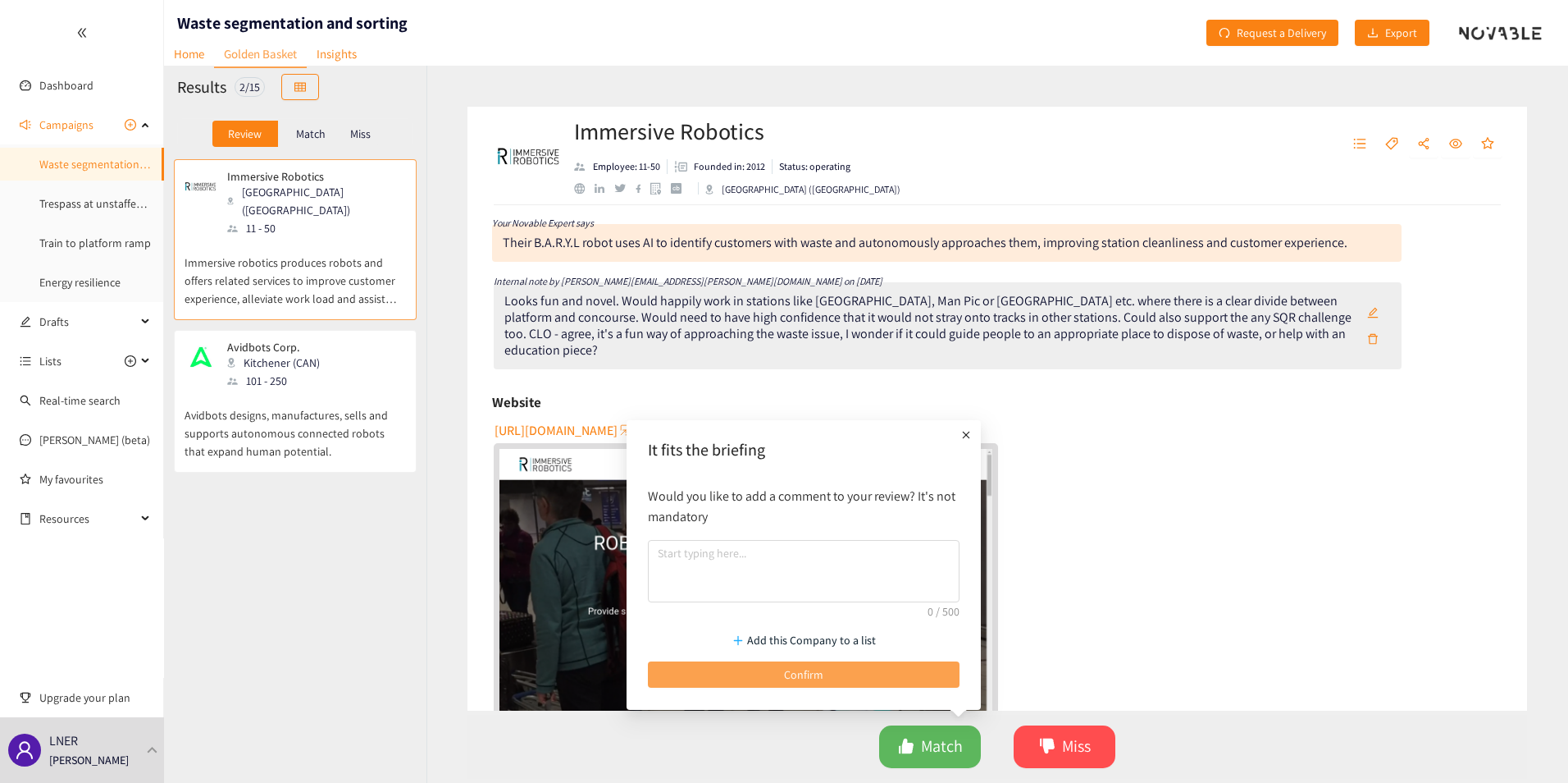
click at [821, 674] on span "Confirm" at bounding box center [803, 674] width 39 height 18
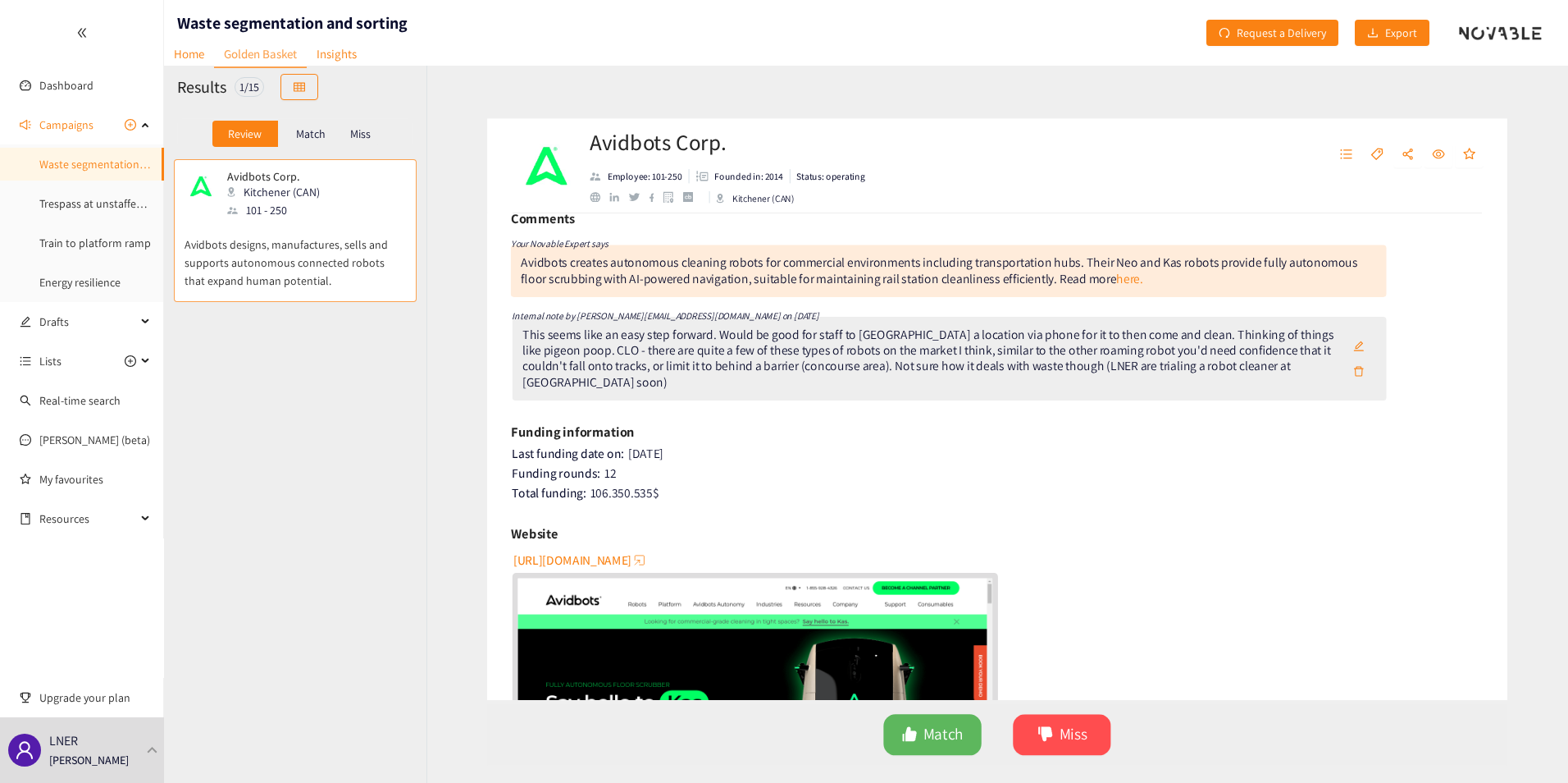
scroll to position [0, 0]
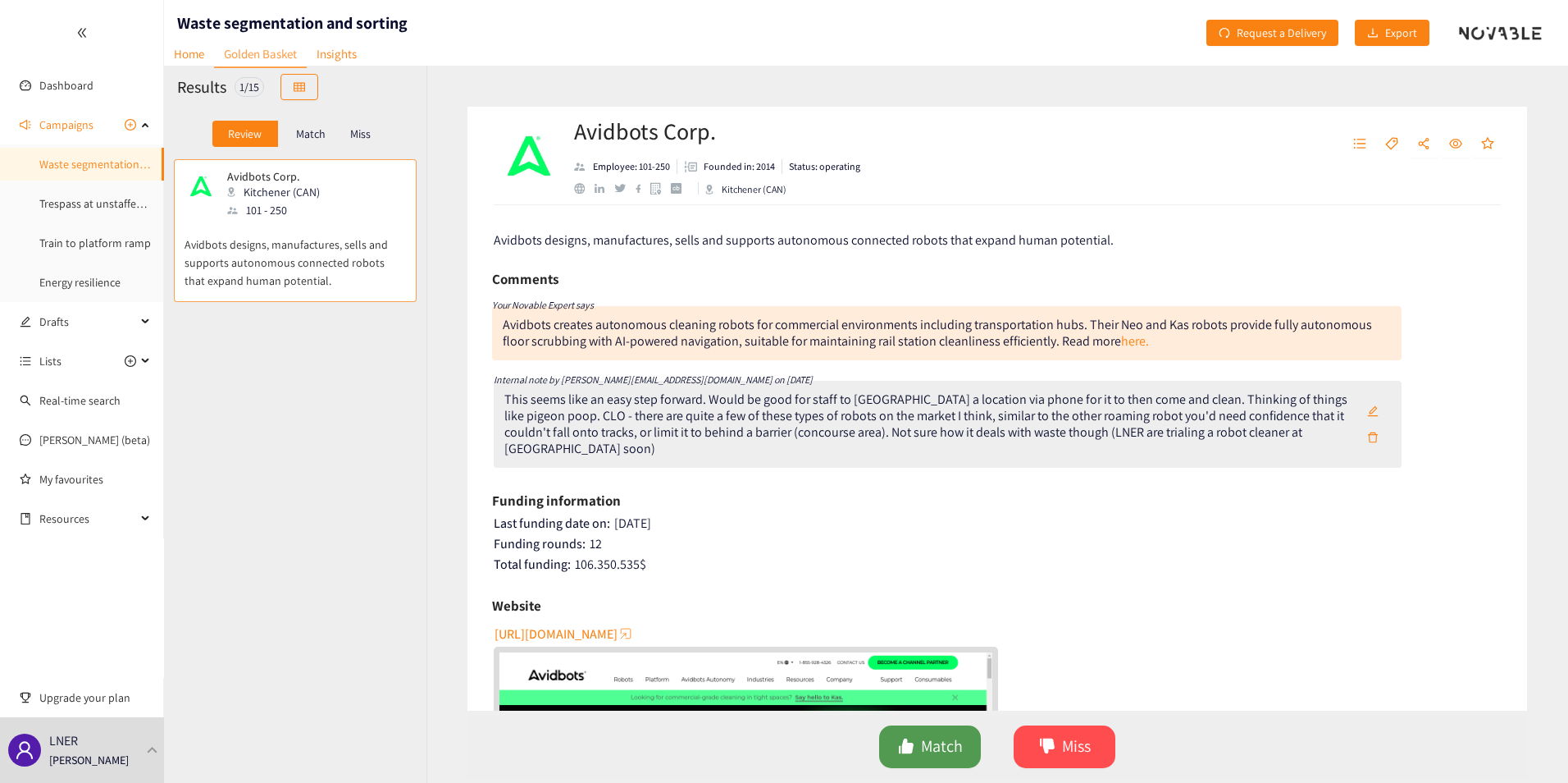
click at [941, 751] on span "Match" at bounding box center [942, 745] width 42 height 25
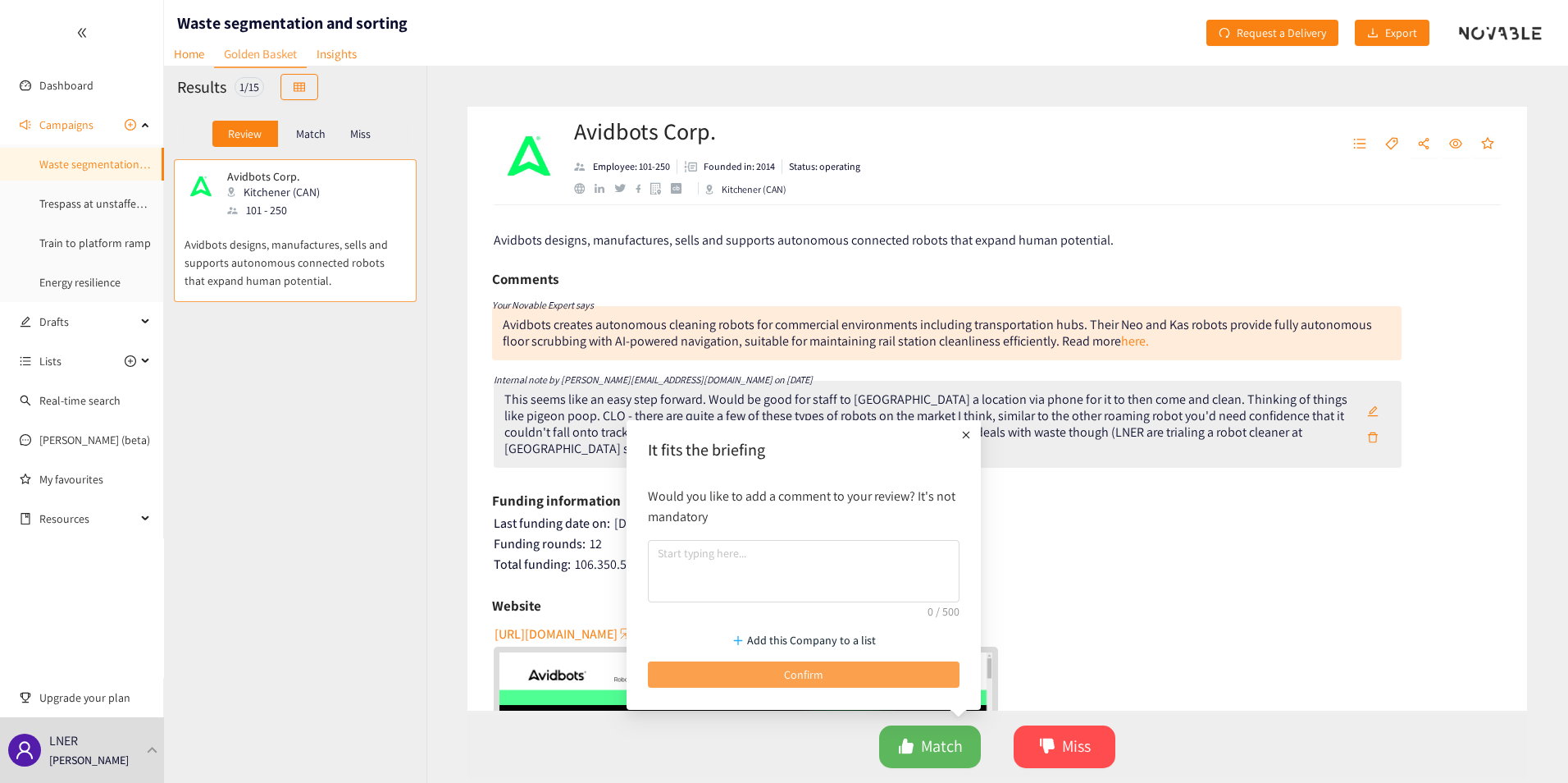
click at [831, 674] on button "Confirm" at bounding box center [804, 674] width 312 height 26
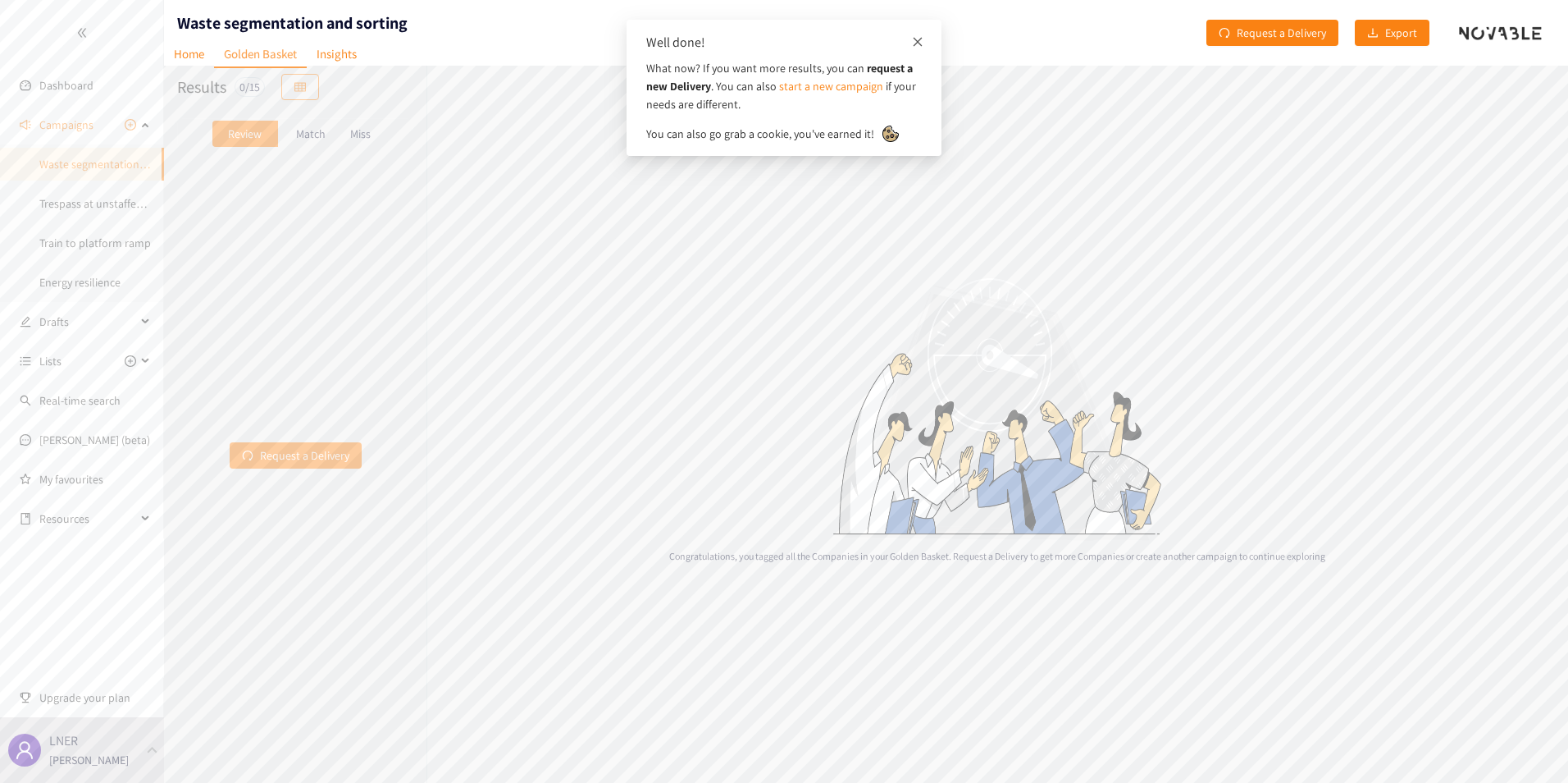
click at [912, 43] on icon "close" at bounding box center [918, 41] width 11 height 11
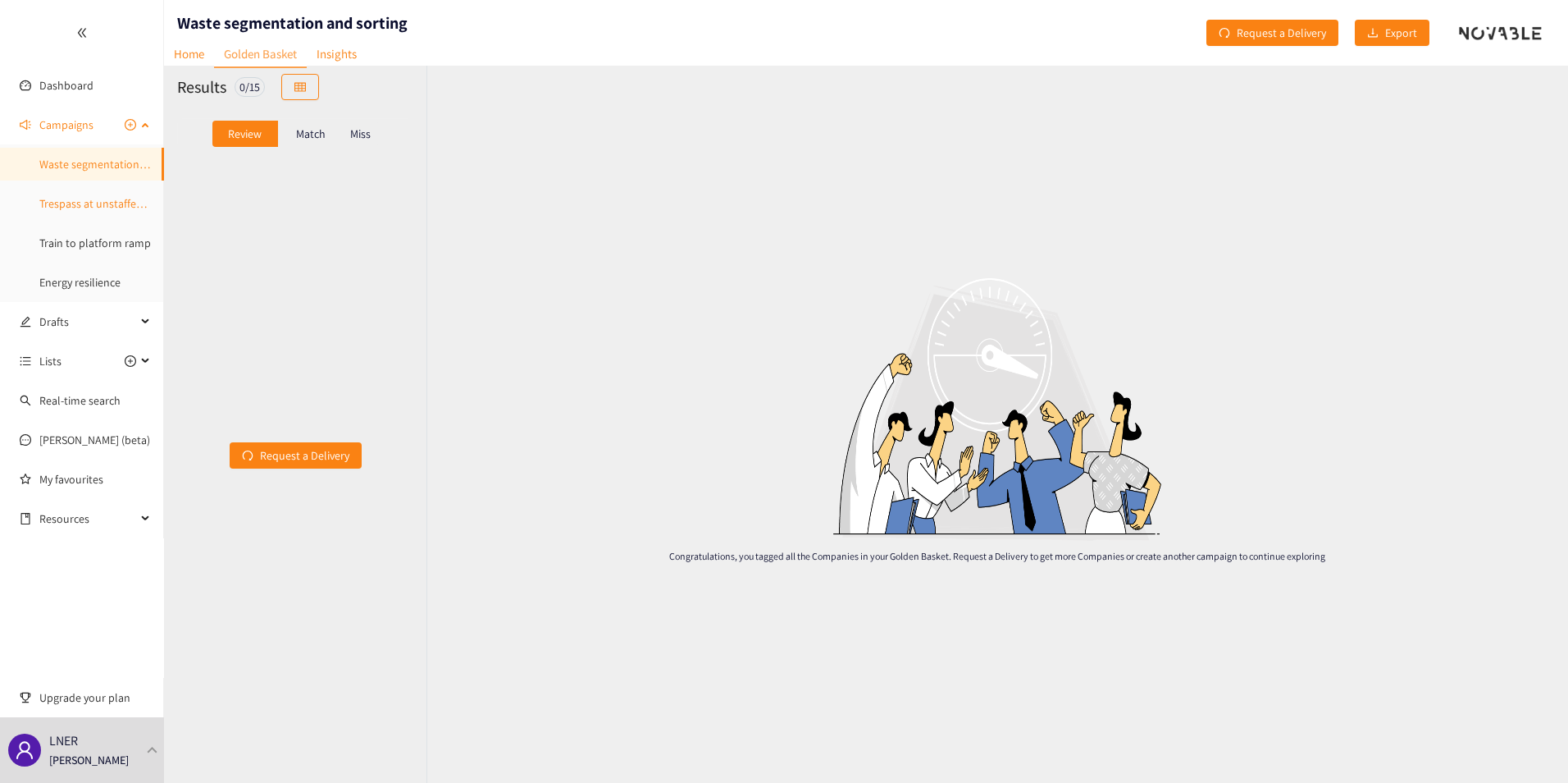
click at [75, 207] on link "Trespass at unstaffed stations" at bounding box center [112, 203] width 145 height 15
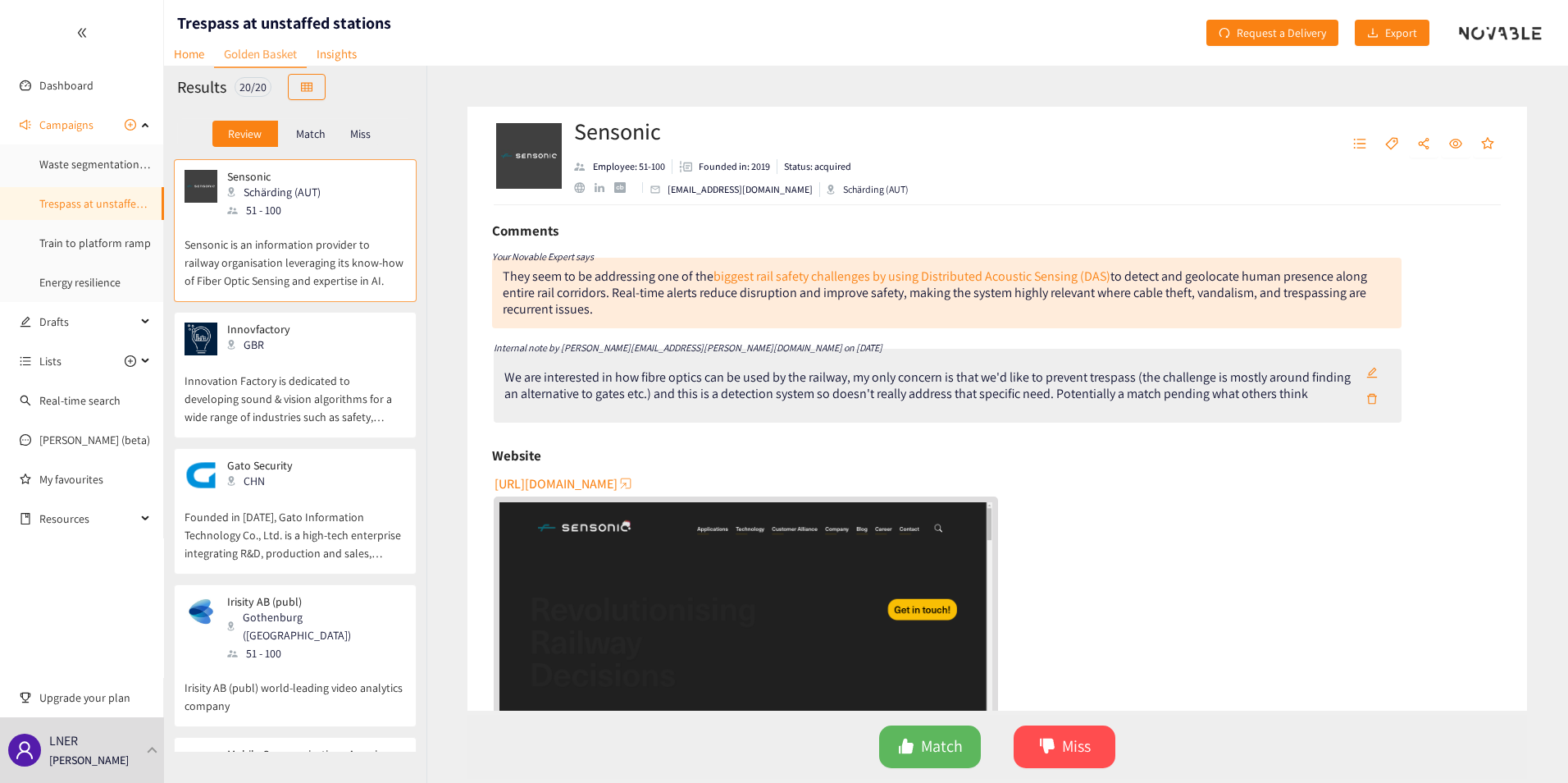
scroll to position [82, 0]
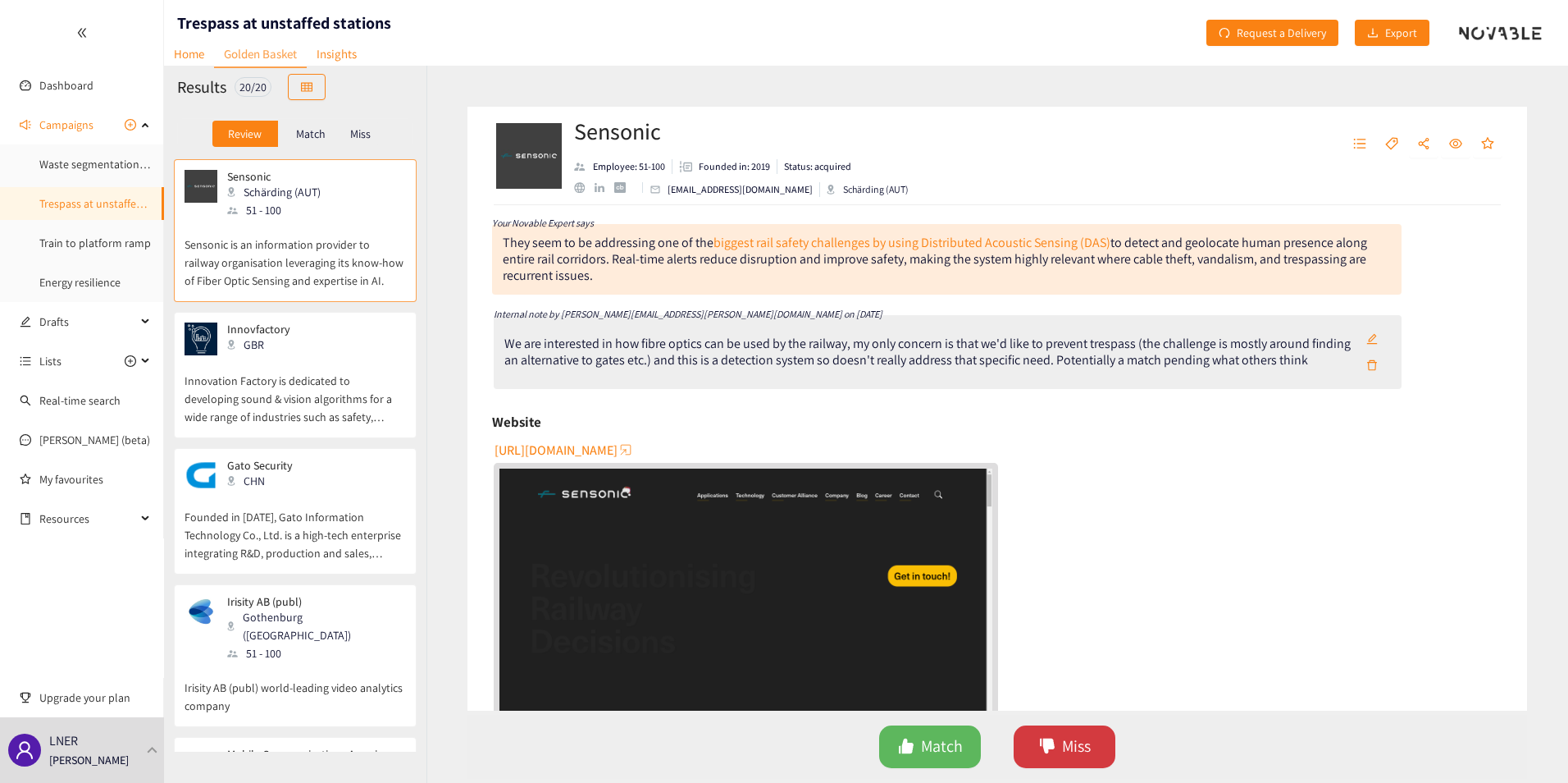
click at [1068, 751] on span "Miss" at bounding box center [1076, 745] width 29 height 25
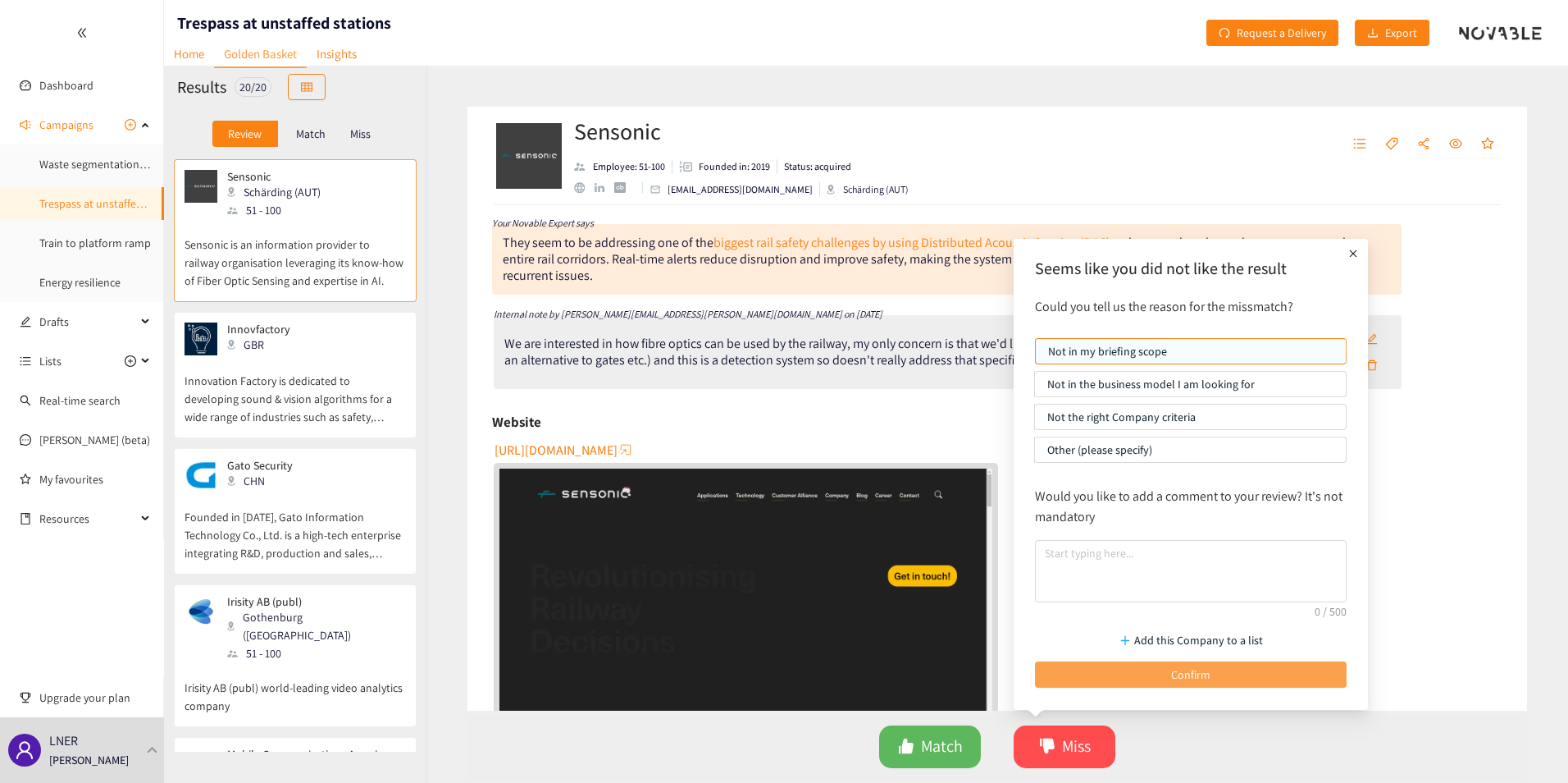
click at [1171, 675] on button "Confirm" at bounding box center [1191, 674] width 312 height 26
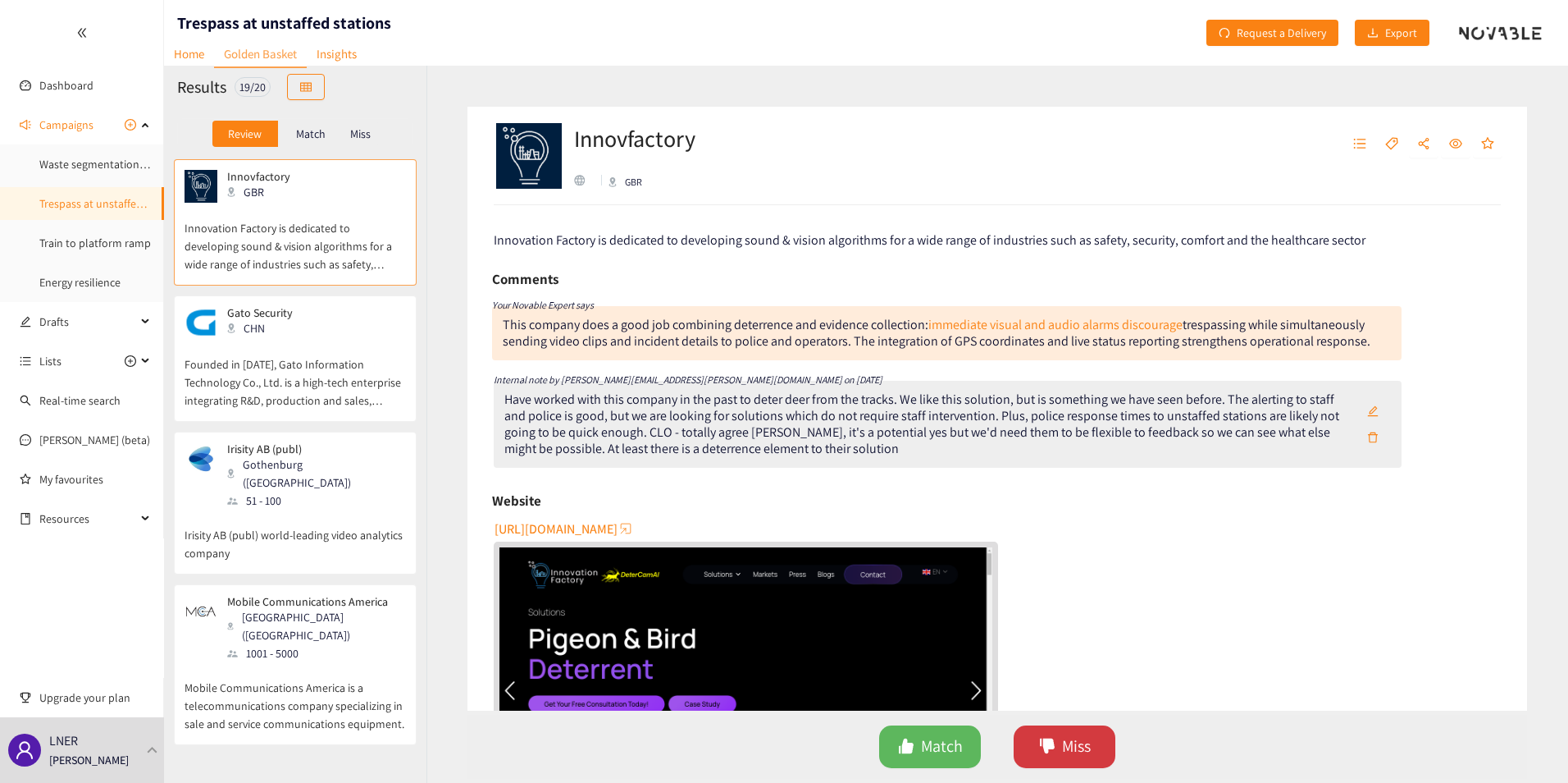
click at [1085, 737] on span "Miss" at bounding box center [1076, 745] width 29 height 25
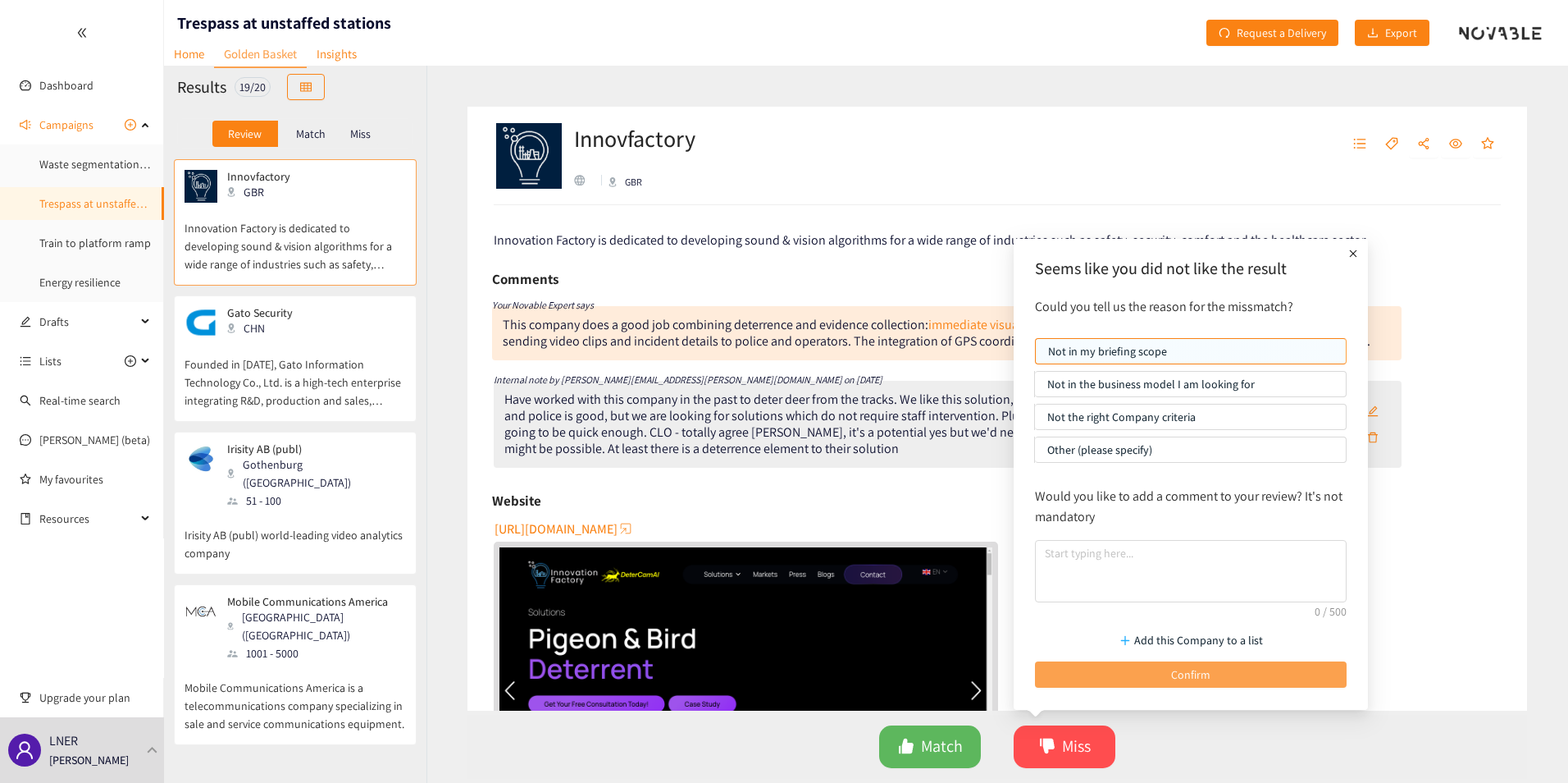
click at [1115, 670] on button "Confirm" at bounding box center [1191, 674] width 312 height 26
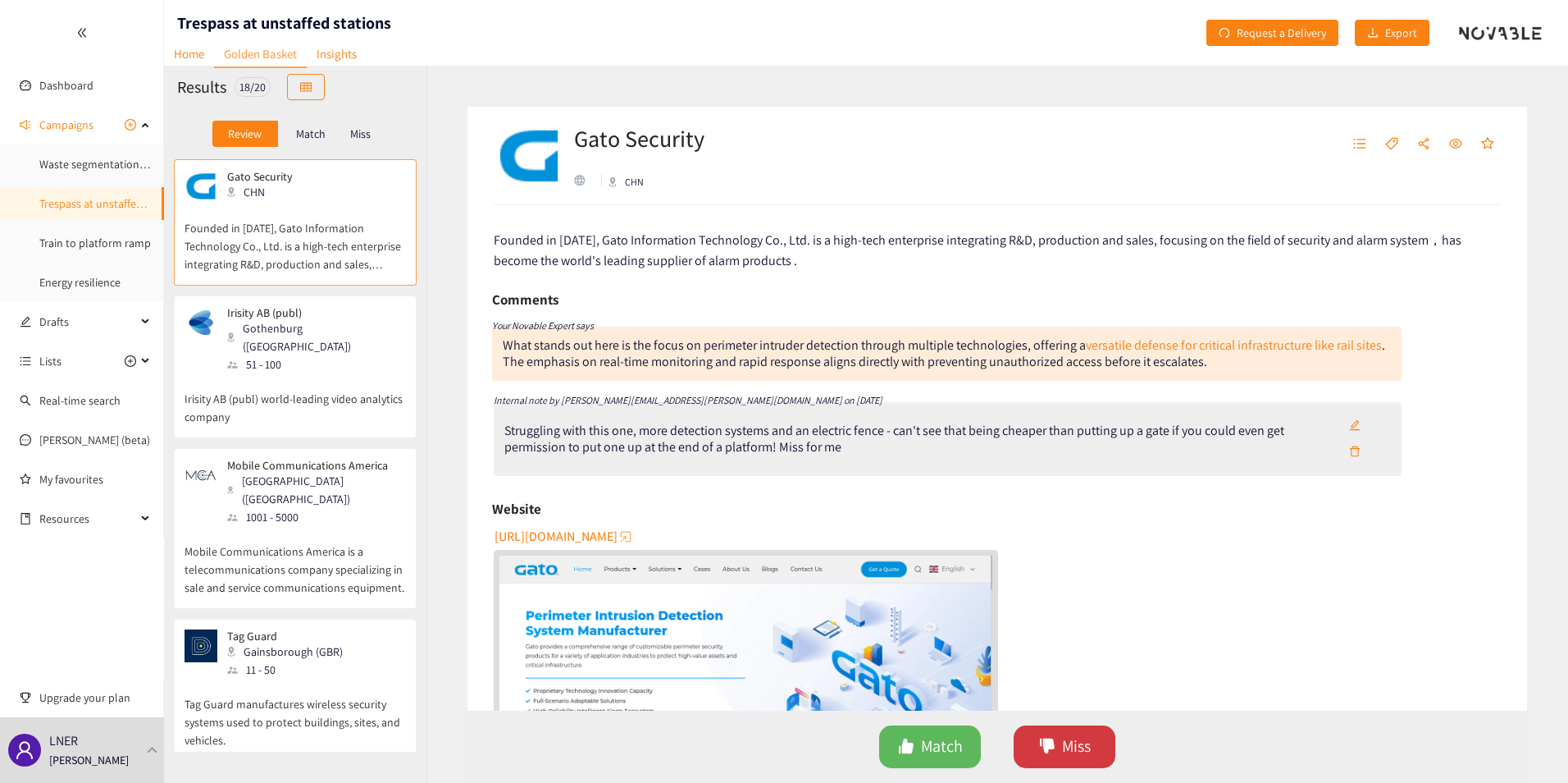
click at [1077, 749] on span "Miss" at bounding box center [1076, 745] width 29 height 25
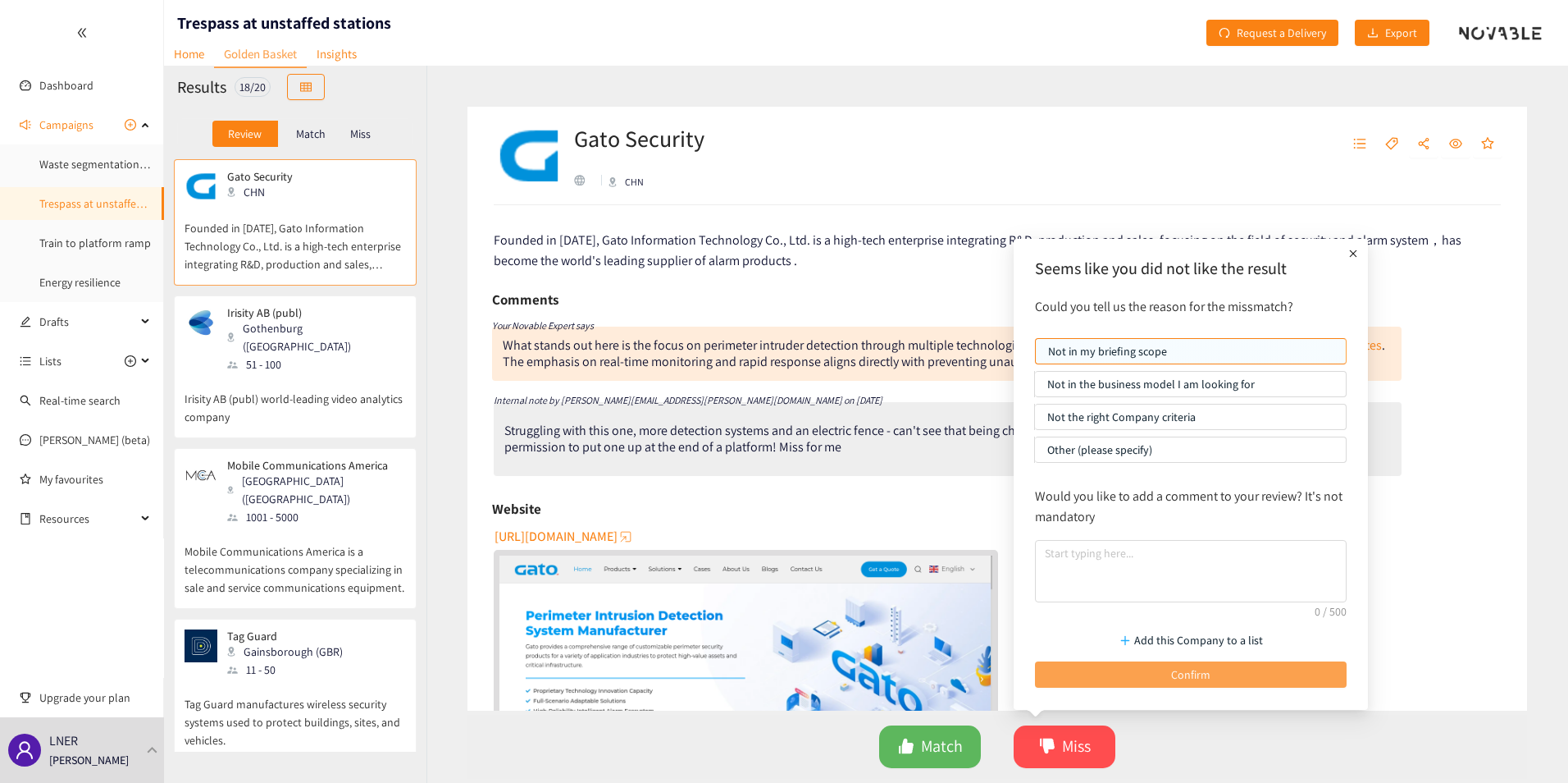
click at [1126, 673] on button "Confirm" at bounding box center [1191, 674] width 312 height 26
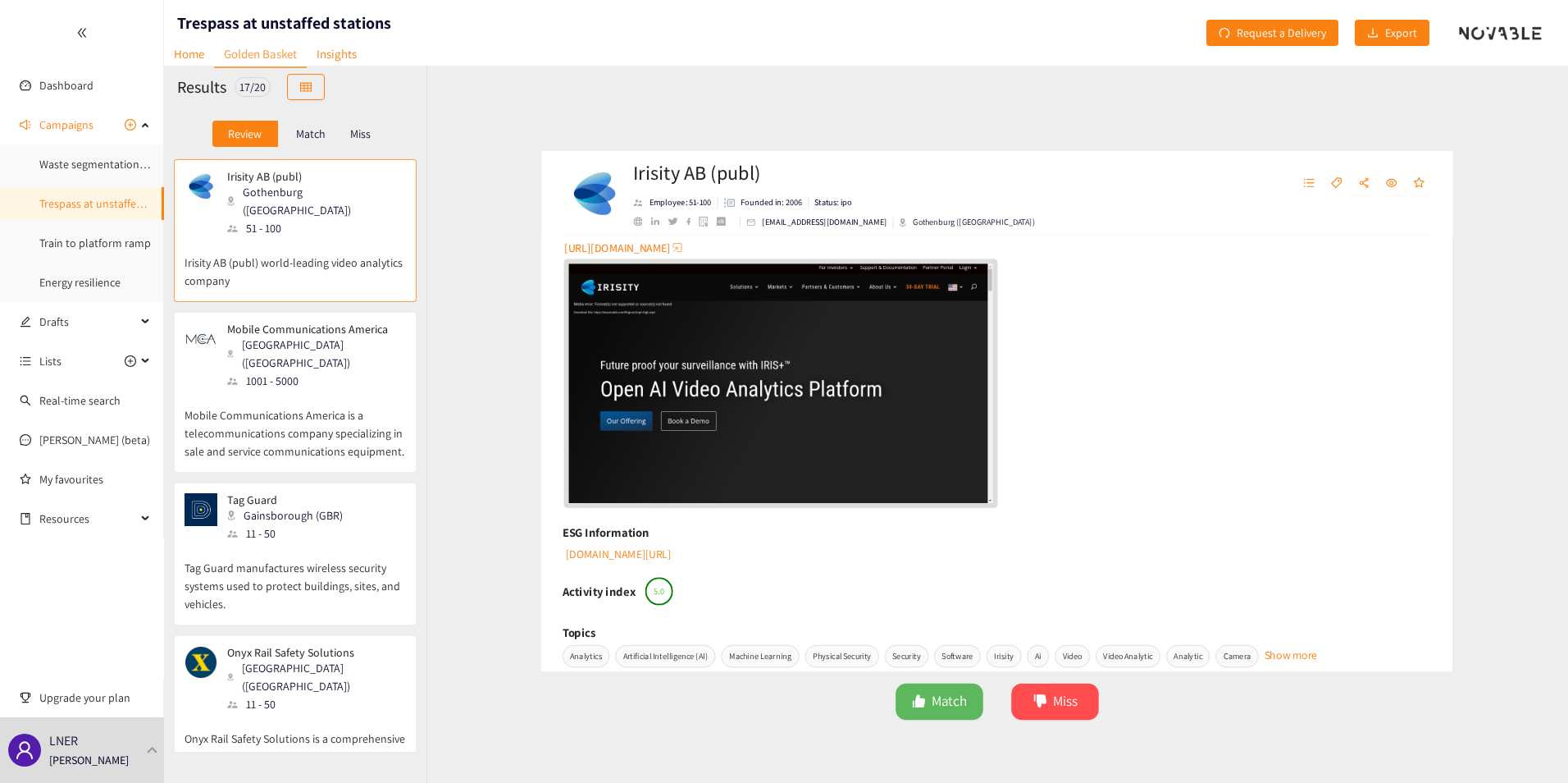
scroll to position [410, 0]
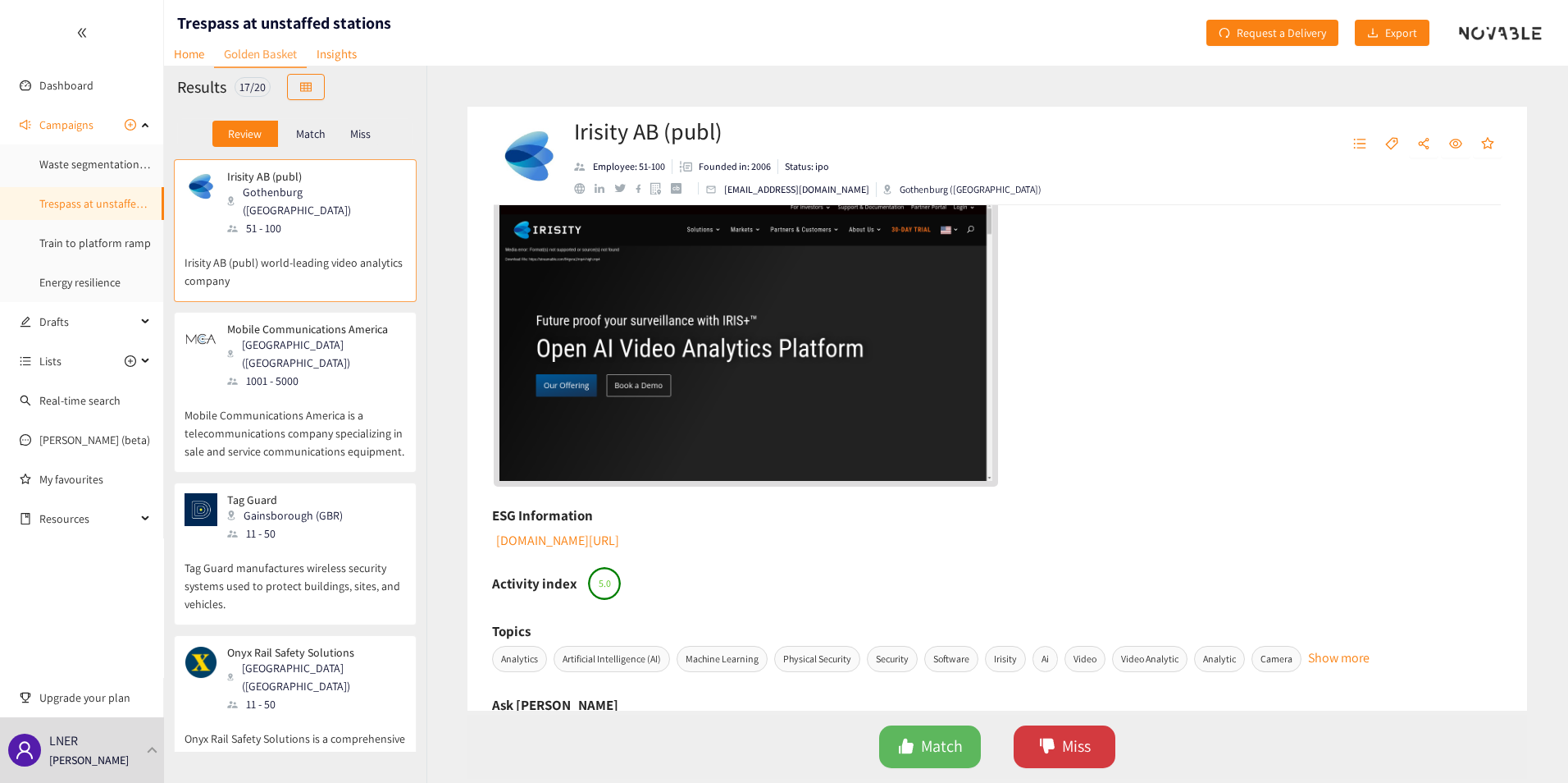
click at [1067, 737] on span "Miss" at bounding box center [1076, 745] width 29 height 25
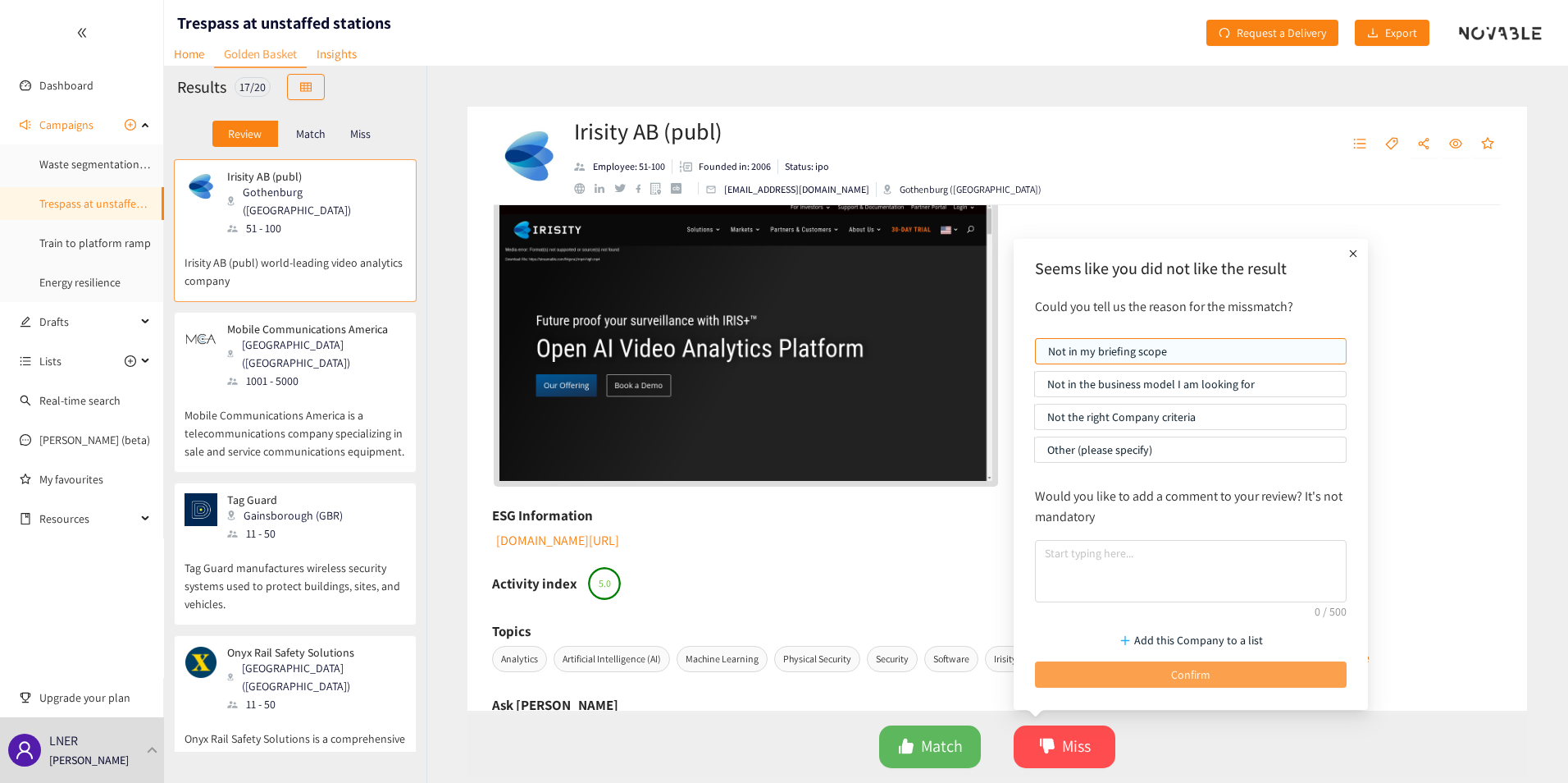
click at [1119, 667] on button "Confirm" at bounding box center [1191, 674] width 312 height 26
